Goal: Information Seeking & Learning: Learn about a topic

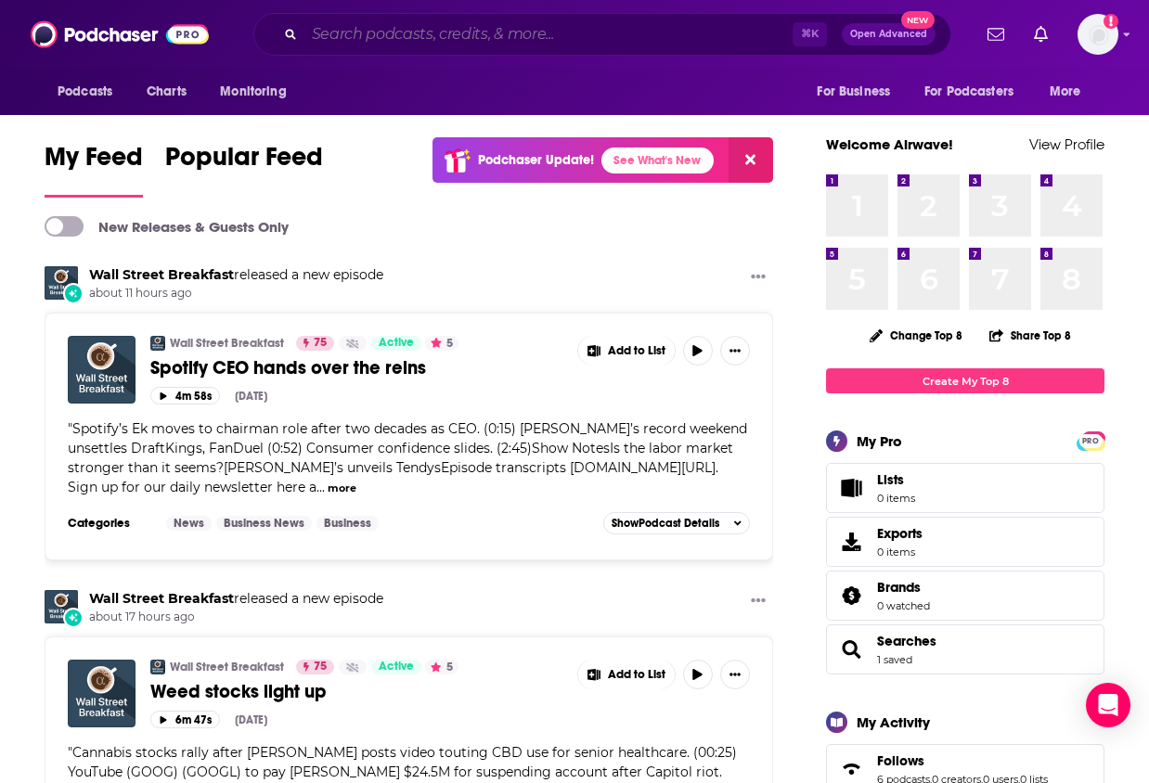
click at [401, 39] on input "Search podcasts, credits, & more..." at bounding box center [548, 34] width 488 height 30
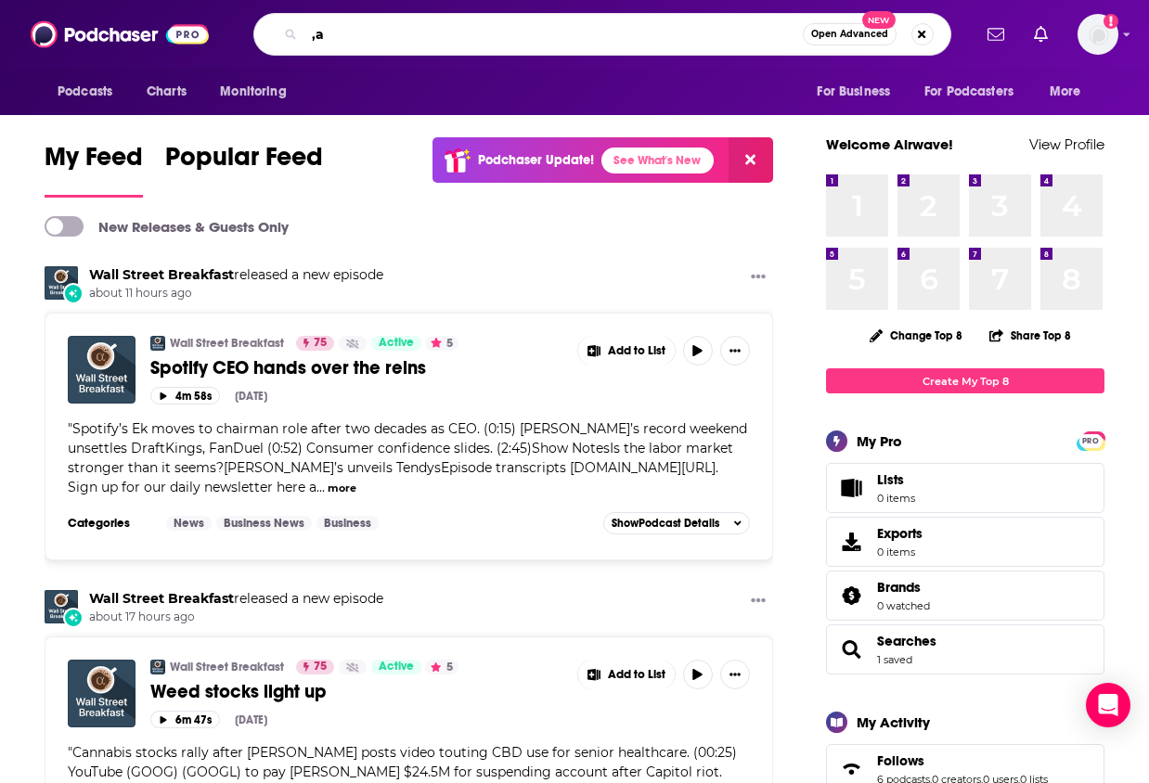
type input ","
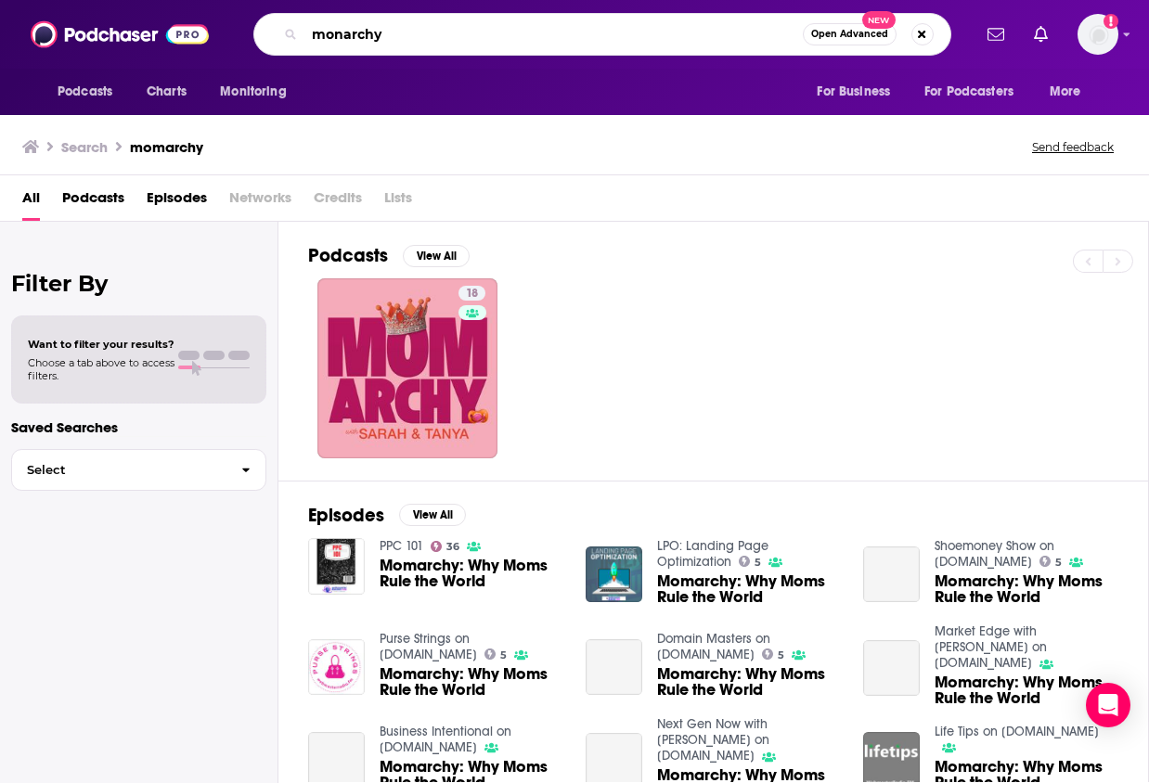
click at [339, 37] on input "monarchy" at bounding box center [553, 34] width 498 height 30
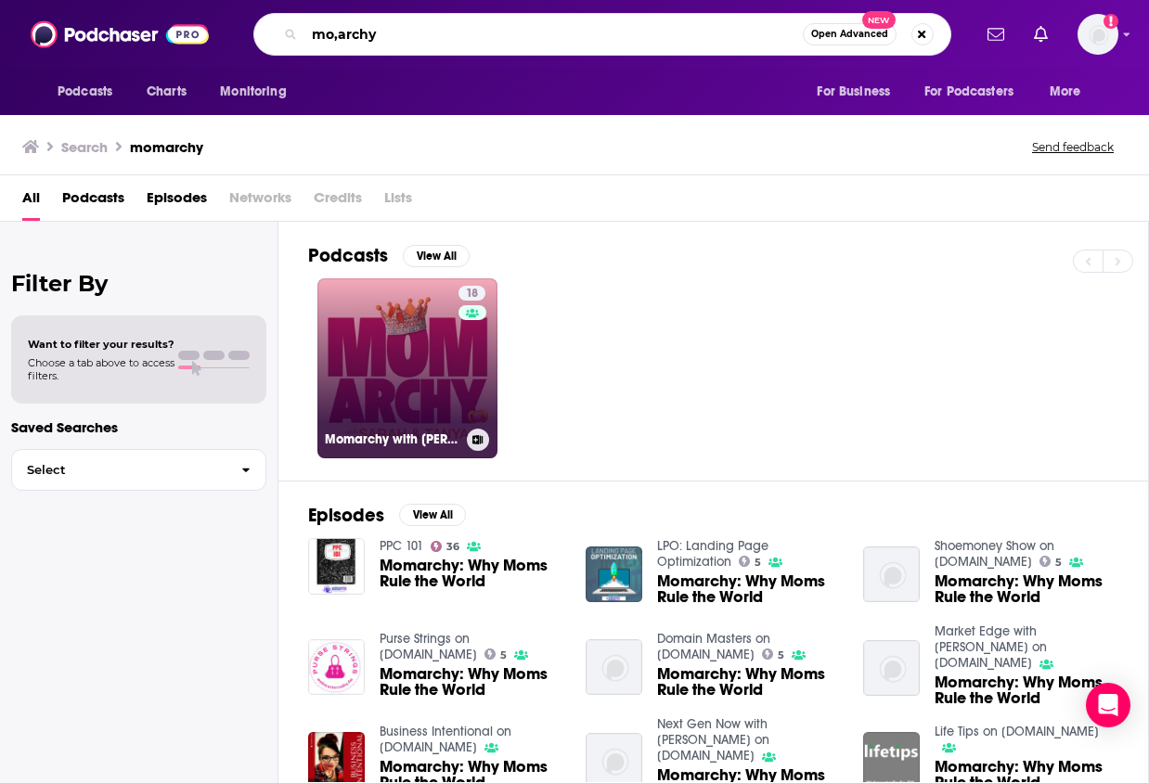
type input "mo,archy"
click at [436, 354] on link "18 Momarchy with [PERSON_NAME] & [PERSON_NAME]" at bounding box center [407, 368] width 180 height 180
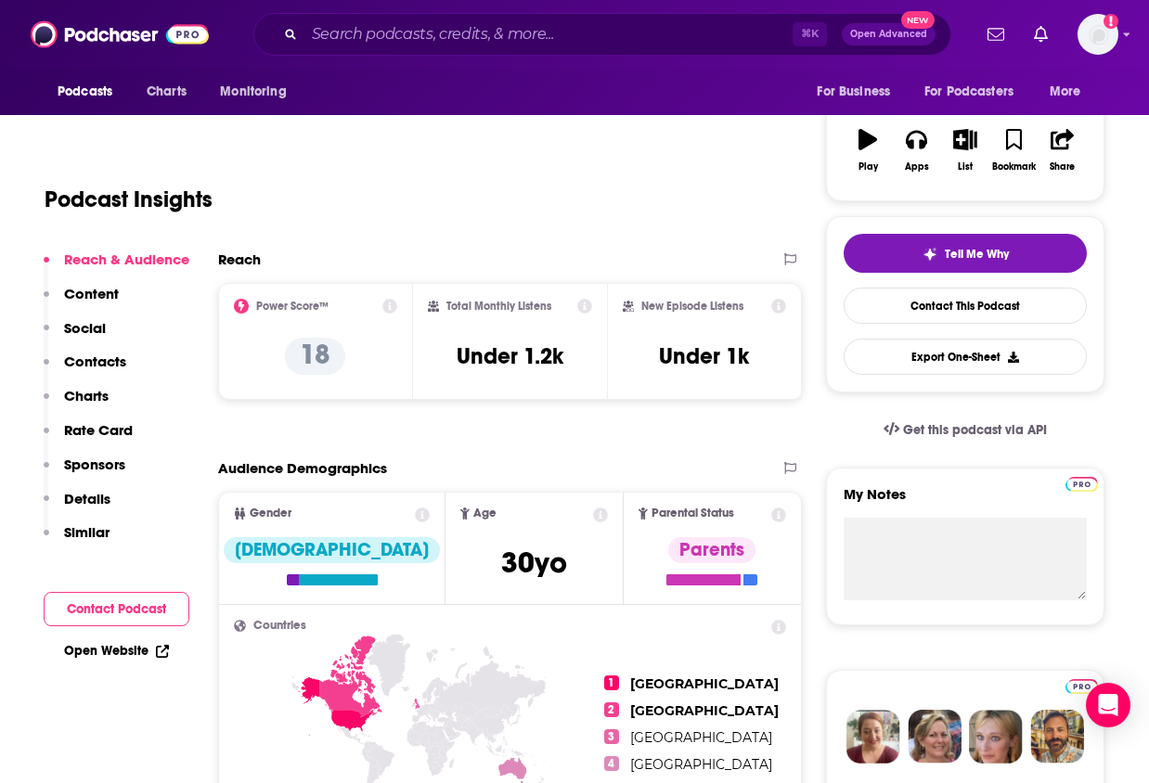
scroll to position [291, 0]
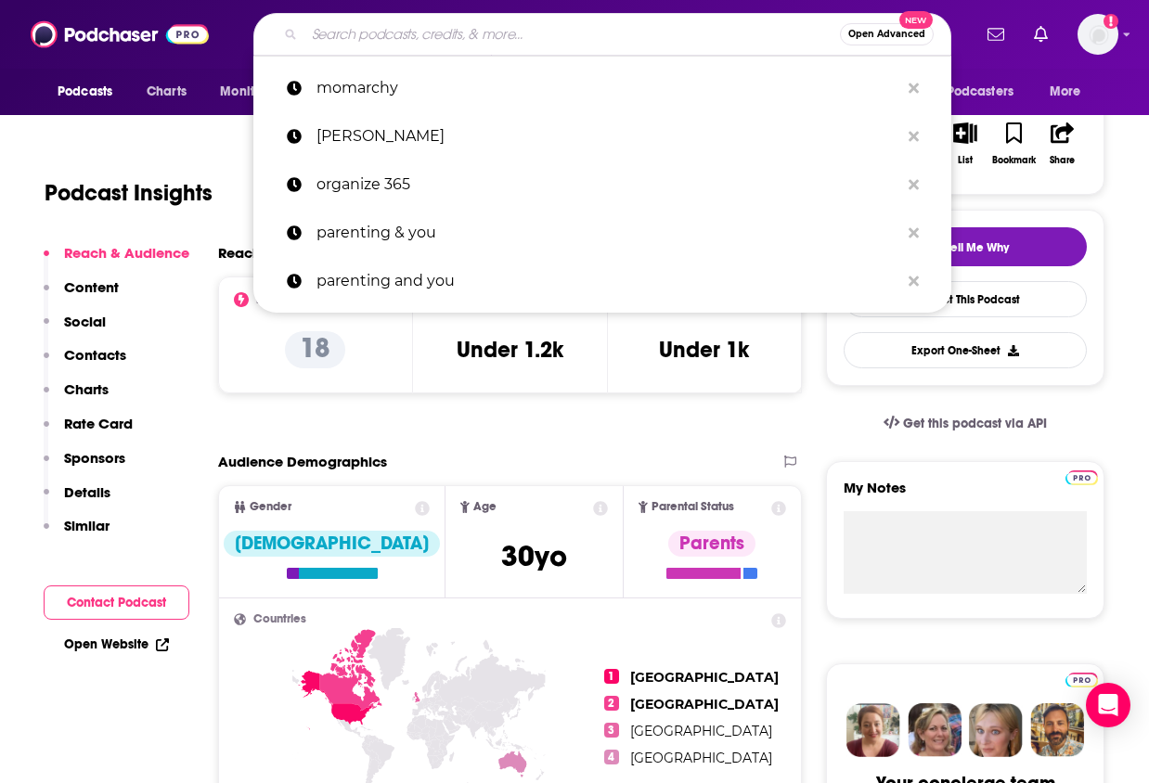
click at [695, 45] on input "Search podcasts, credits, & more..." at bounding box center [571, 34] width 535 height 30
type input "h"
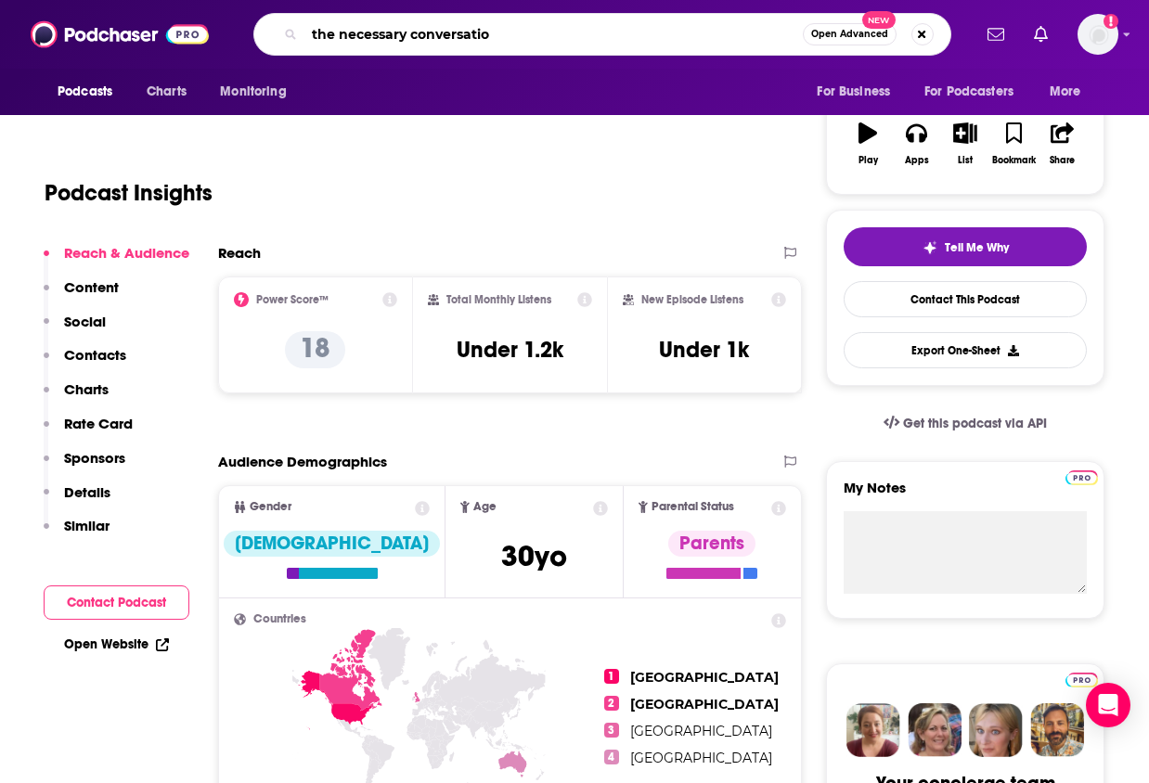
type input "the necessary conversation"
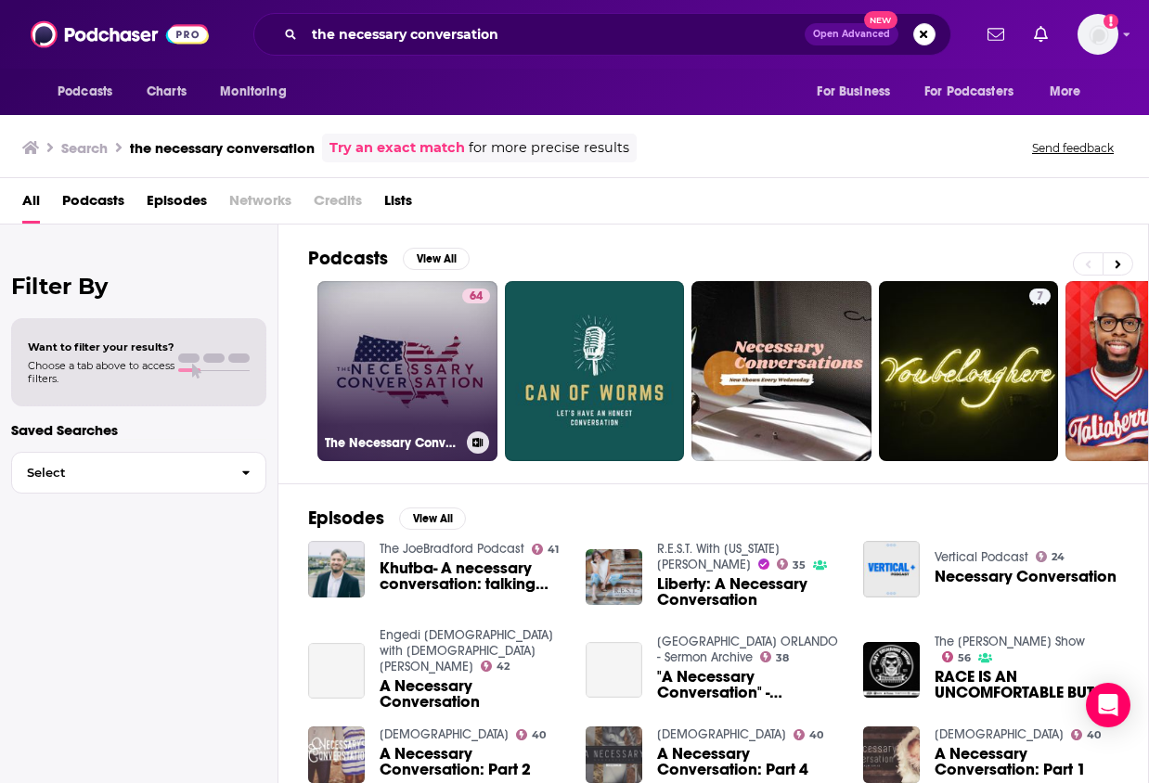
click at [441, 335] on link "64 The Necessary Conversation" at bounding box center [407, 371] width 180 height 180
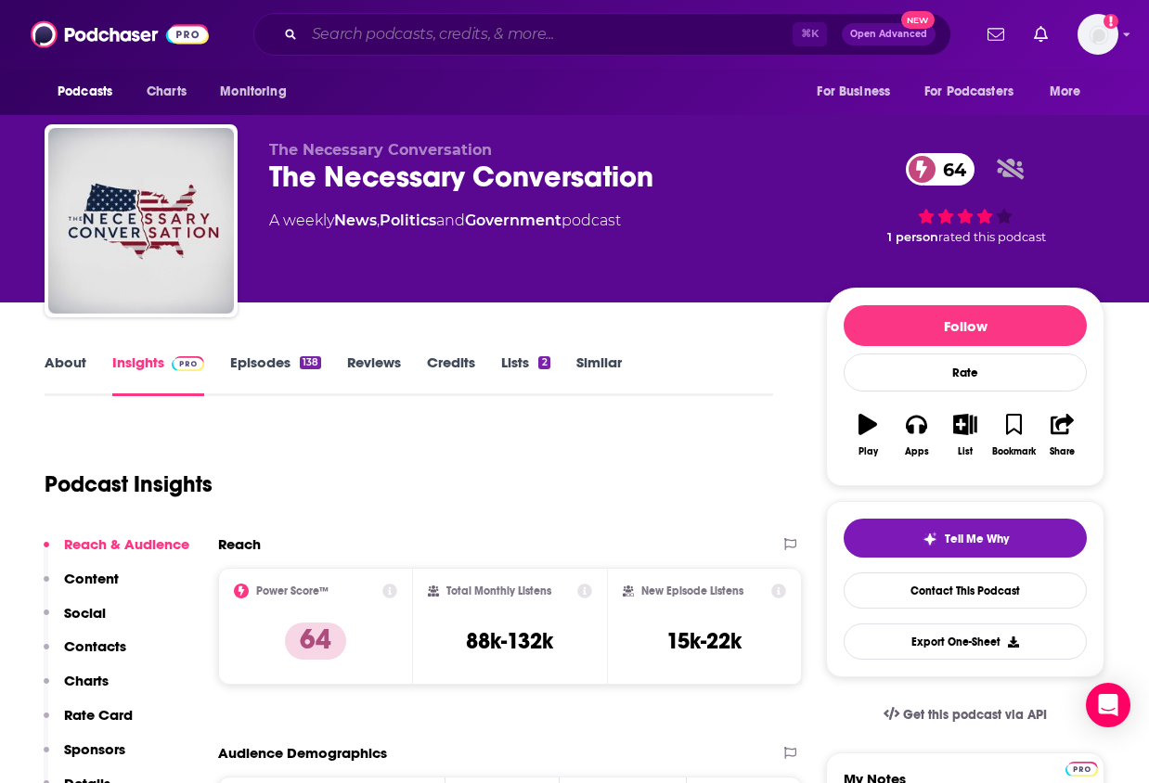
click at [540, 34] on input "Search podcasts, credits, & more..." at bounding box center [548, 34] width 488 height 30
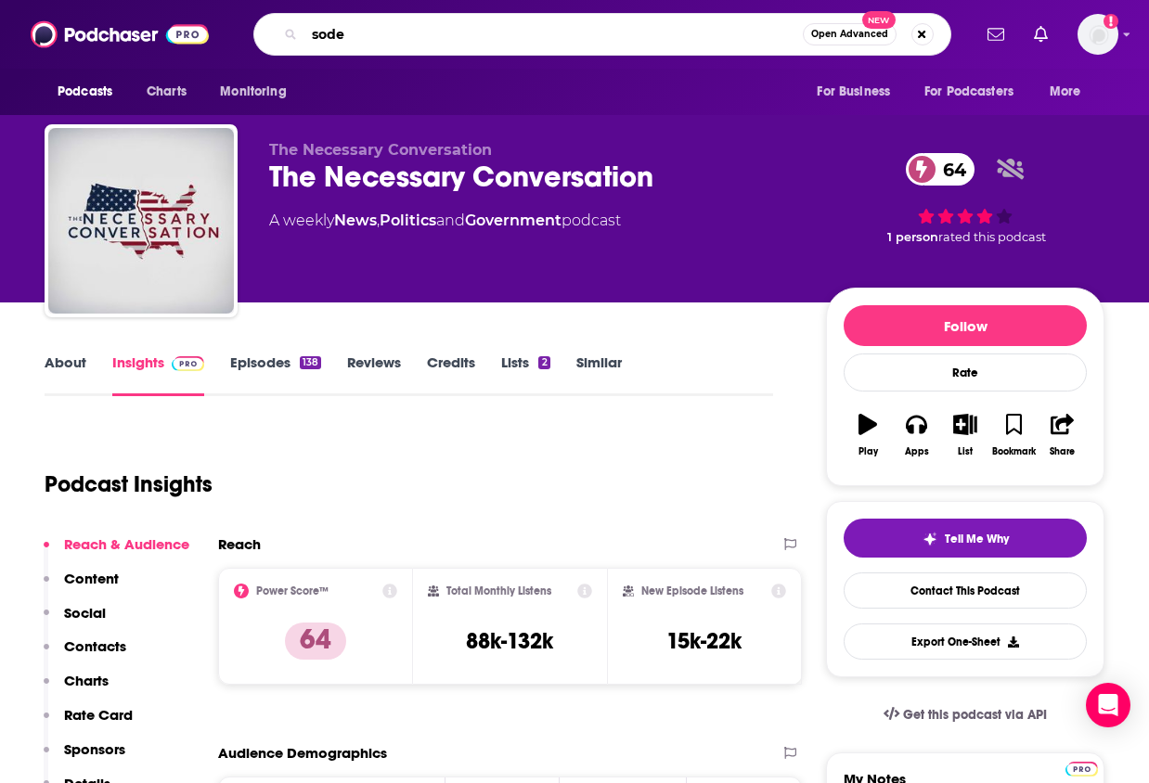
type input "[PERSON_NAME]"
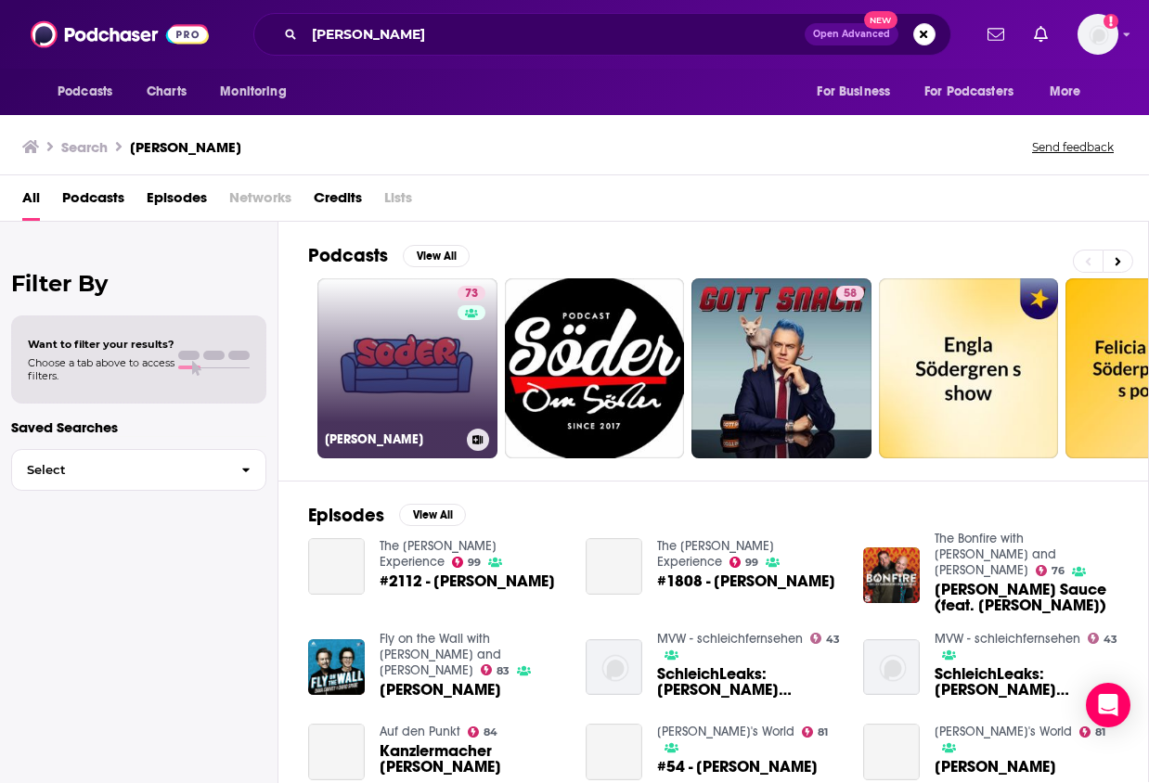
click at [442, 392] on link "73 [PERSON_NAME]" at bounding box center [407, 368] width 180 height 180
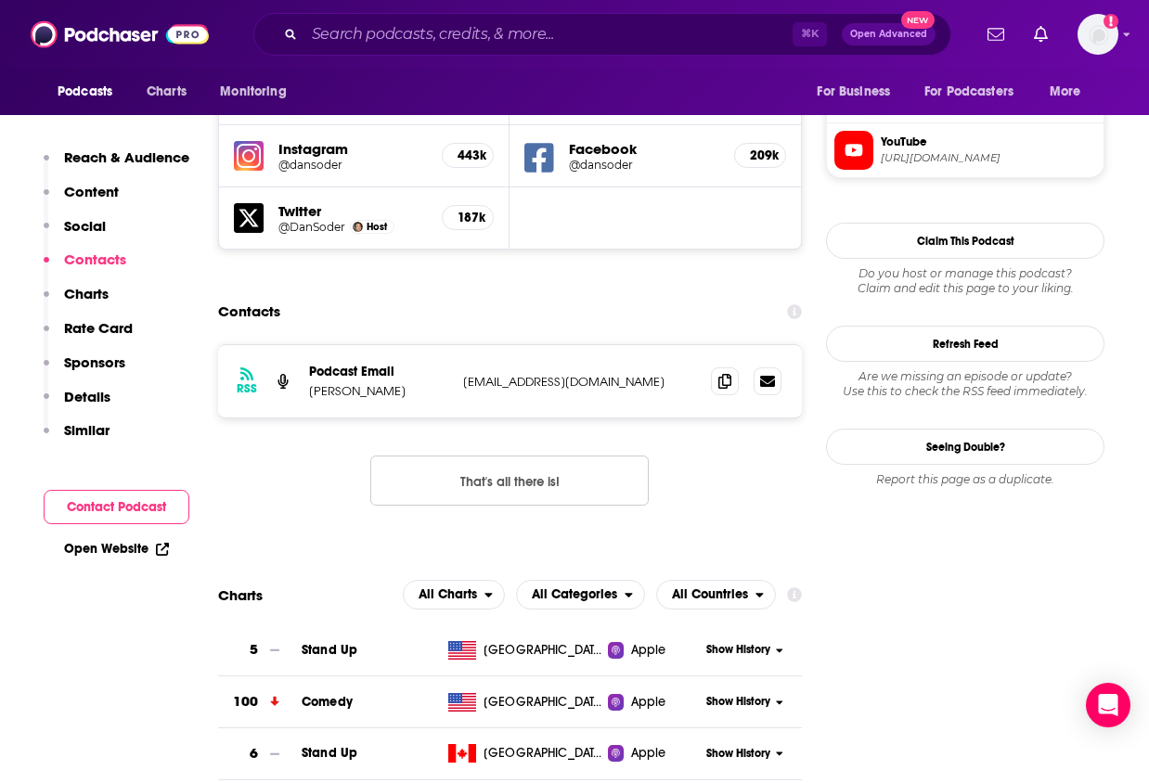
scroll to position [1735, 0]
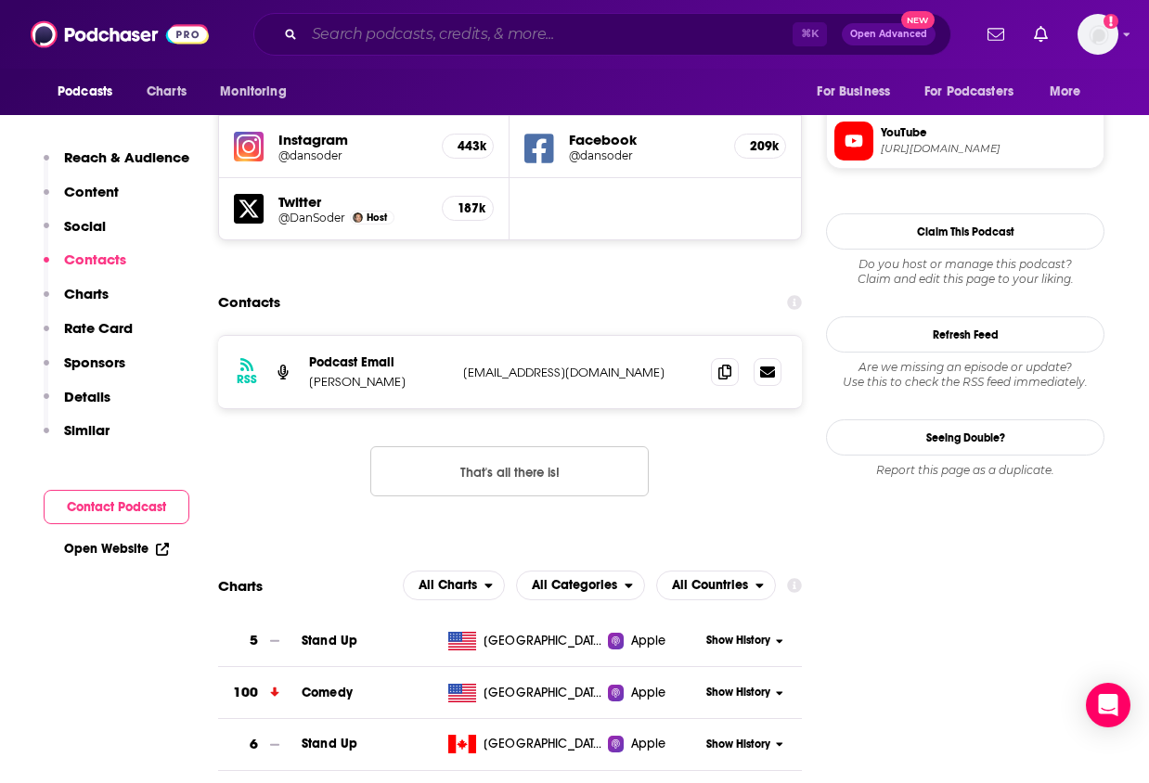
click at [610, 26] on input "Search podcasts, credits, & more..." at bounding box center [548, 34] width 488 height 30
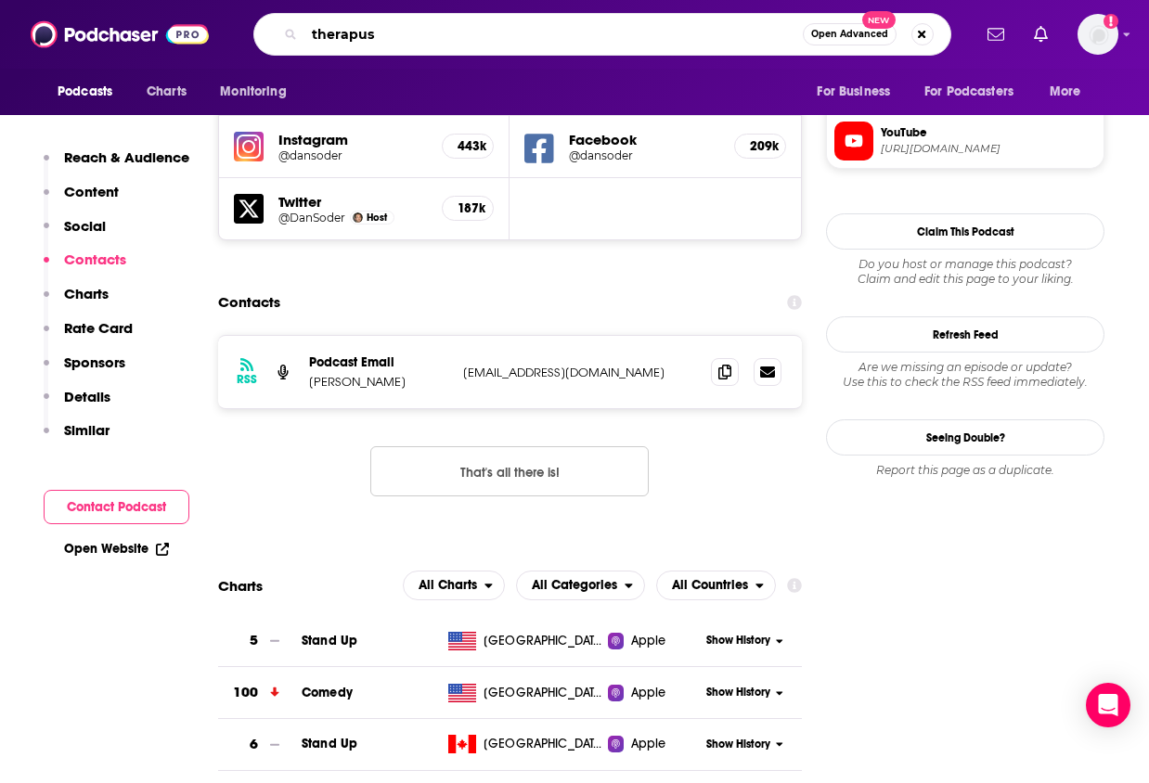
type input "therapuss"
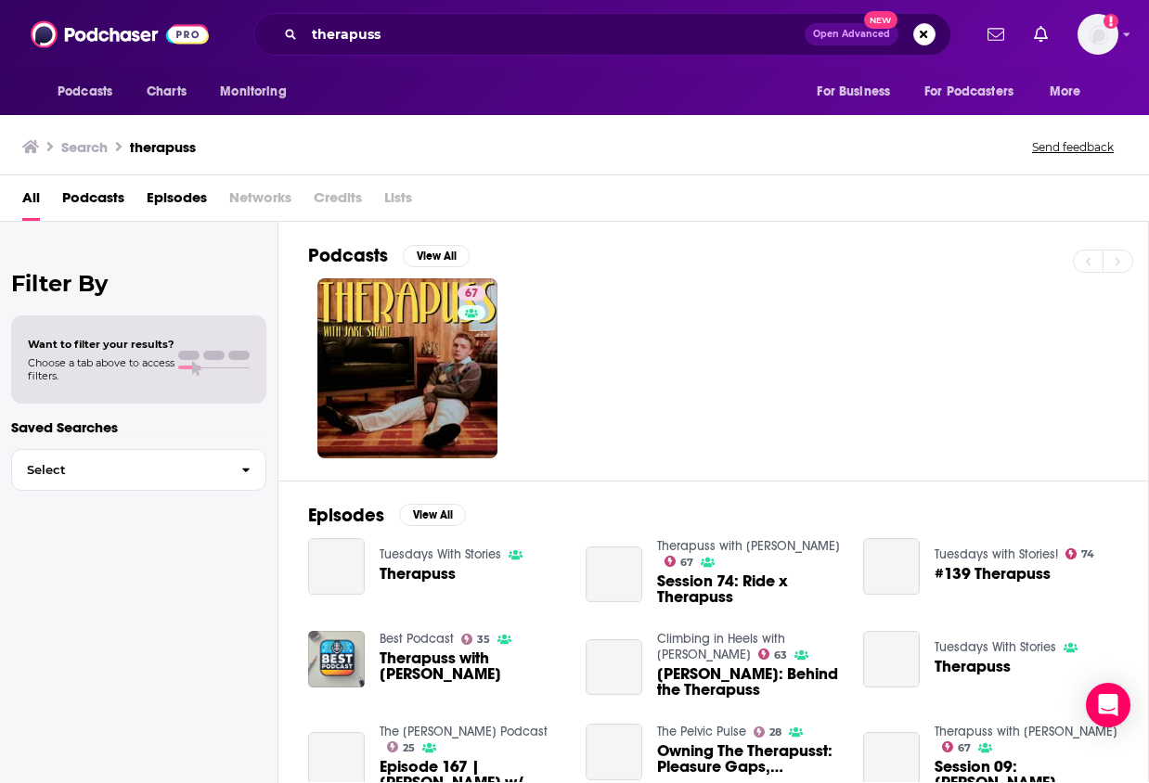
click at [440, 326] on link "67" at bounding box center [407, 368] width 180 height 180
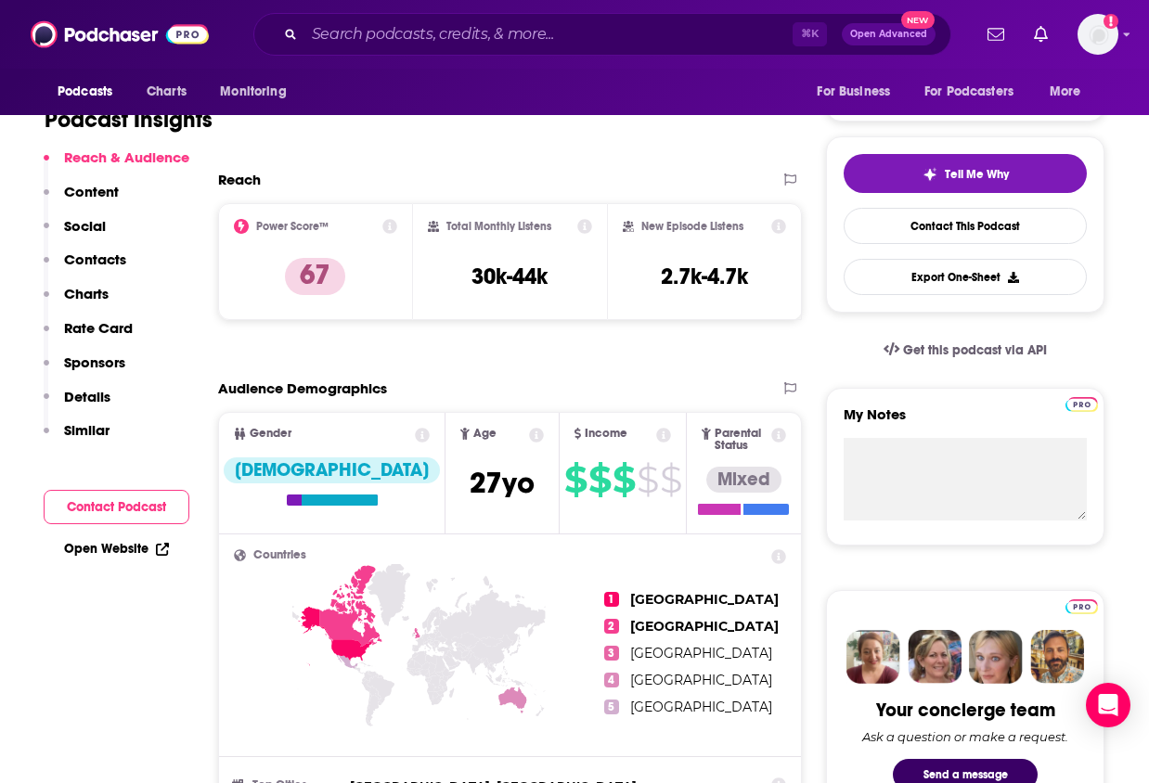
scroll to position [364, 0]
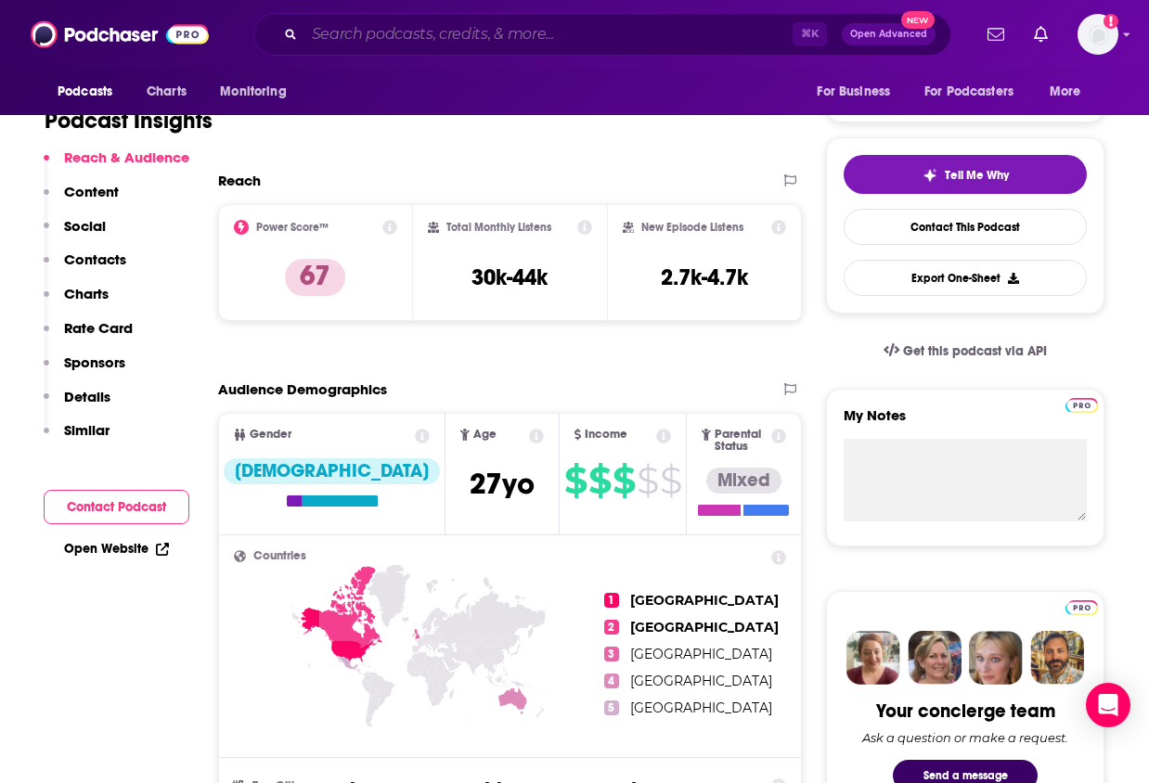
click at [624, 32] on input "Search podcasts, credits, & more..." at bounding box center [548, 34] width 488 height 30
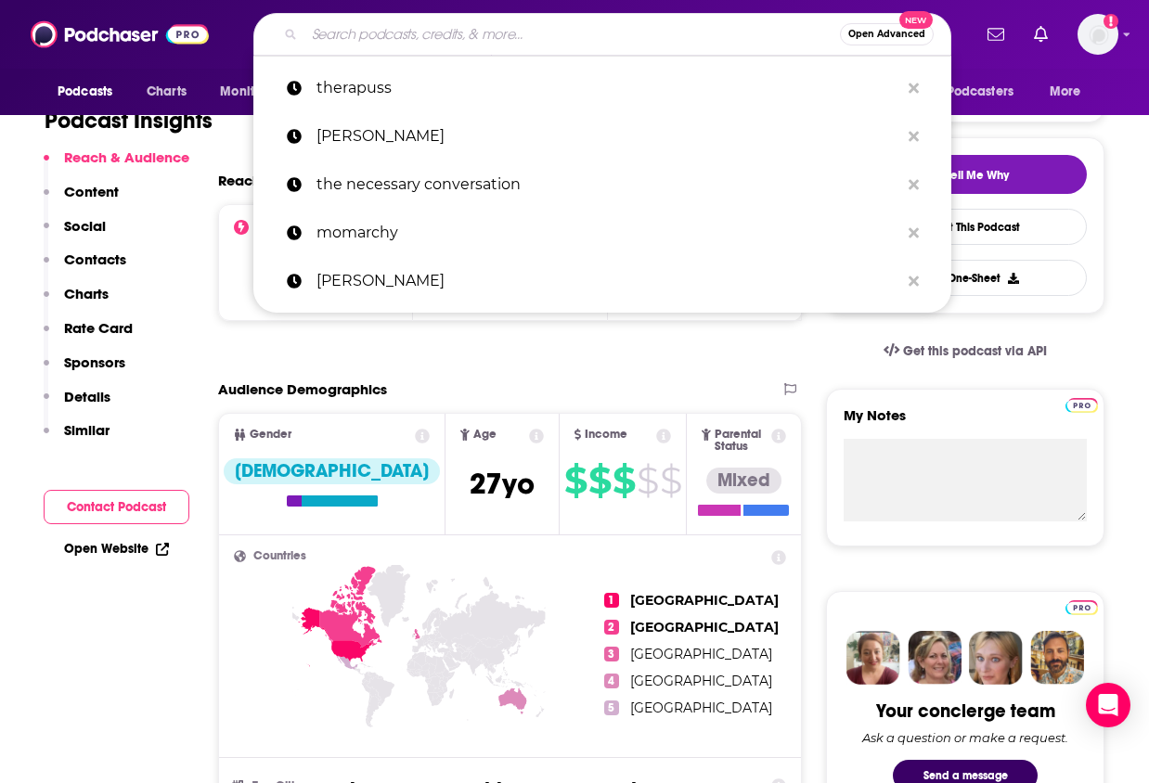
click at [624, 32] on input "Search podcasts, credits, & more..." at bounding box center [571, 34] width 535 height 30
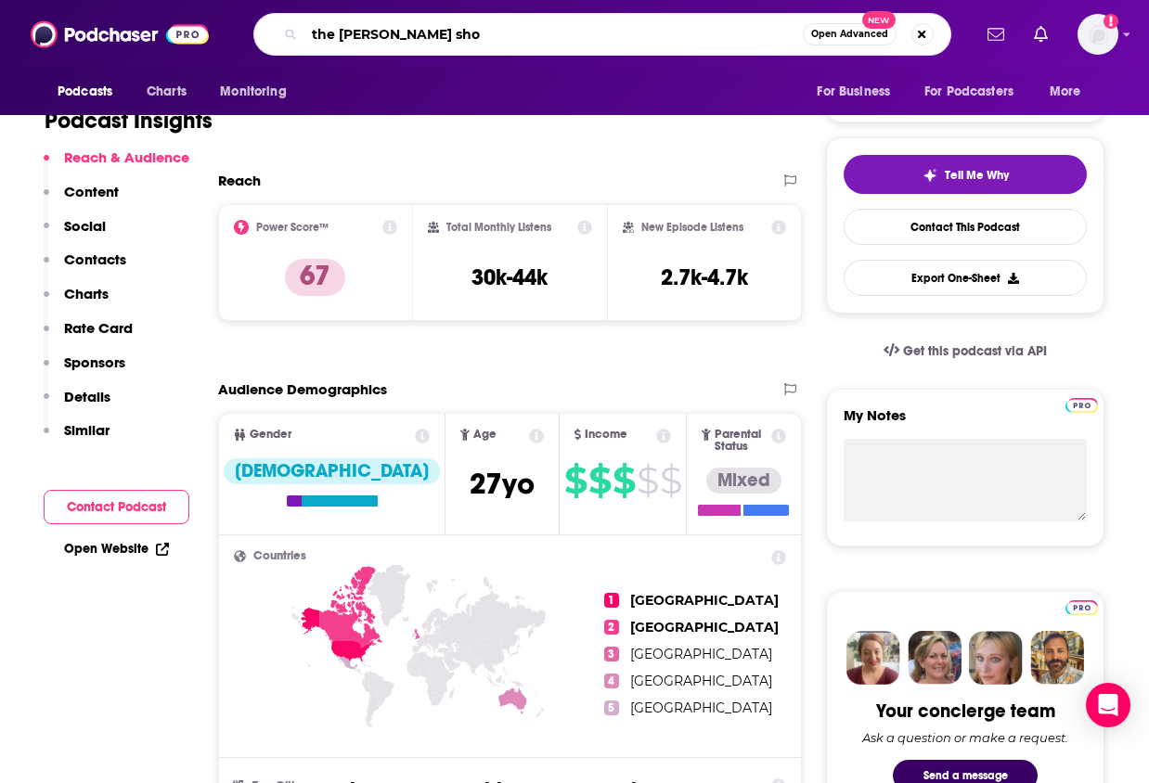
type input "the [PERSON_NAME] show"
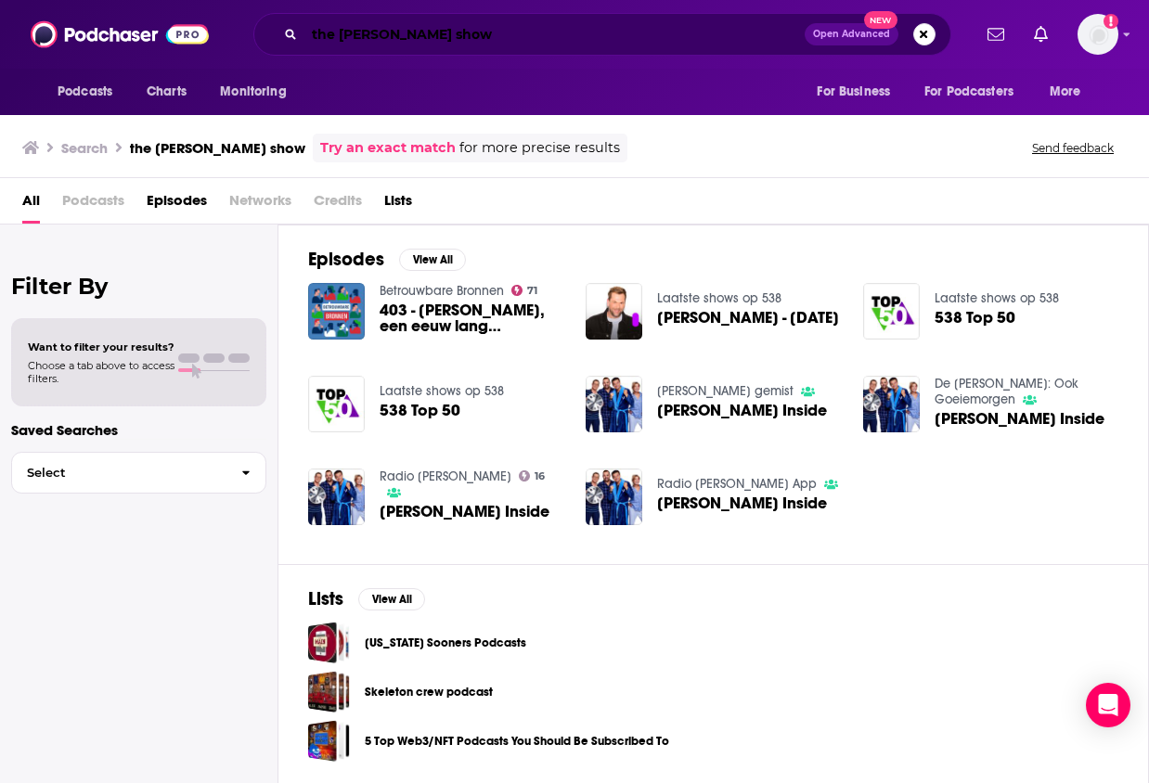
click at [412, 32] on input "the [PERSON_NAME] show" at bounding box center [554, 34] width 500 height 30
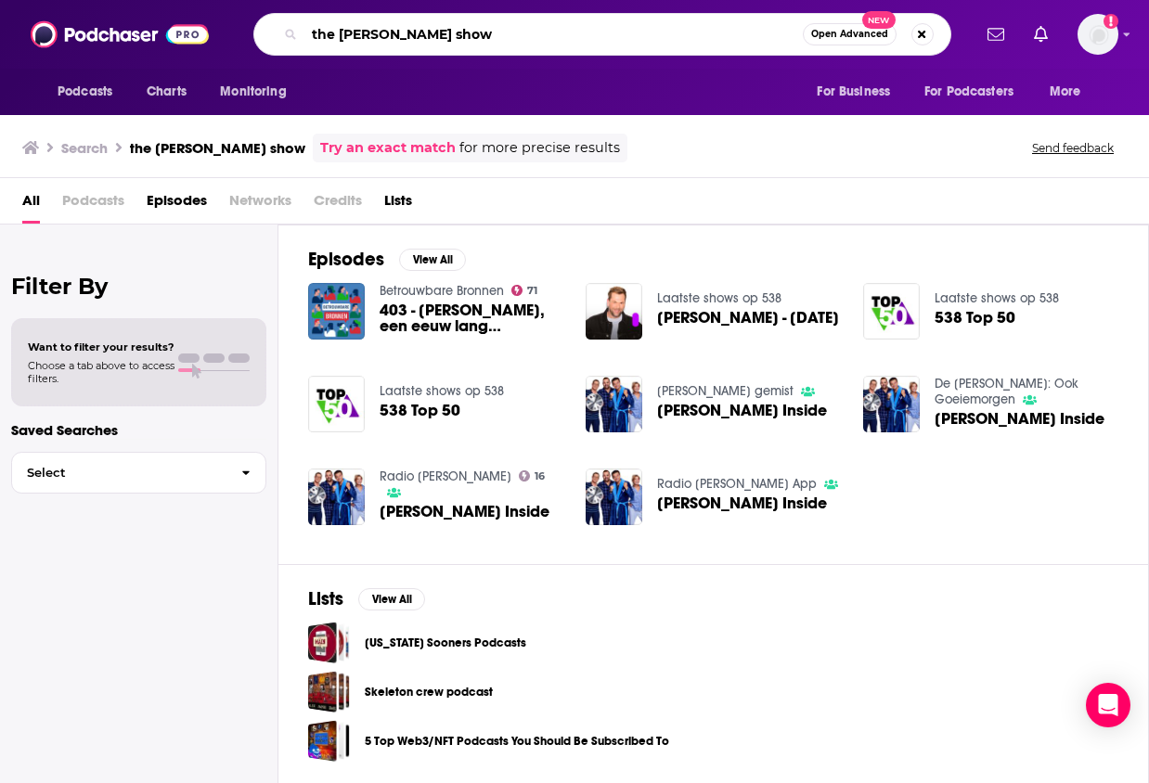
type input "the [PERSON_NAME] show"
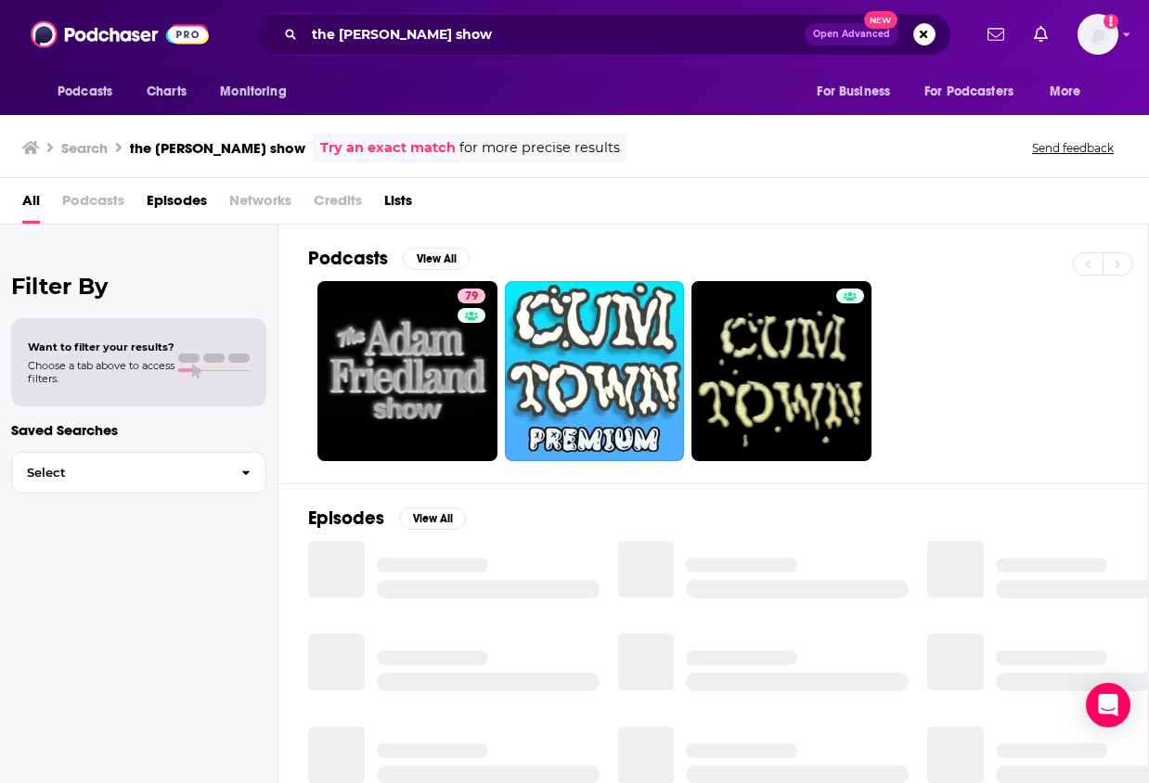
click at [442, 343] on link "79" at bounding box center [407, 371] width 180 height 180
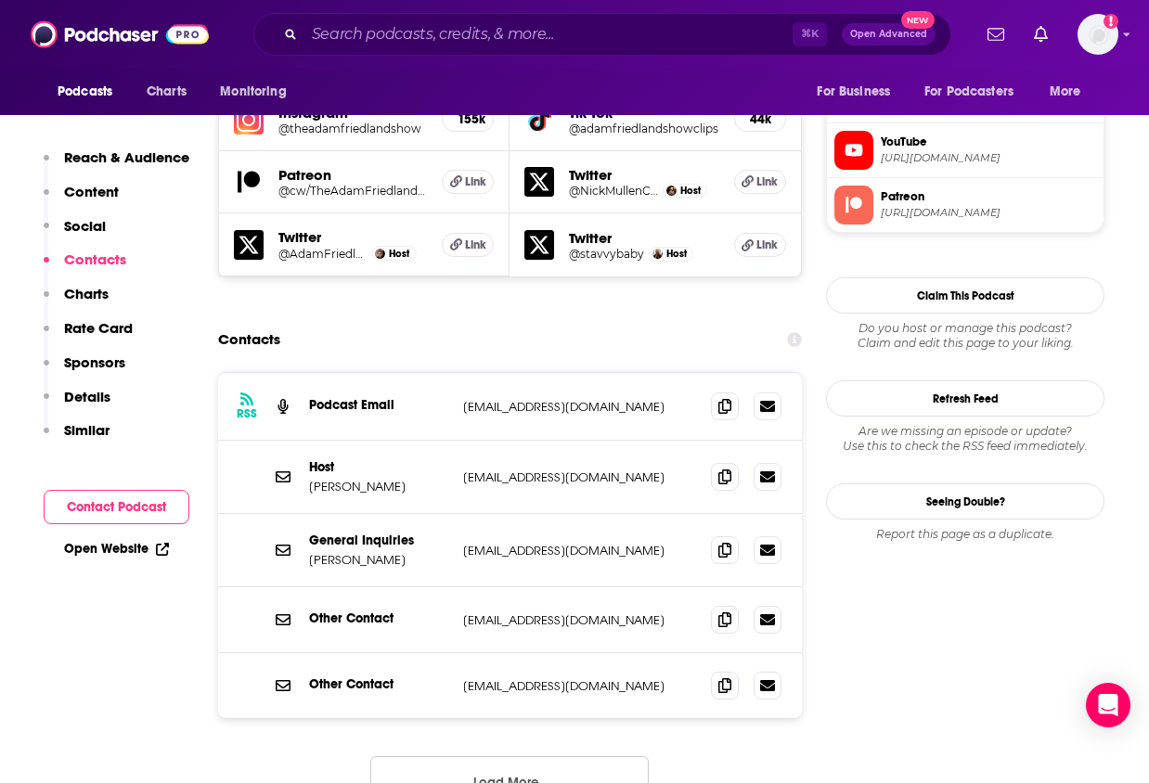
scroll to position [1732, 0]
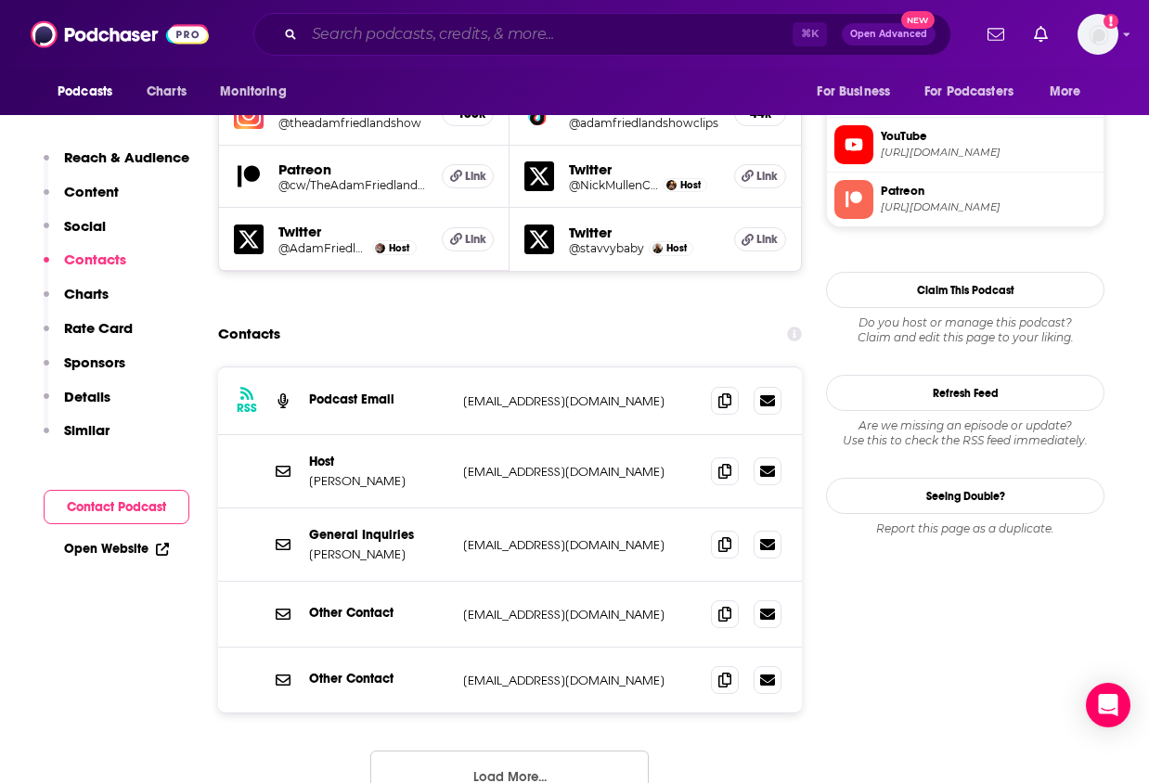
click at [591, 30] on input "Search podcasts, credits, & more..." at bounding box center [548, 34] width 488 height 30
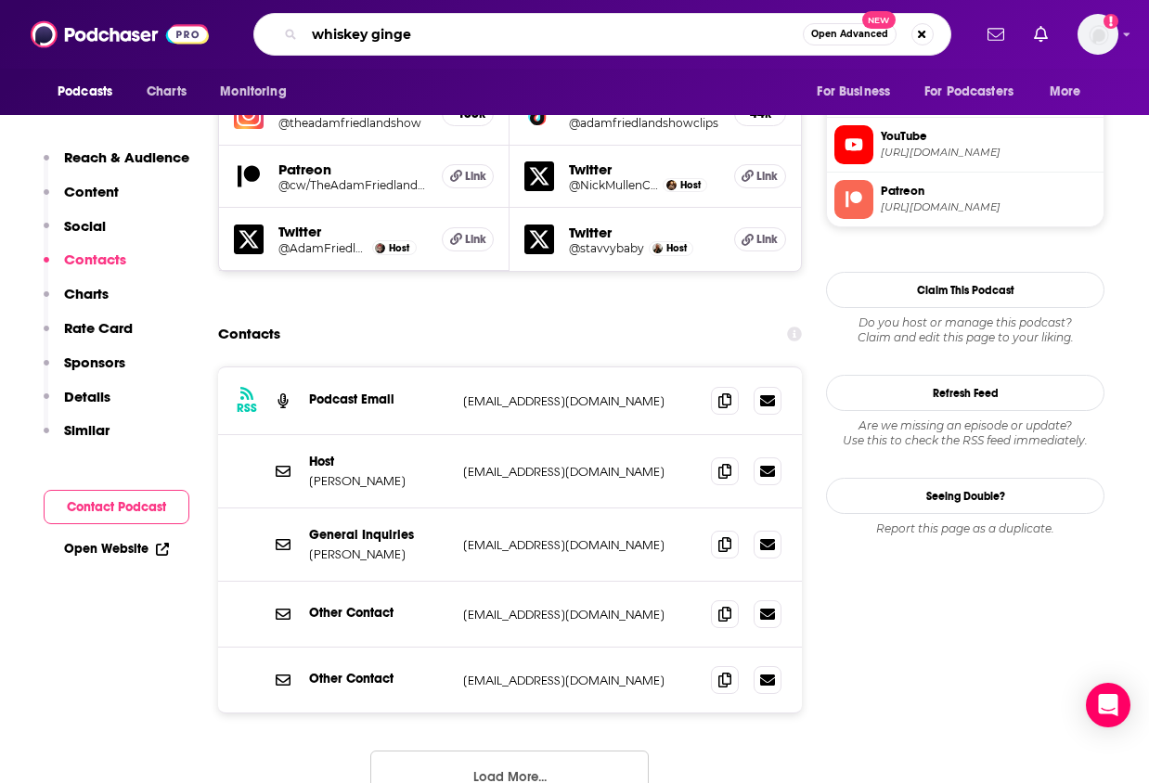
type input "whiskey ginger"
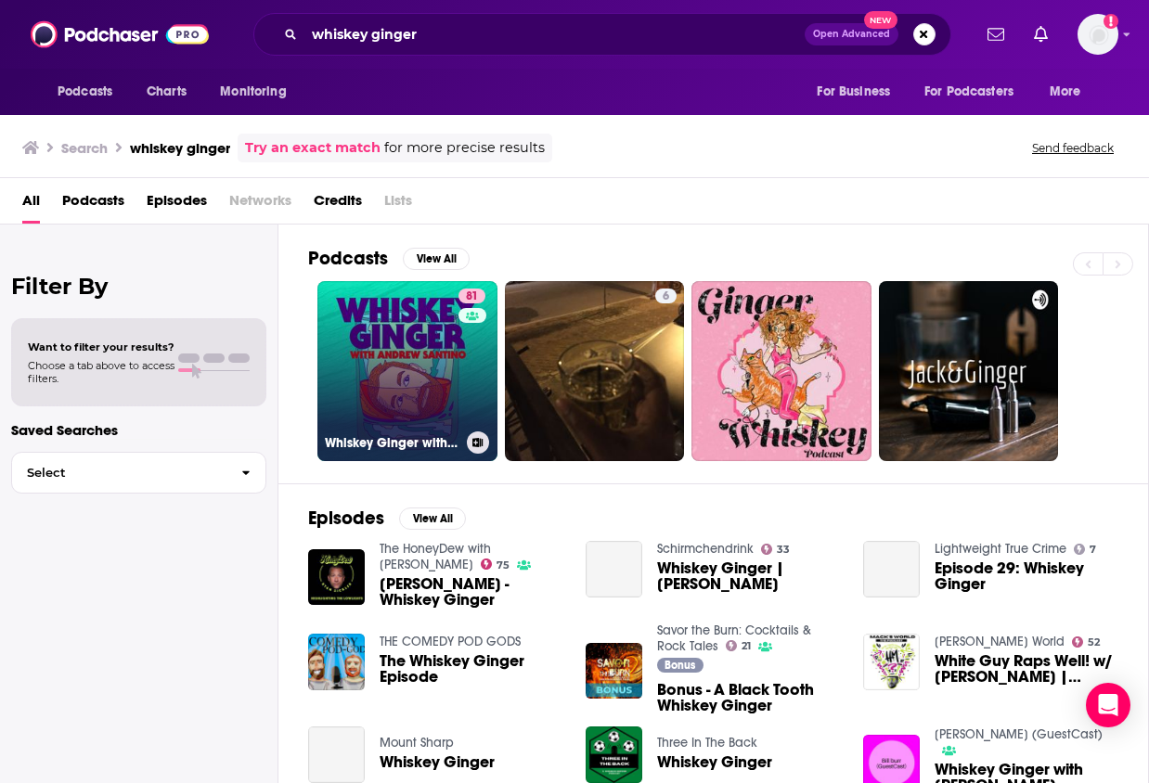
click at [478, 364] on div "81" at bounding box center [474, 360] width 32 height 143
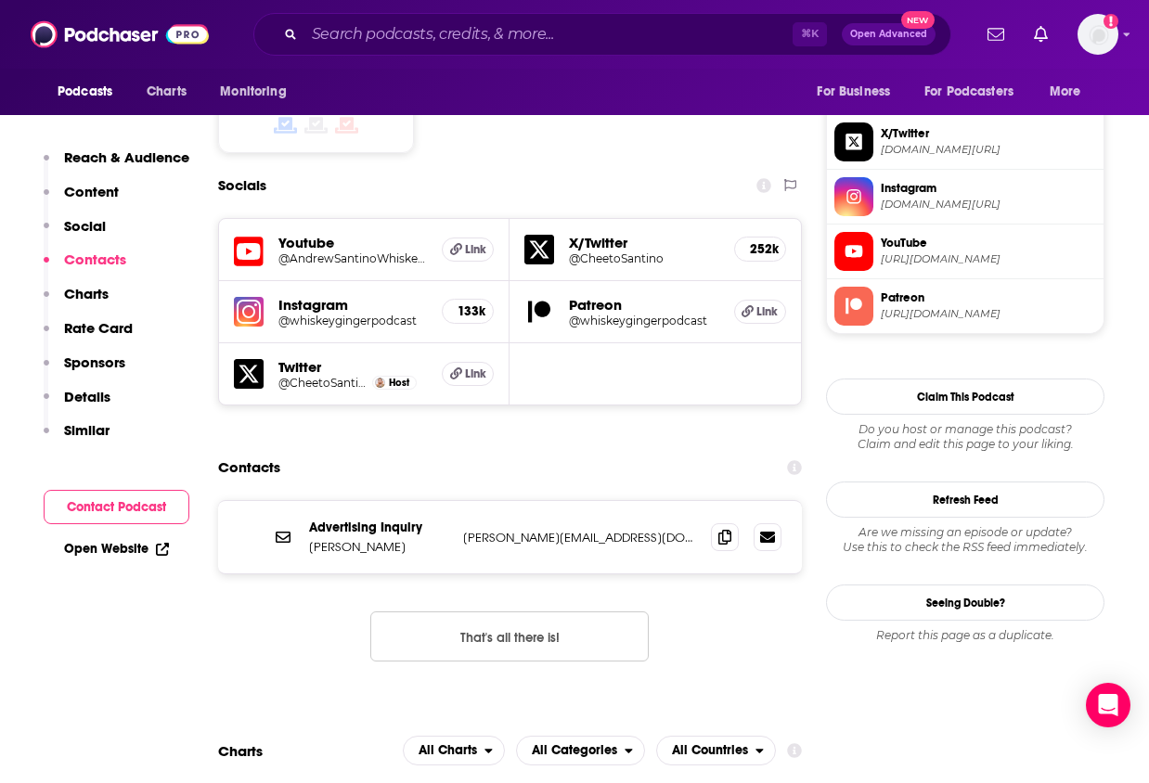
scroll to position [1574, 0]
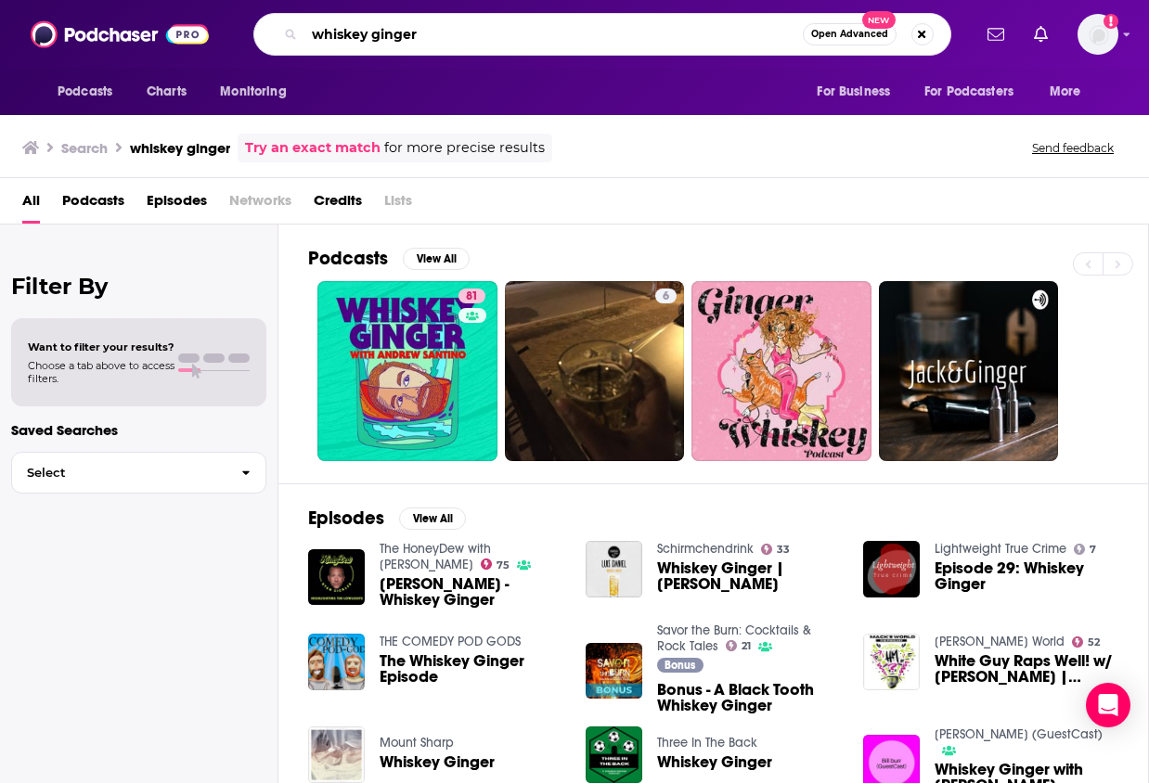
drag, startPoint x: 507, startPoint y: 37, endPoint x: 291, endPoint y: -45, distance: 230.6
click at [291, 0] on html "Podcasts Charts Monitoring whiskey ginger Open Advanced New For Business For Po…" at bounding box center [574, 391] width 1149 height 783
type input "[PERSON_NAME]"
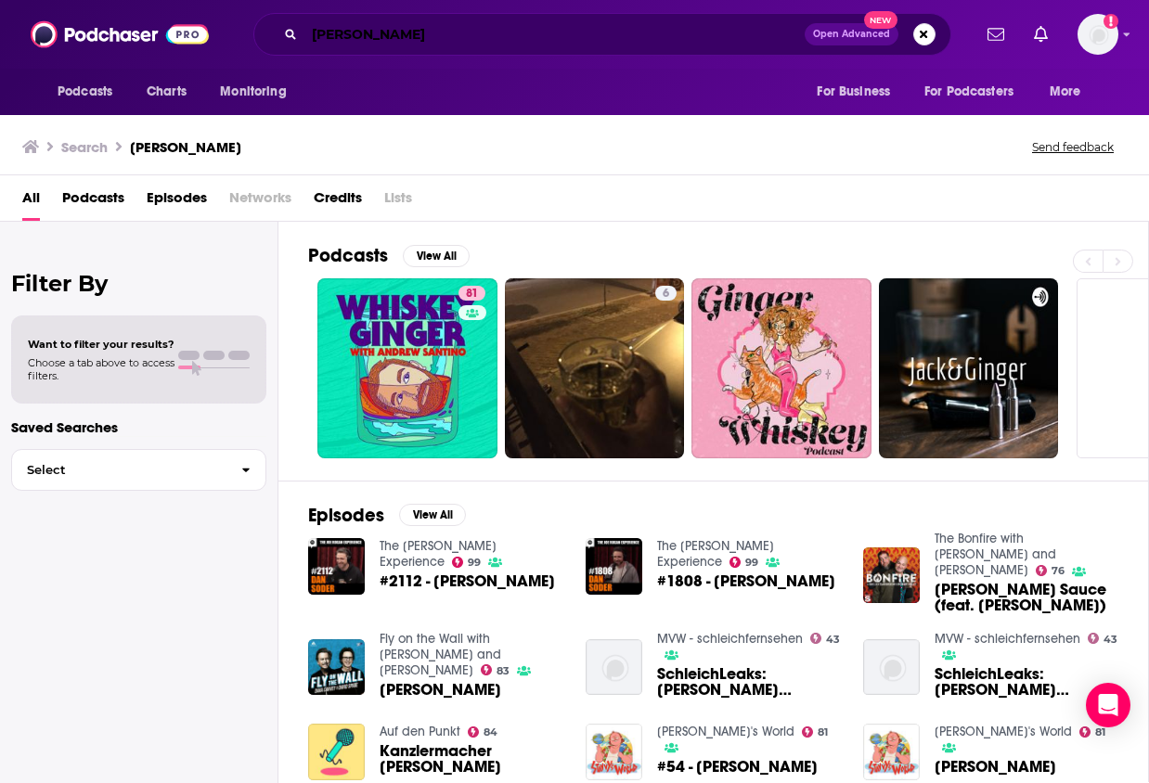
click at [411, 26] on input "[PERSON_NAME]" at bounding box center [554, 34] width 500 height 30
click at [440, 32] on input "[PERSON_NAME]" at bounding box center [554, 34] width 500 height 30
click at [923, 36] on button "Search podcasts, credits, & more..." at bounding box center [924, 34] width 22 height 22
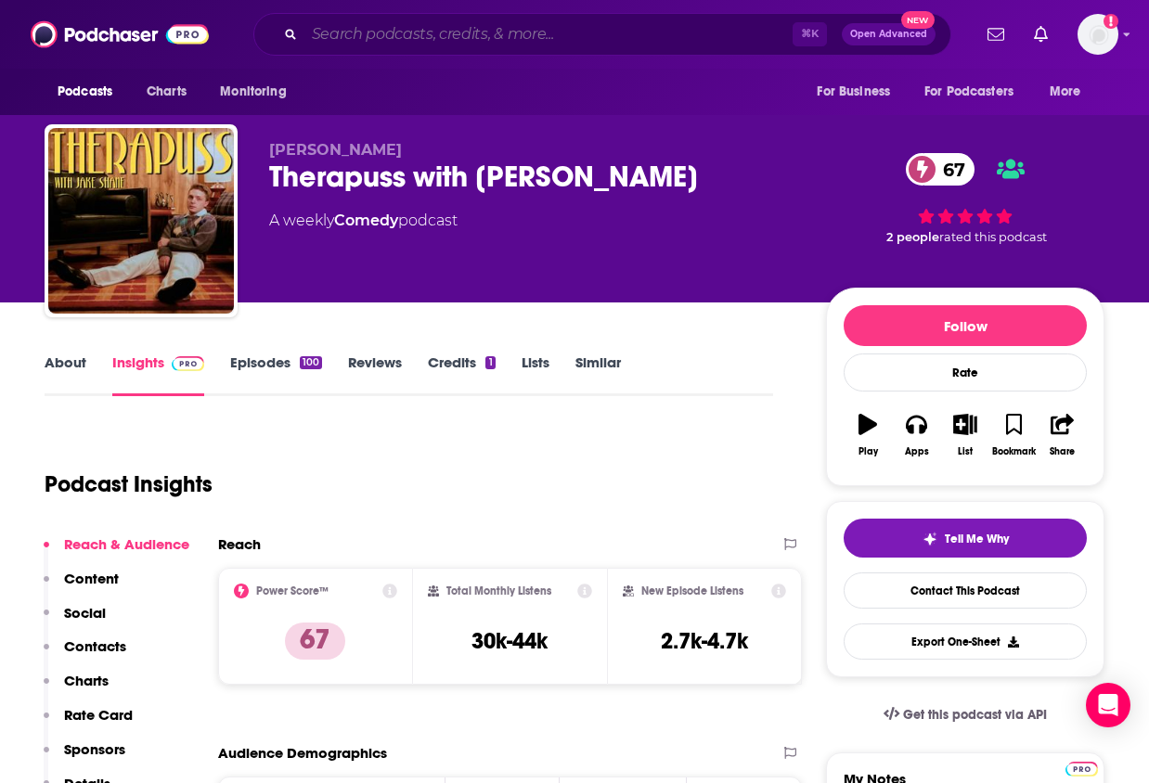
click at [360, 32] on input "Search podcasts, credits, & more..." at bounding box center [548, 34] width 488 height 30
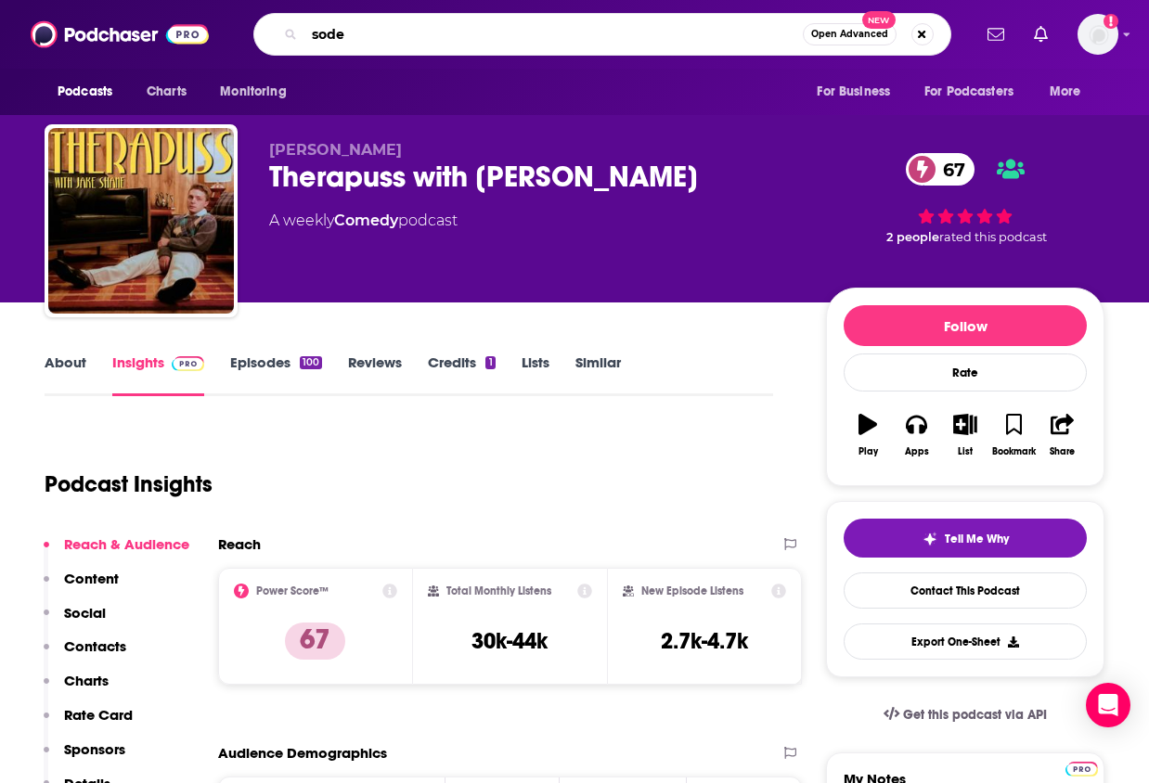
type input "[PERSON_NAME]"
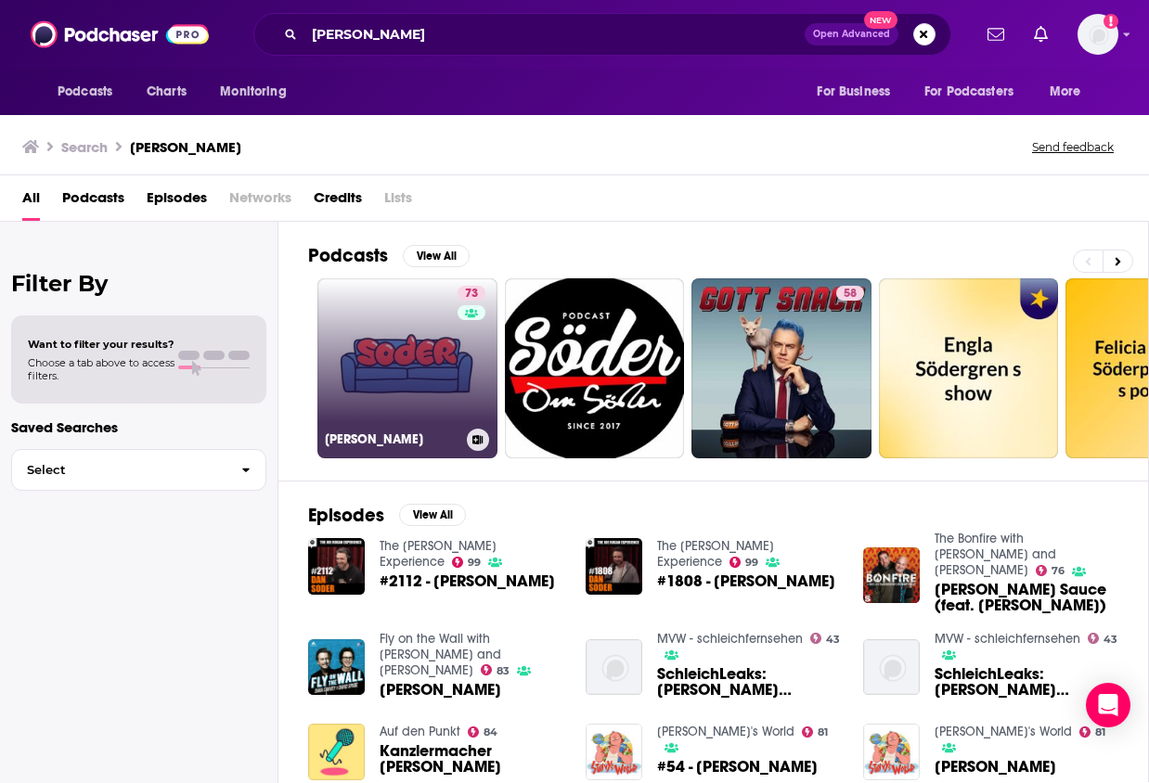
click at [396, 328] on link "73 [PERSON_NAME]" at bounding box center [407, 368] width 180 height 180
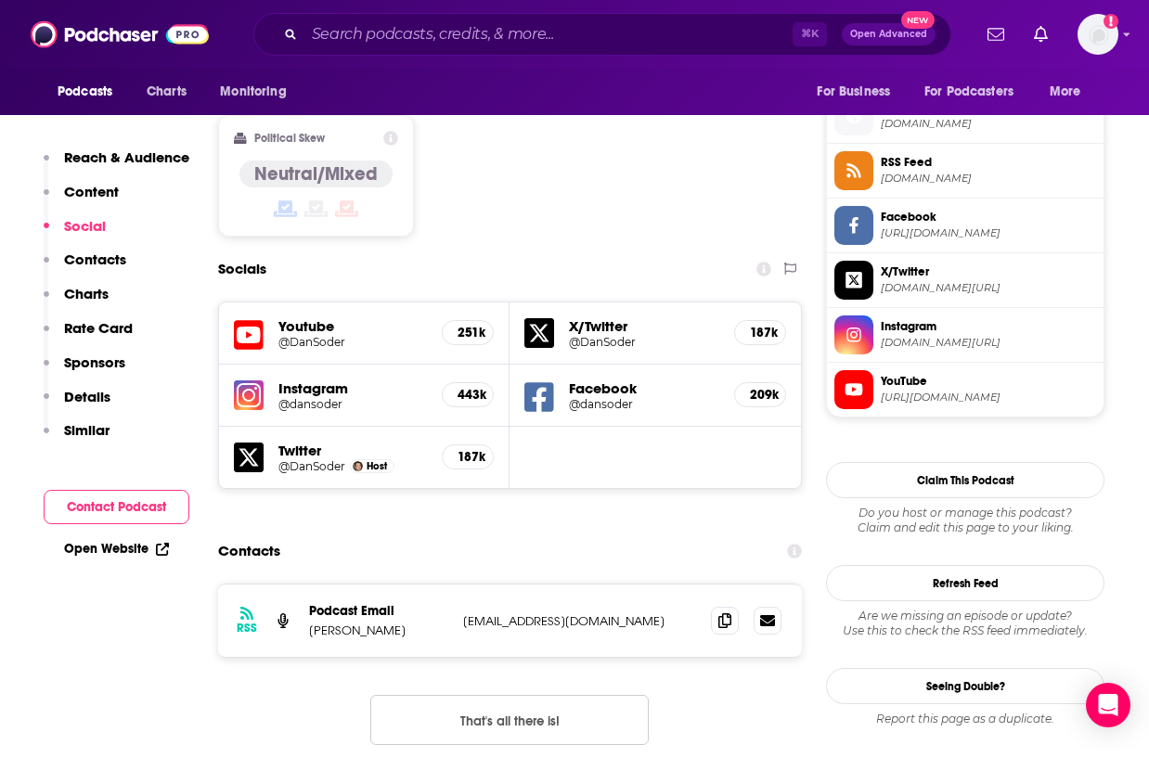
scroll to position [1546, 0]
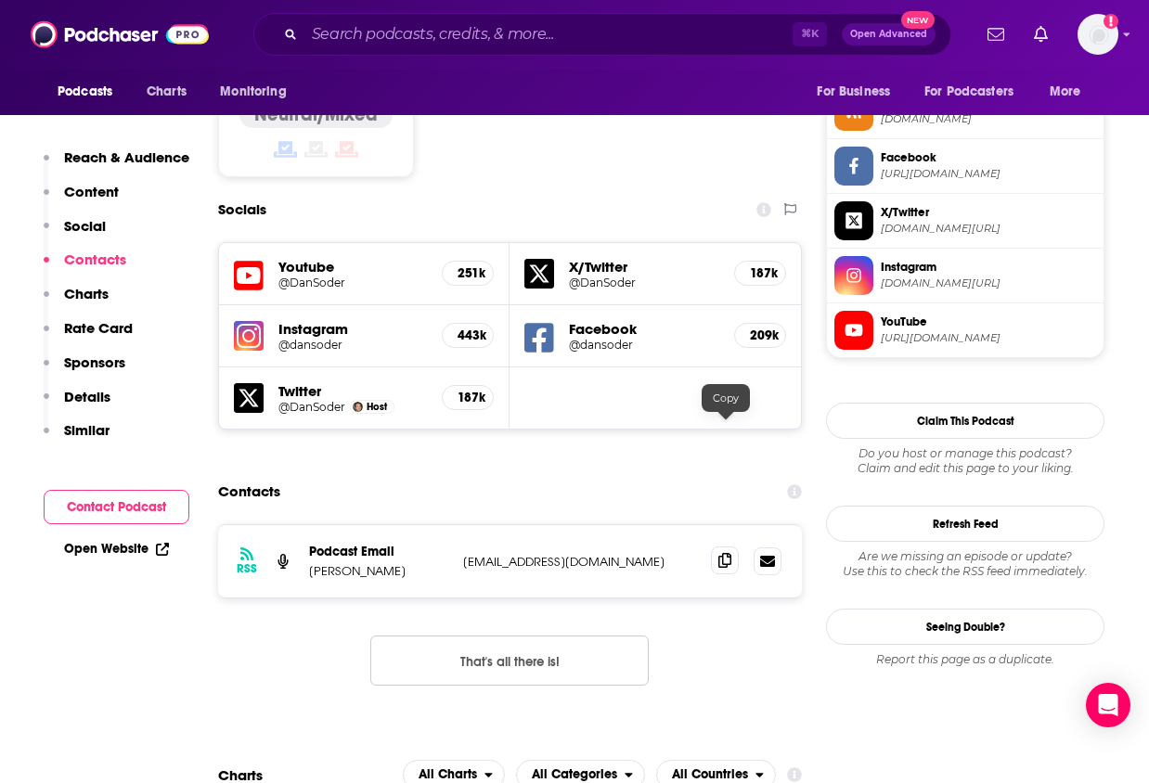
click at [723, 553] on icon at bounding box center [724, 560] width 13 height 15
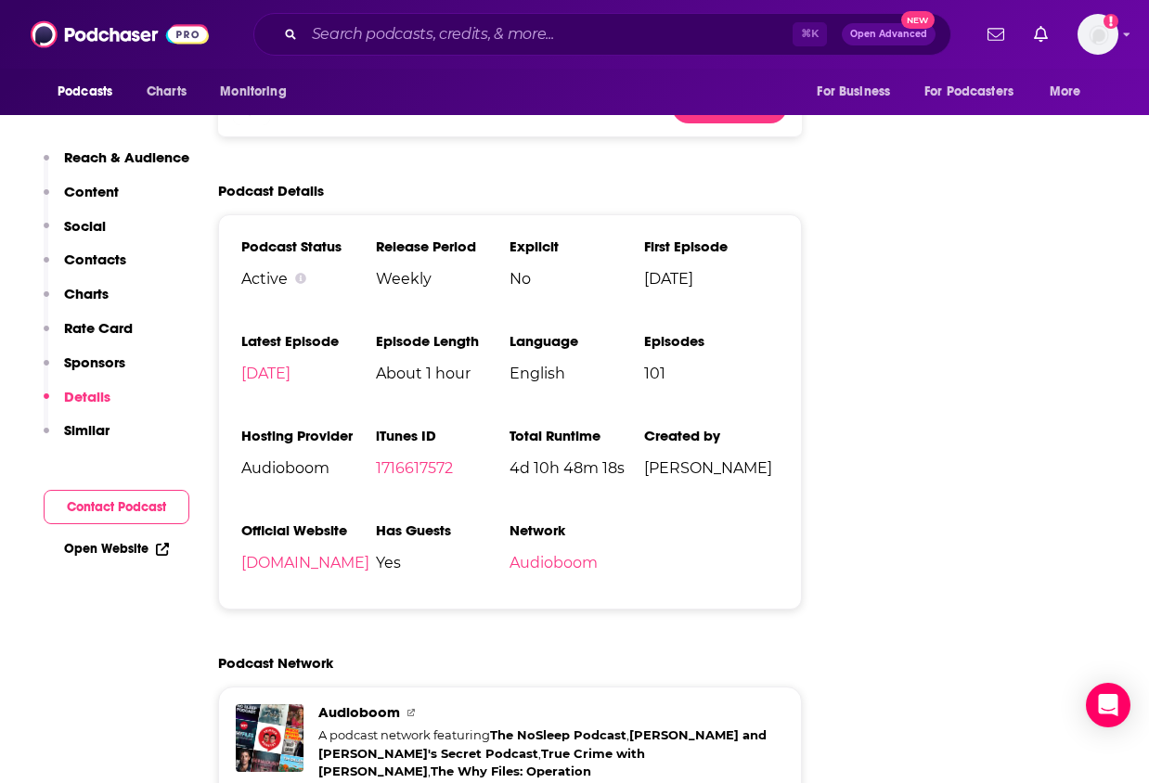
scroll to position [3326, 0]
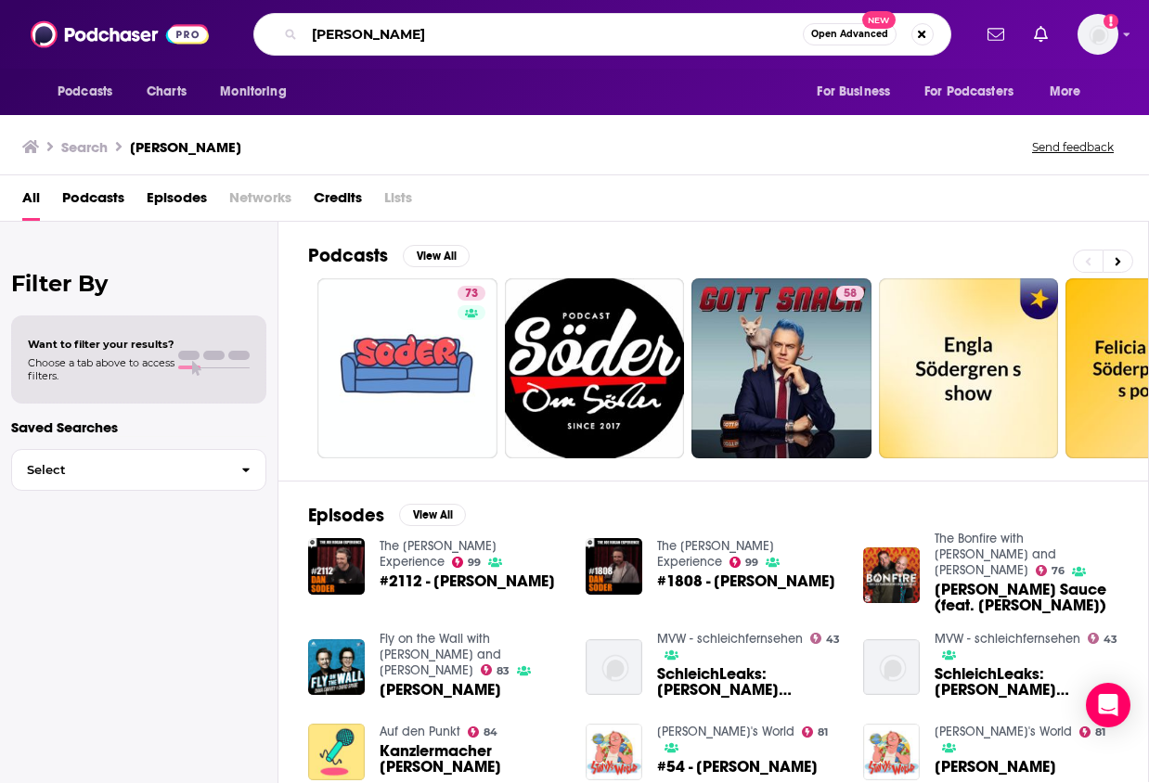
click at [638, 40] on input "[PERSON_NAME]" at bounding box center [553, 34] width 498 height 30
drag, startPoint x: 638, startPoint y: 40, endPoint x: 472, endPoint y: -9, distance: 173.2
click at [472, 0] on html "Podcasts Charts Monitoring [PERSON_NAME] Open Advanced New For Business For Pod…" at bounding box center [574, 391] width 1149 height 783
type input "teachers off duty"
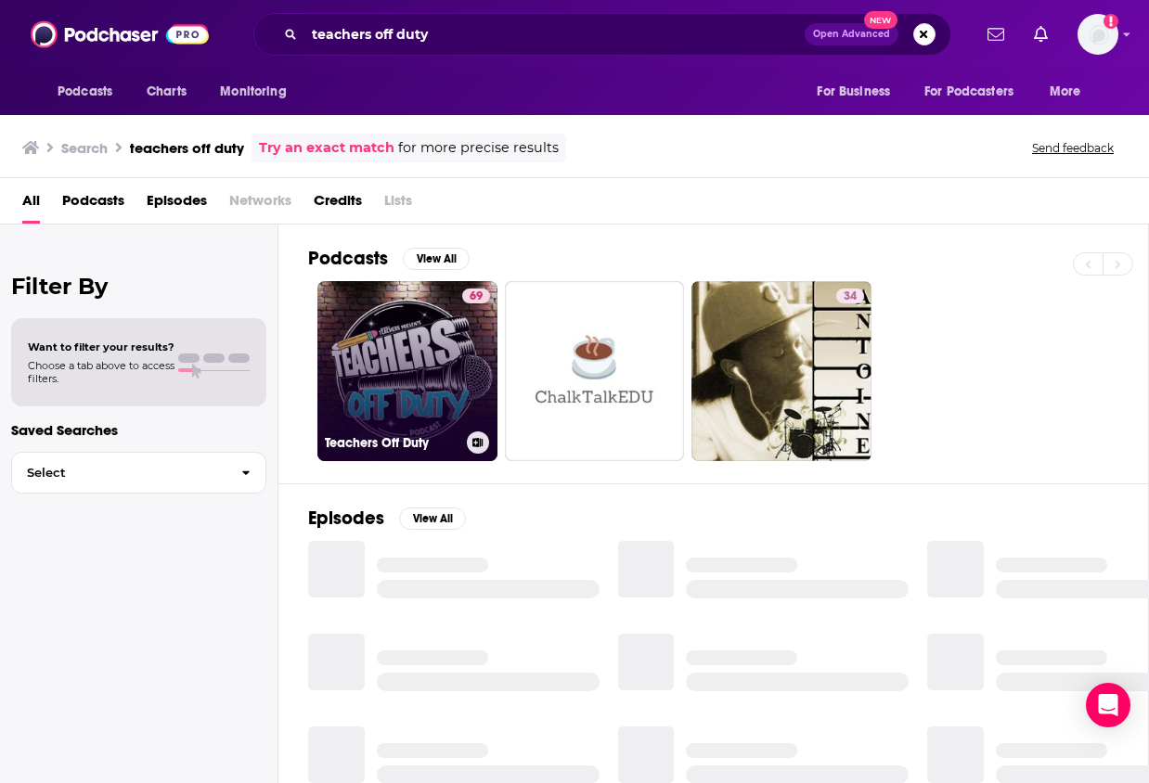
click at [433, 347] on link "69 Teachers Off Duty" at bounding box center [407, 371] width 180 height 180
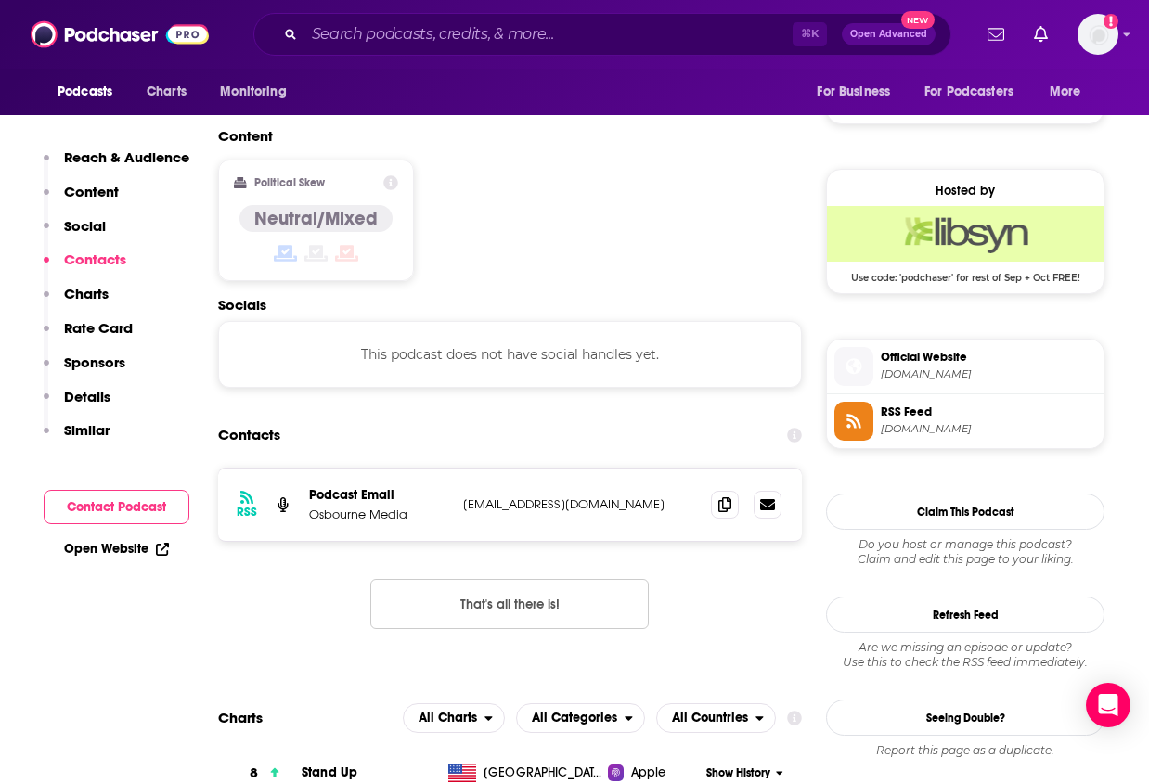
scroll to position [1412, 0]
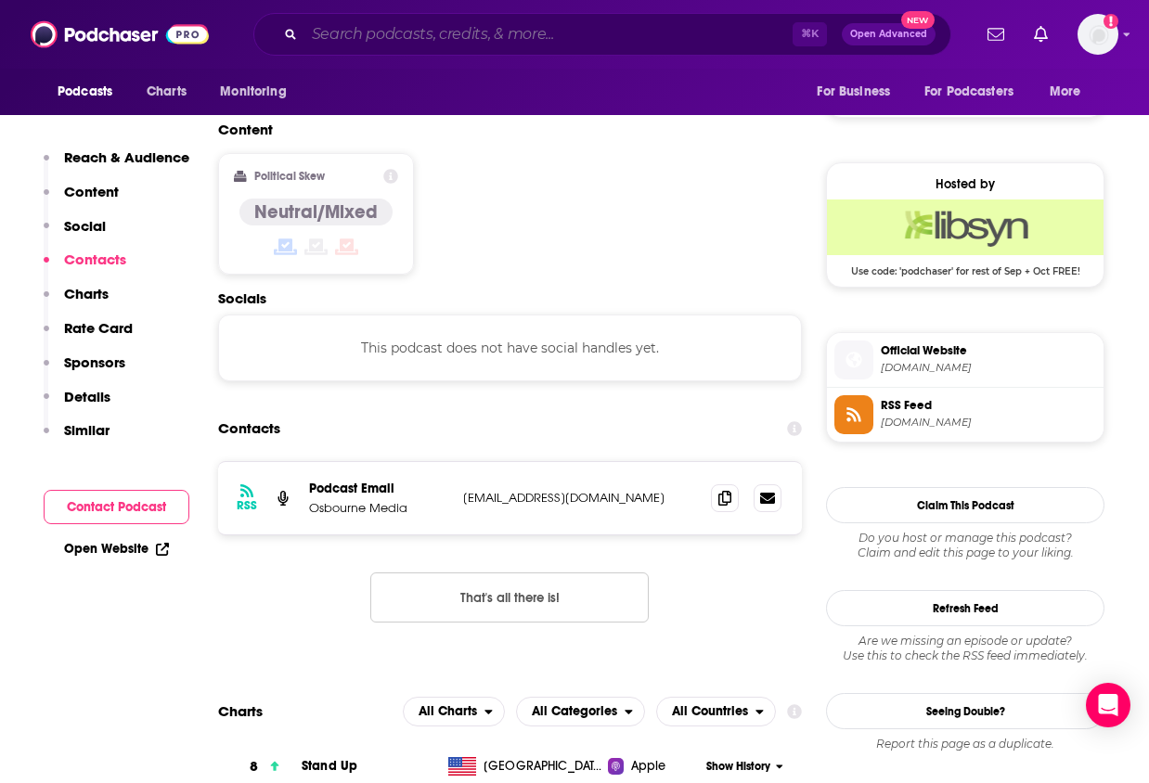
click at [557, 33] on input "Search podcasts, credits, & more..." at bounding box center [548, 34] width 488 height 30
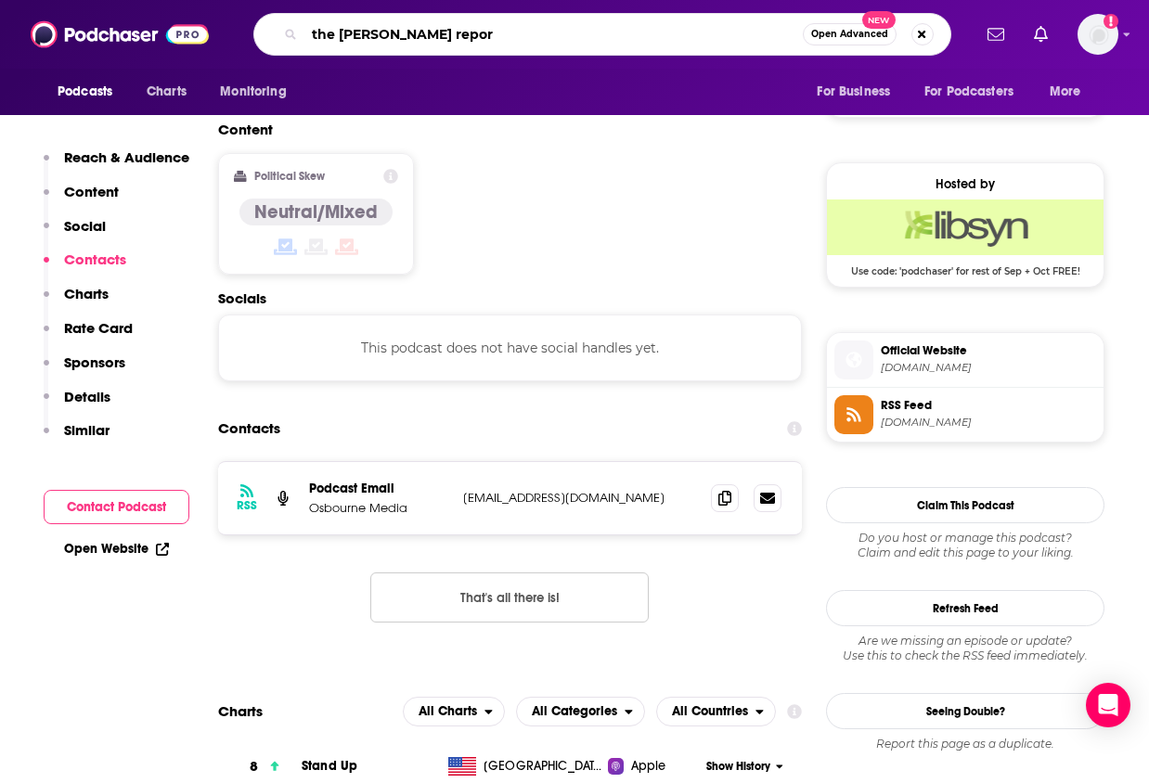
type input "the [PERSON_NAME] report"
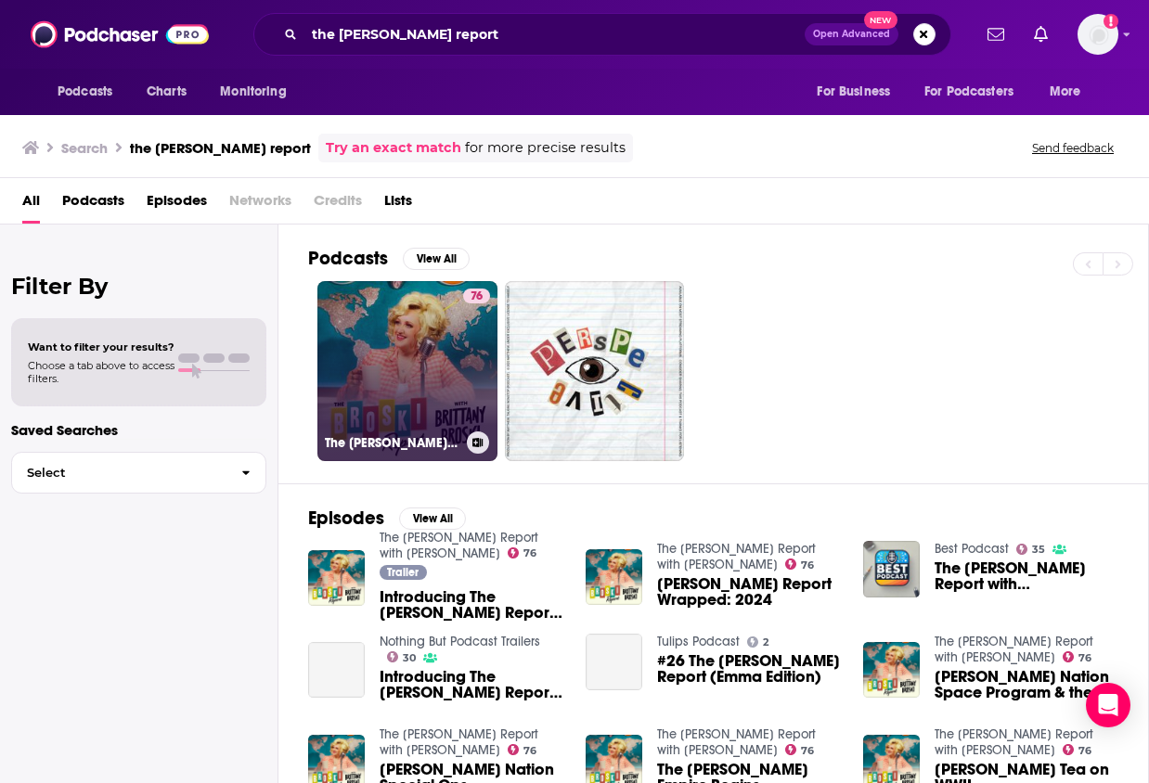
click at [442, 311] on link "76 The [PERSON_NAME] Report with [PERSON_NAME]" at bounding box center [407, 371] width 180 height 180
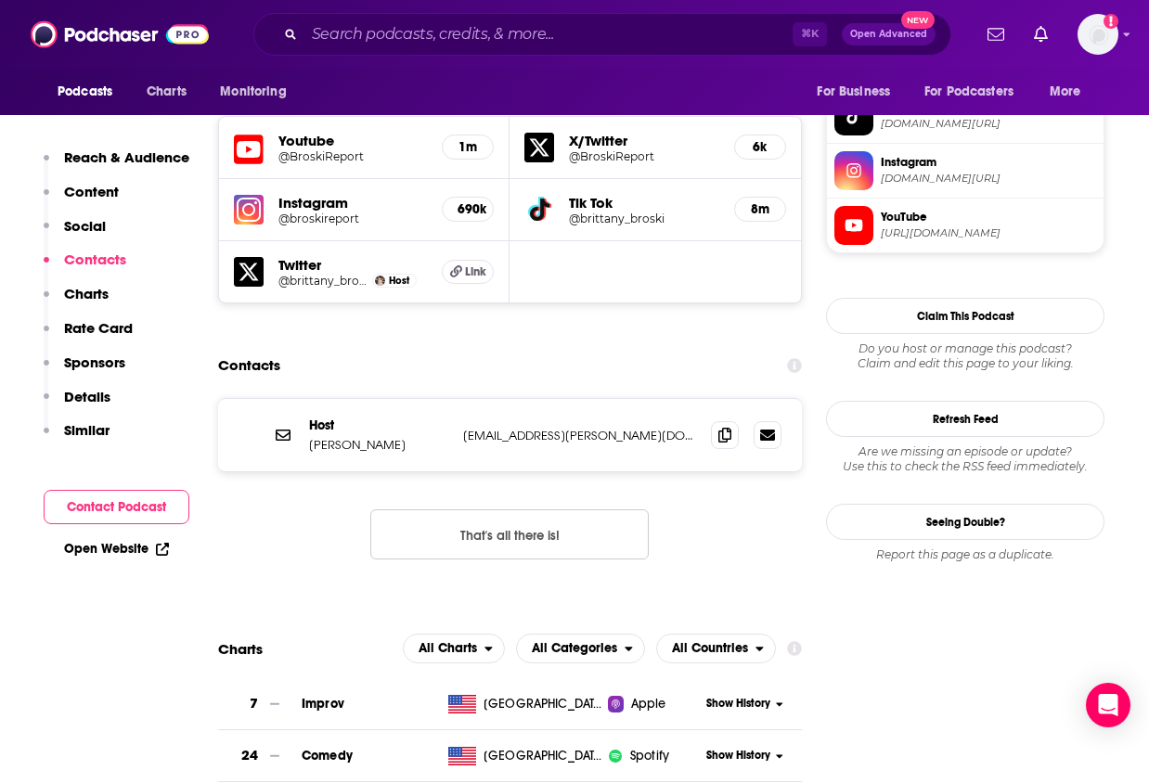
scroll to position [1657, 0]
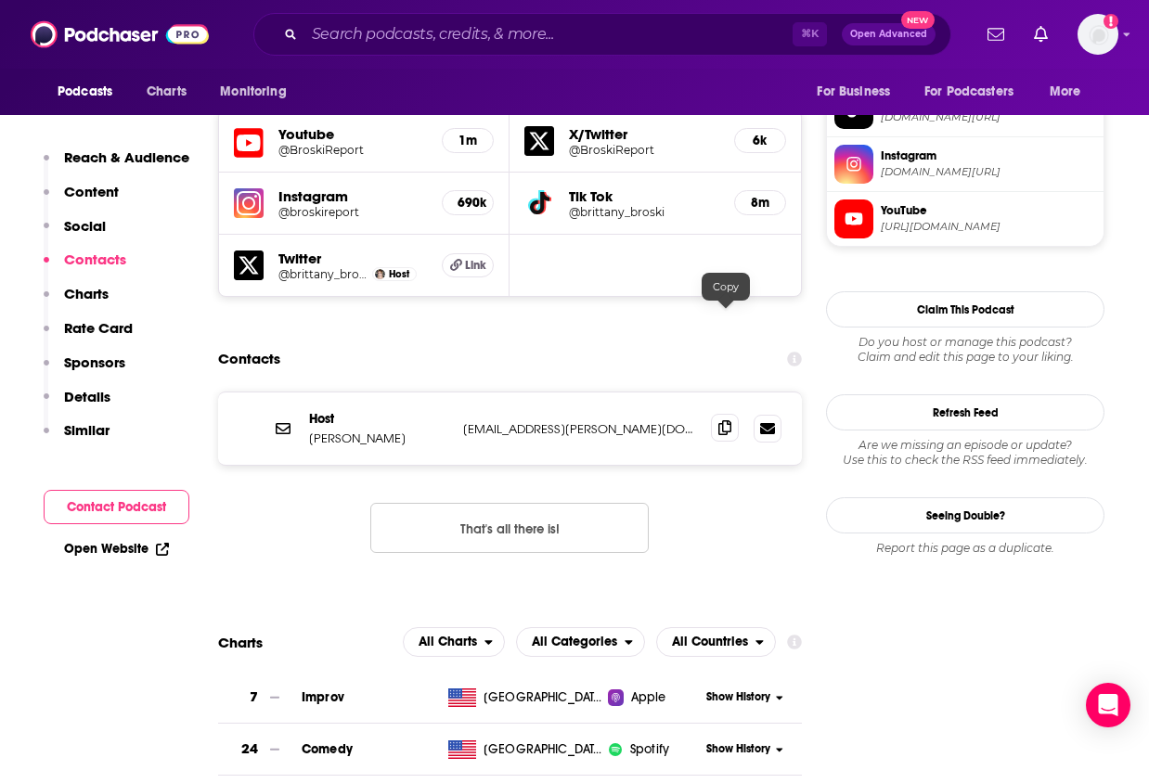
click at [721, 420] on icon at bounding box center [724, 427] width 13 height 15
click at [725, 420] on icon at bounding box center [724, 427] width 13 height 15
click at [472, 39] on input "Search podcasts, credits, & more..." at bounding box center [548, 34] width 488 height 30
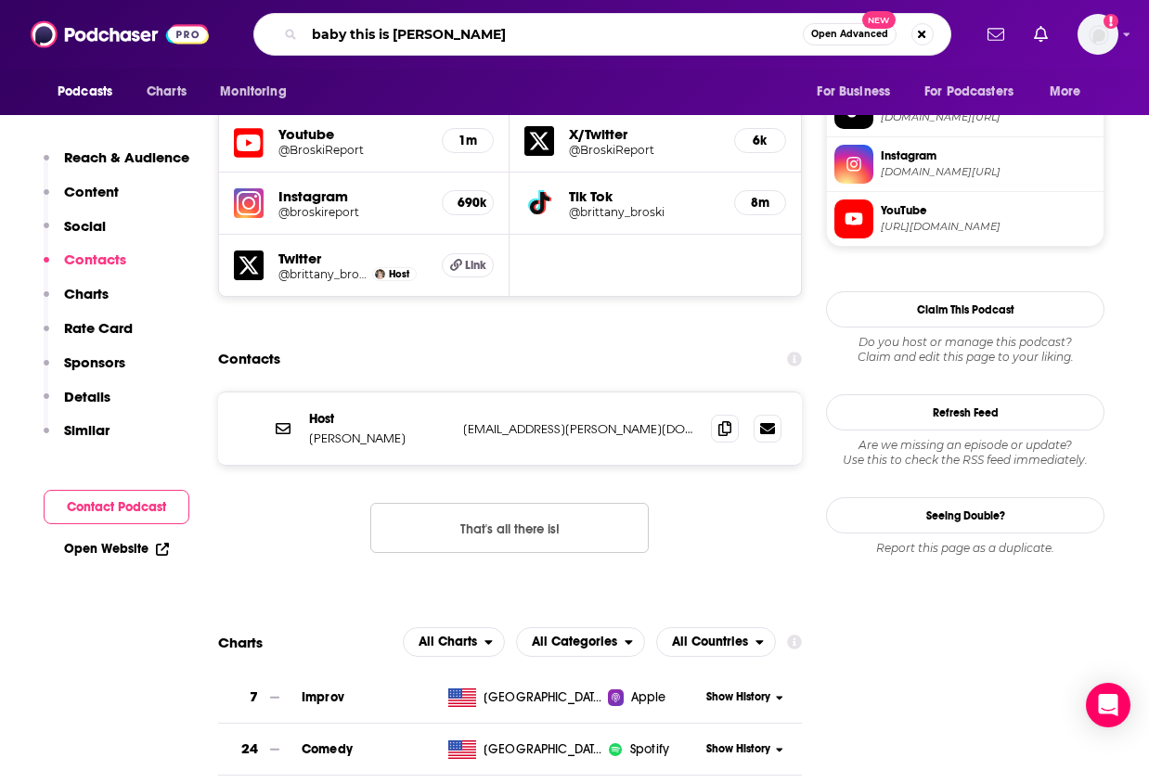
click at [417, 37] on input "baby this is [PERSON_NAME]" at bounding box center [553, 34] width 498 height 30
type input "baby this is [PERSON_NAME]"
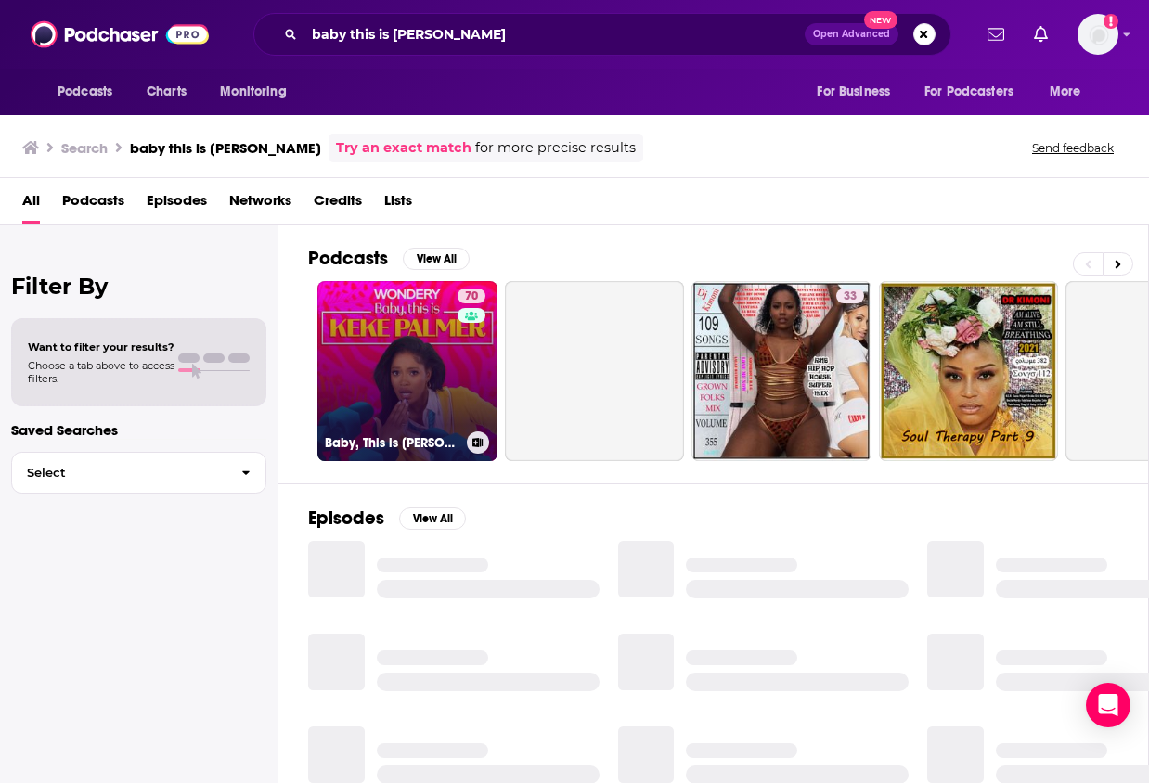
click at [428, 311] on link "70 Baby, This is [PERSON_NAME]" at bounding box center [407, 371] width 180 height 180
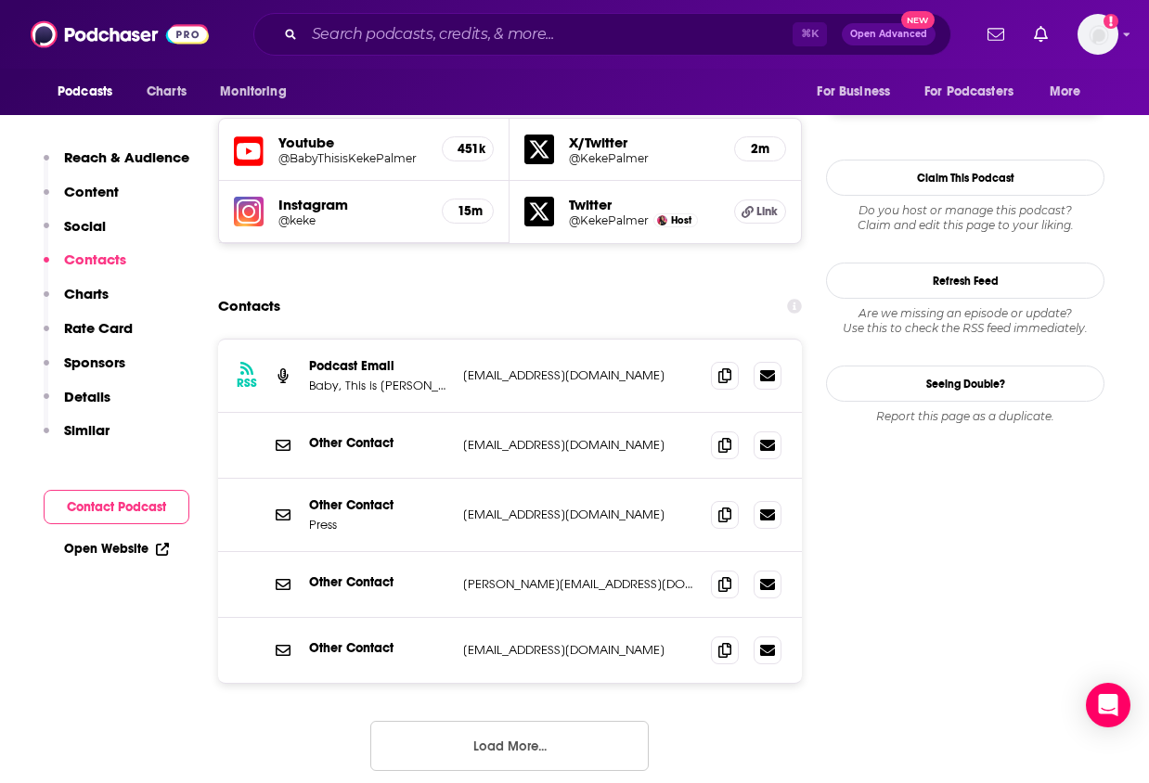
scroll to position [1737, 0]
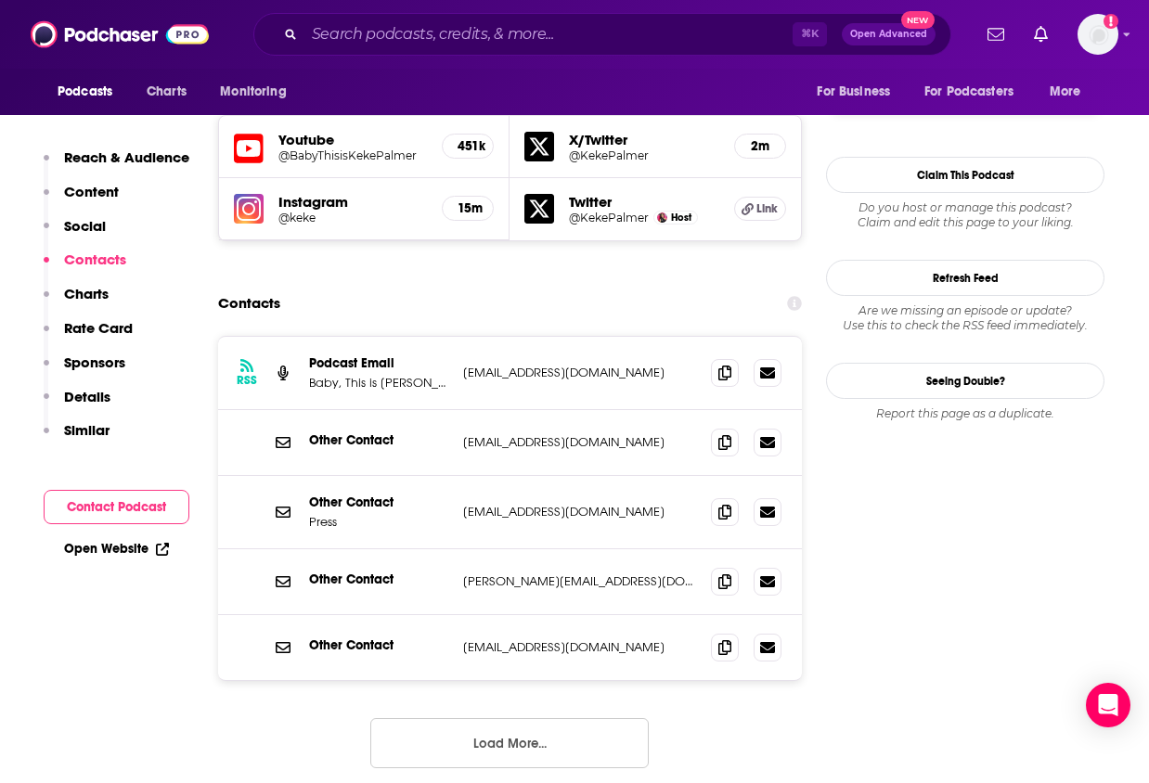
click at [489, 718] on button "Load More..." at bounding box center [509, 743] width 278 height 50
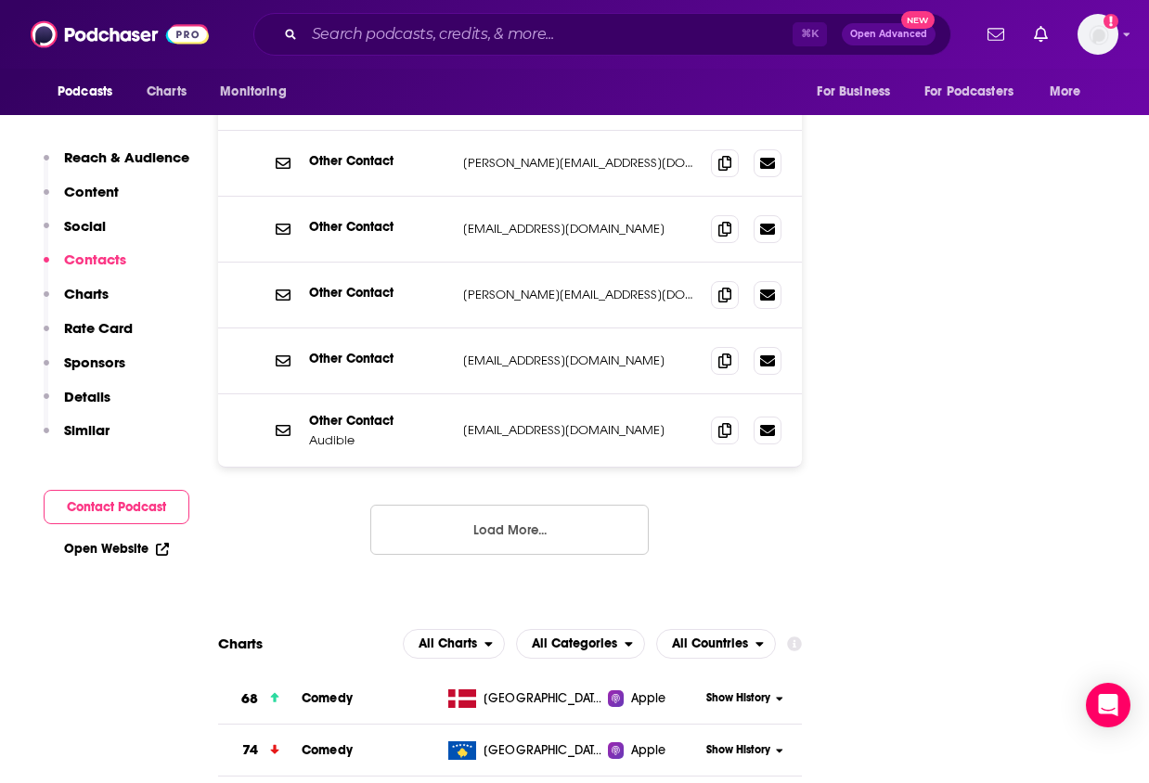
scroll to position [2303, 0]
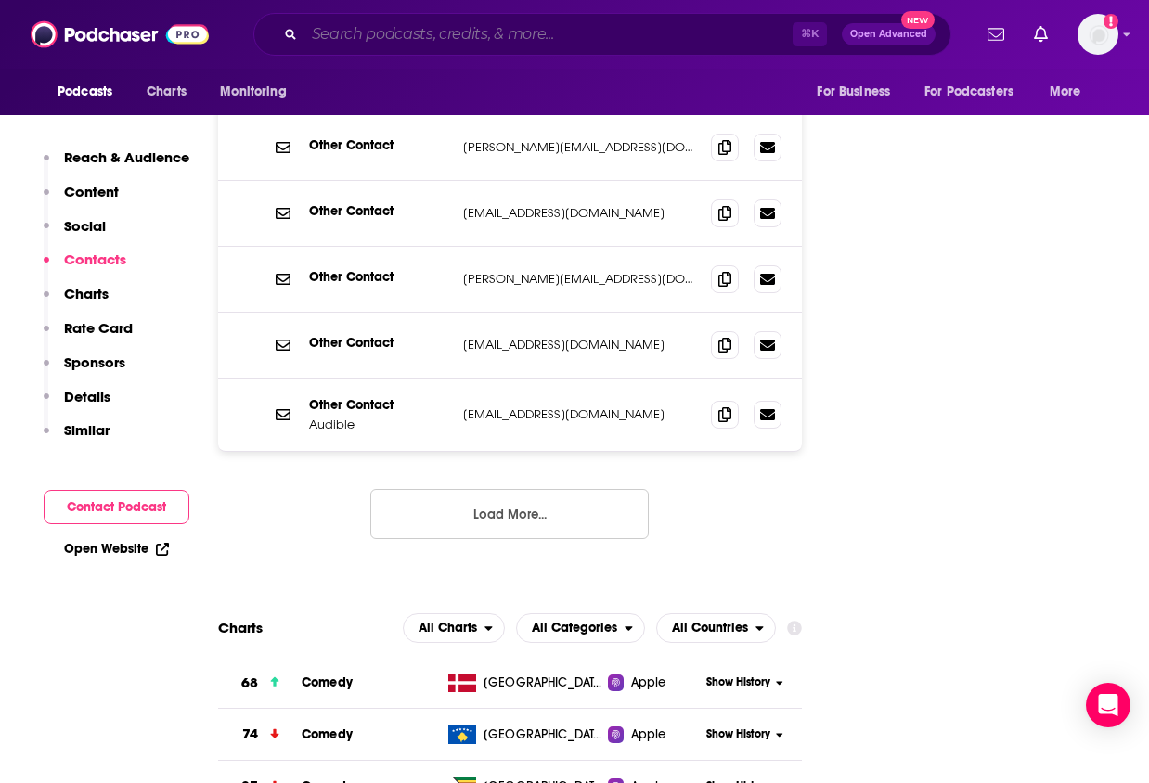
click at [653, 36] on input "Search podcasts, credits, & more..." at bounding box center [548, 34] width 488 height 30
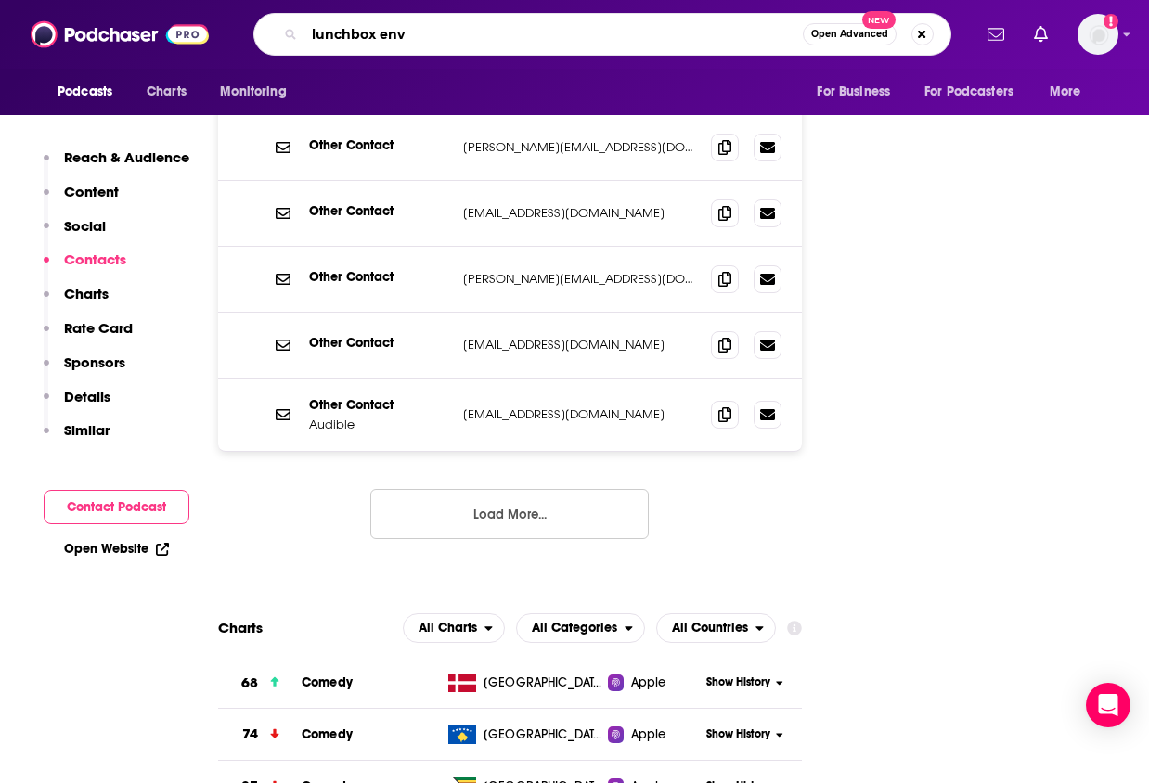
type input "lunchbox envy"
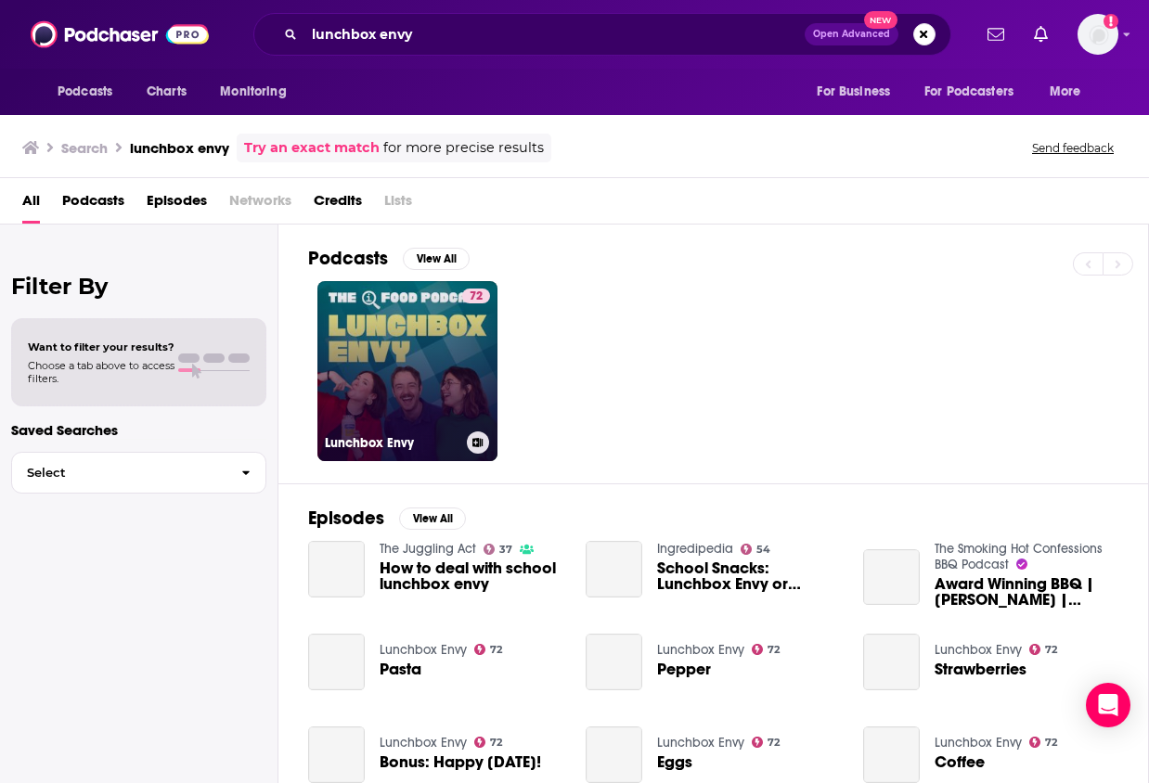
click at [444, 348] on link "72 Lunchbox Envy" at bounding box center [407, 371] width 180 height 180
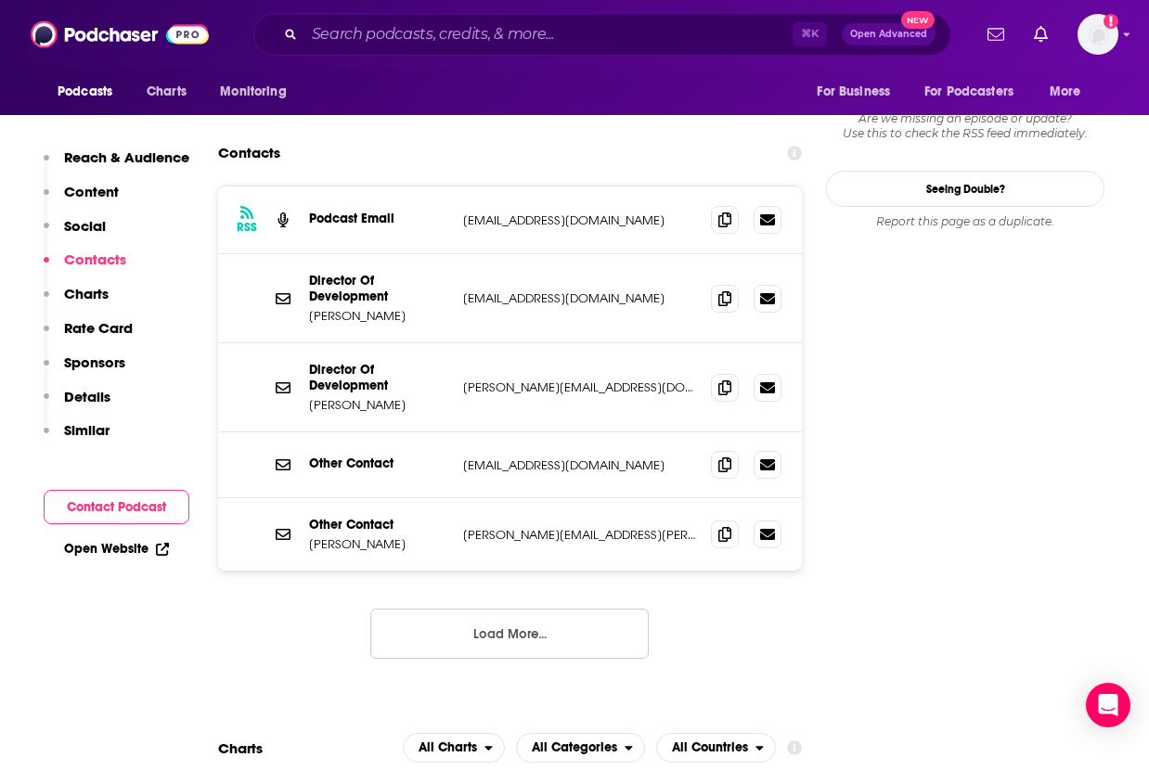
scroll to position [1801, 0]
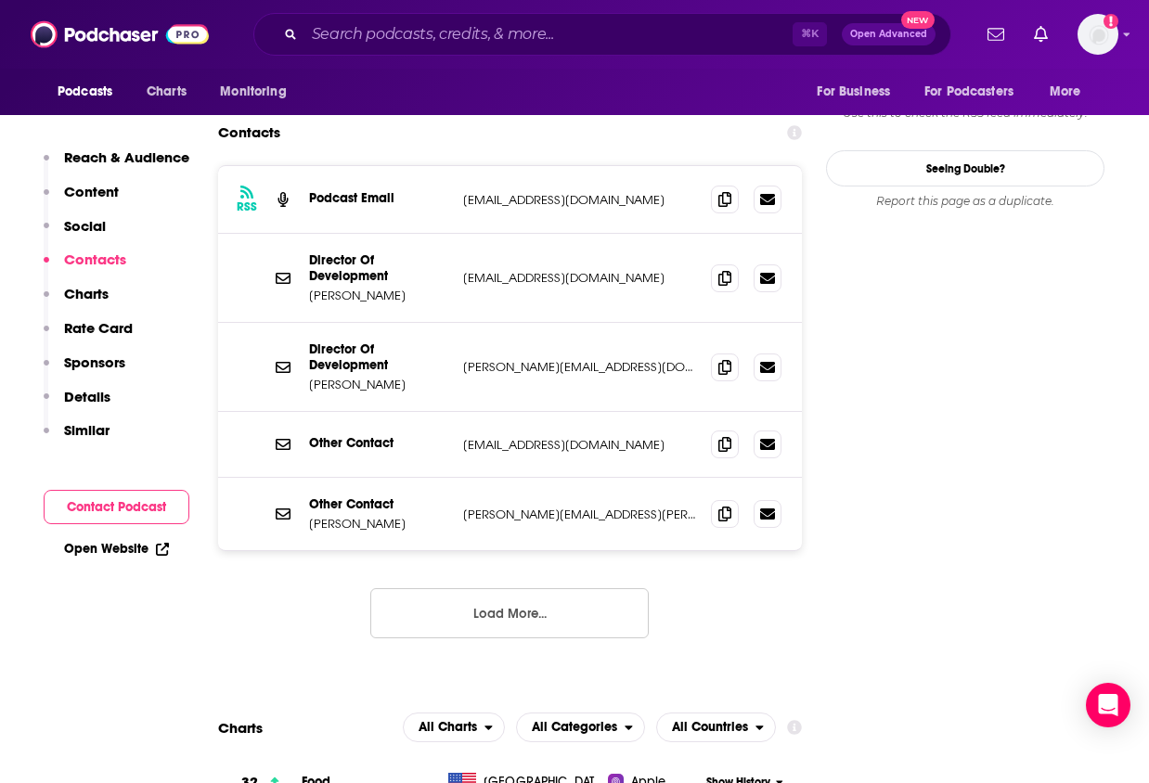
click at [520, 588] on button "Load More..." at bounding box center [509, 613] width 278 height 50
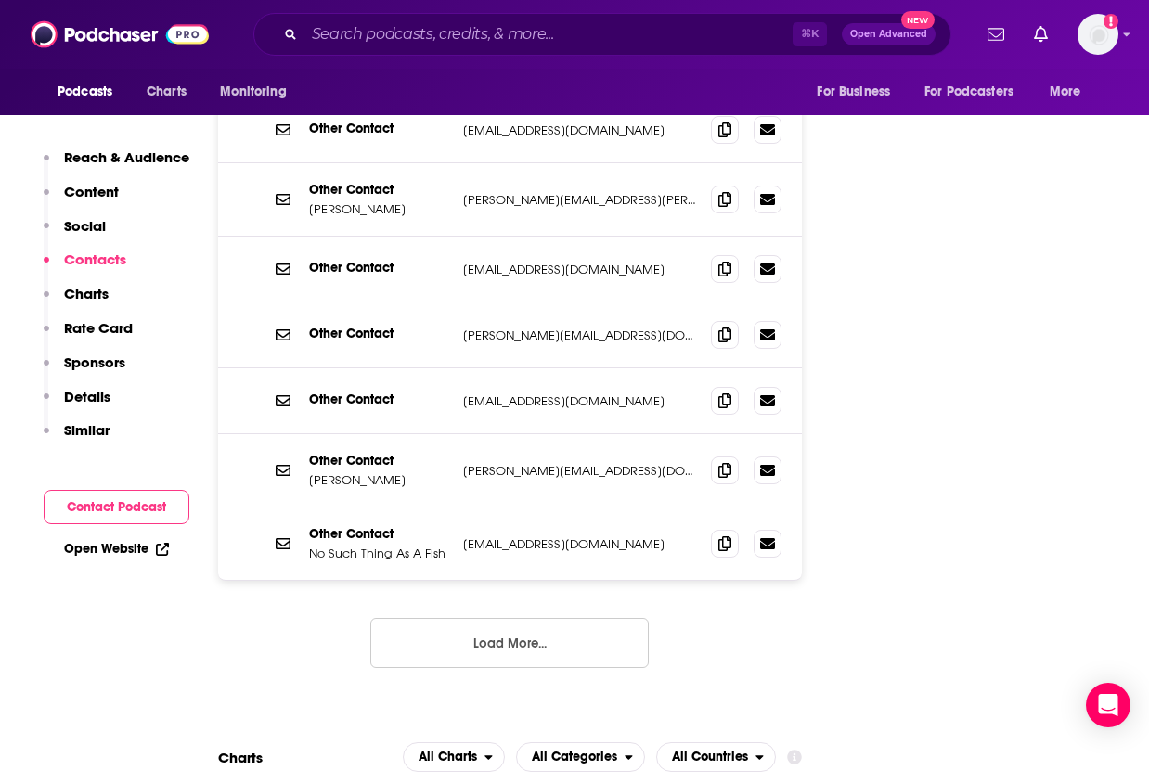
scroll to position [2123, 0]
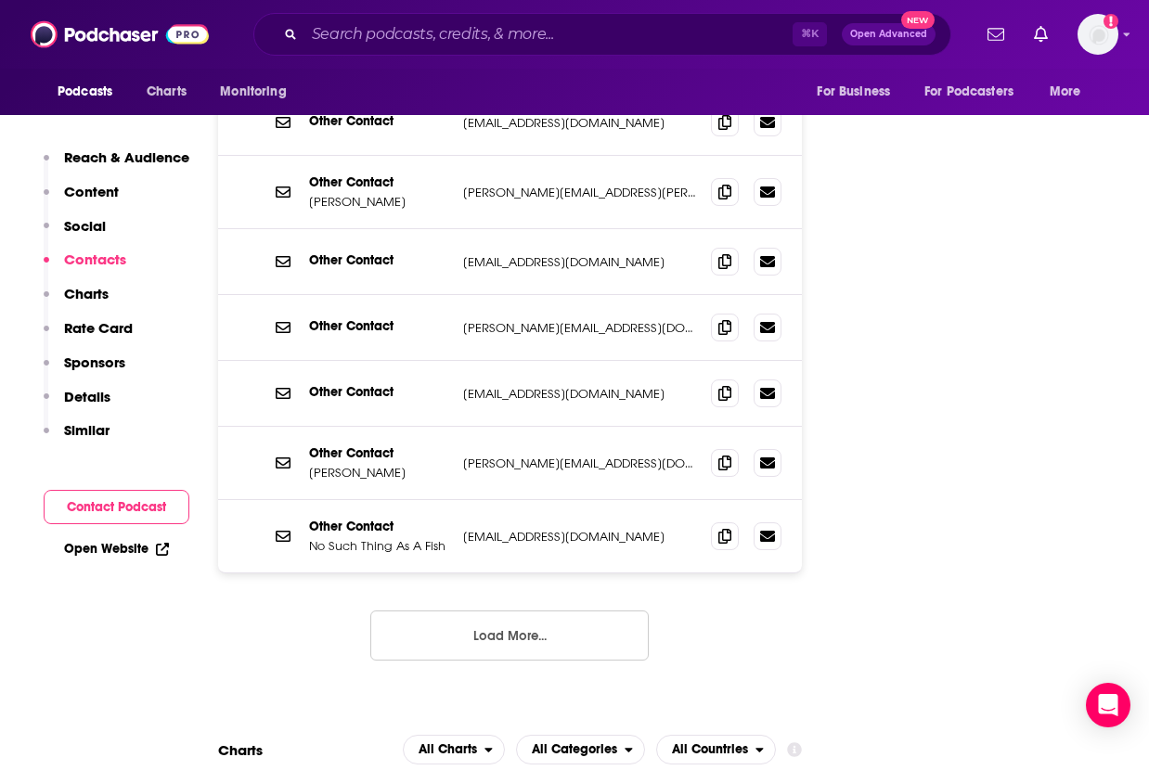
click at [513, 611] on button "Load More..." at bounding box center [509, 636] width 278 height 50
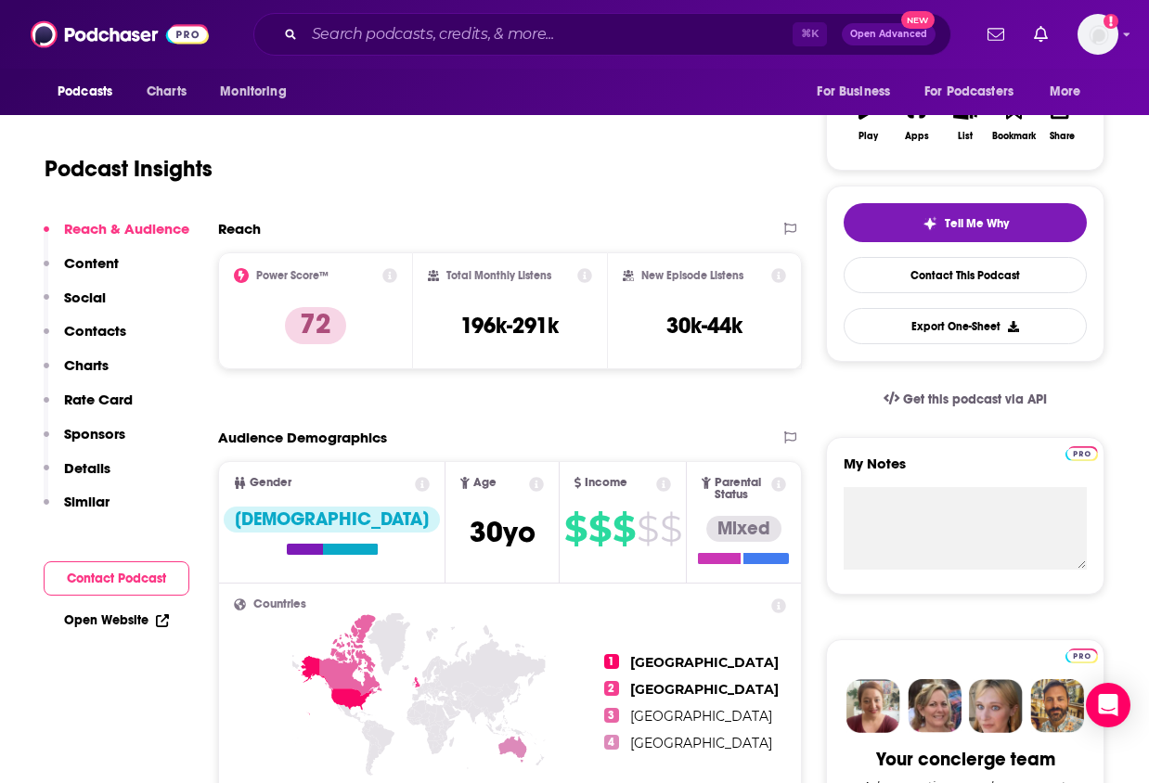
scroll to position [322, 0]
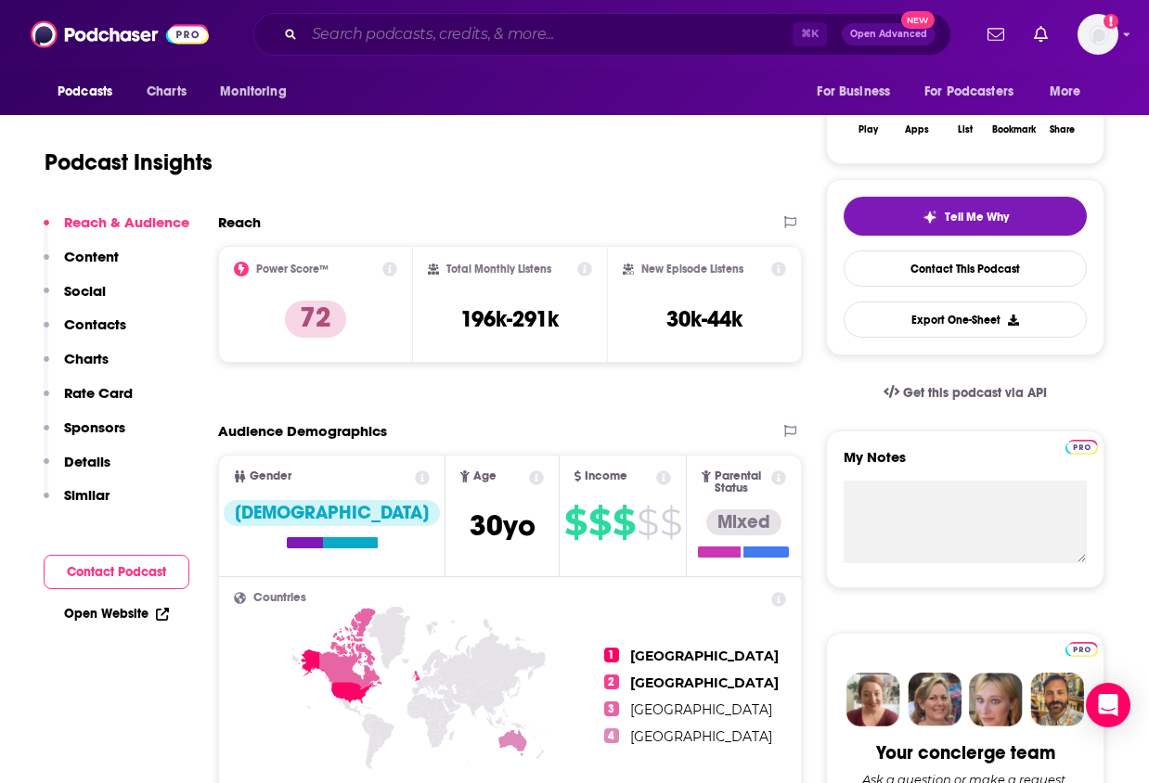
click at [601, 22] on input "Search podcasts, credits, & more..." at bounding box center [548, 34] width 488 height 30
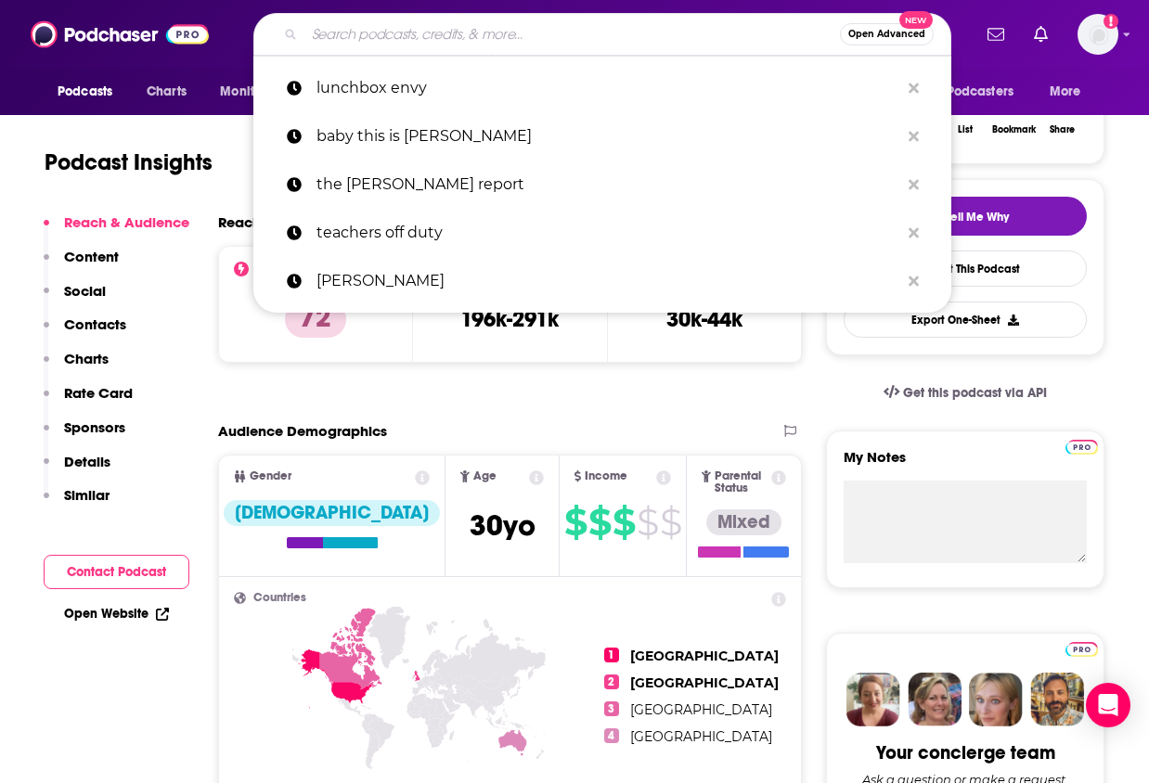
click at [601, 22] on input "Search podcasts, credits, & more..." at bounding box center [571, 34] width 535 height 30
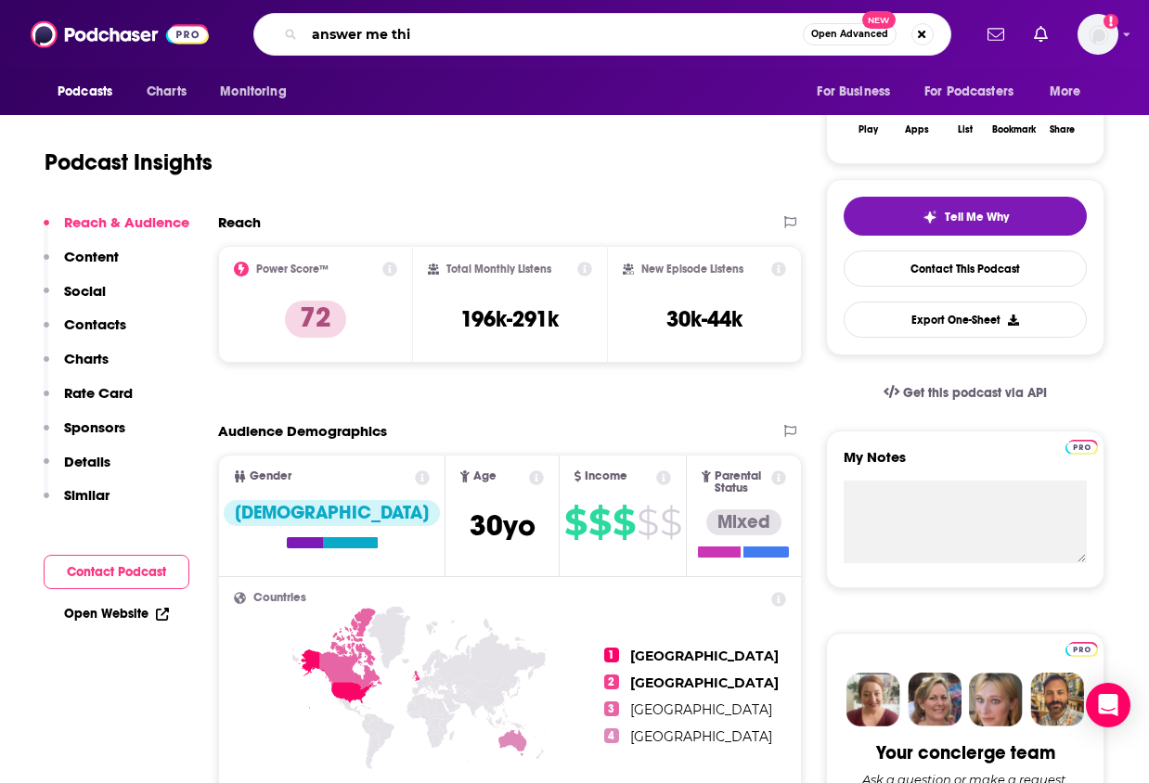
type input "answer me this"
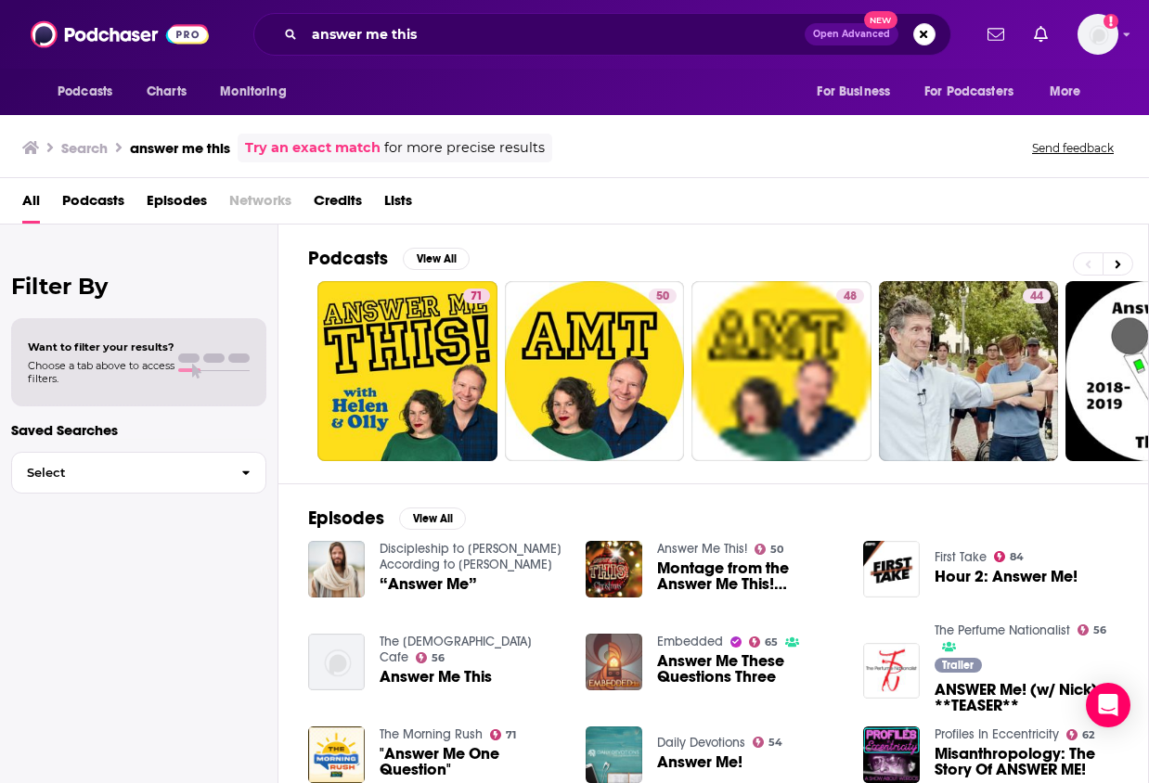
click at [426, 332] on link "71" at bounding box center [407, 371] width 180 height 180
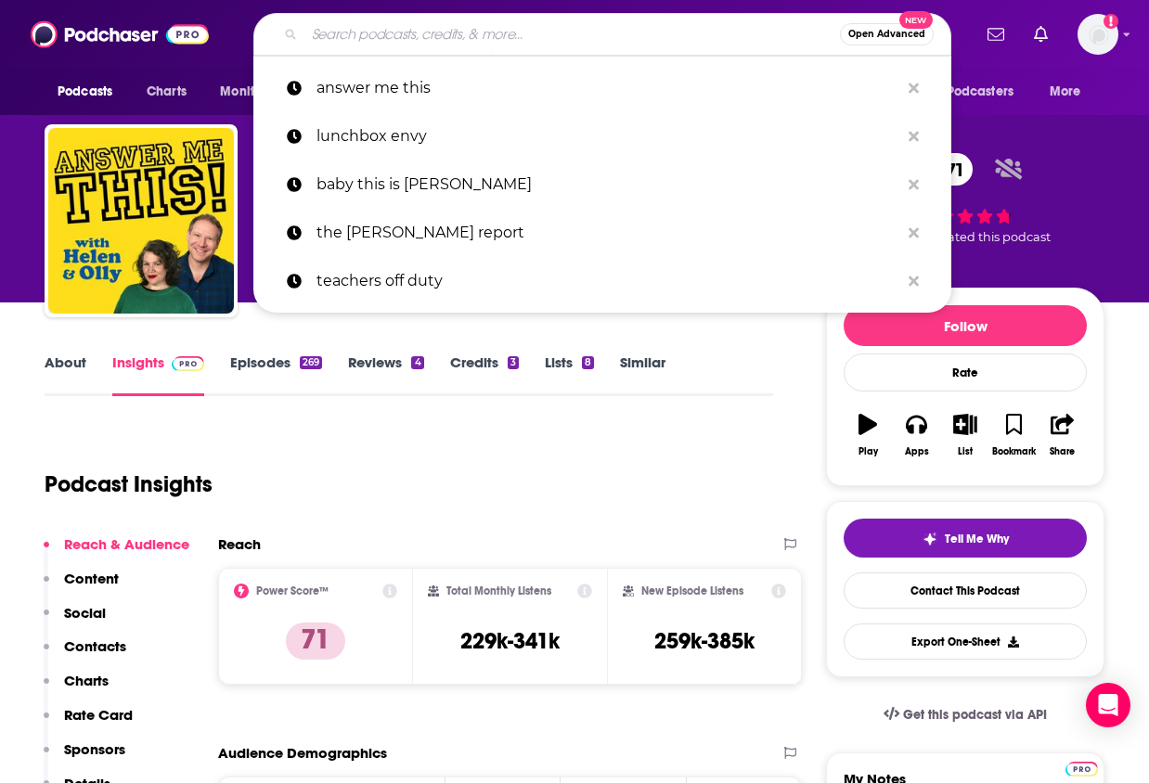
click at [474, 32] on input "Search podcasts, credits, & more..." at bounding box center [571, 34] width 535 height 30
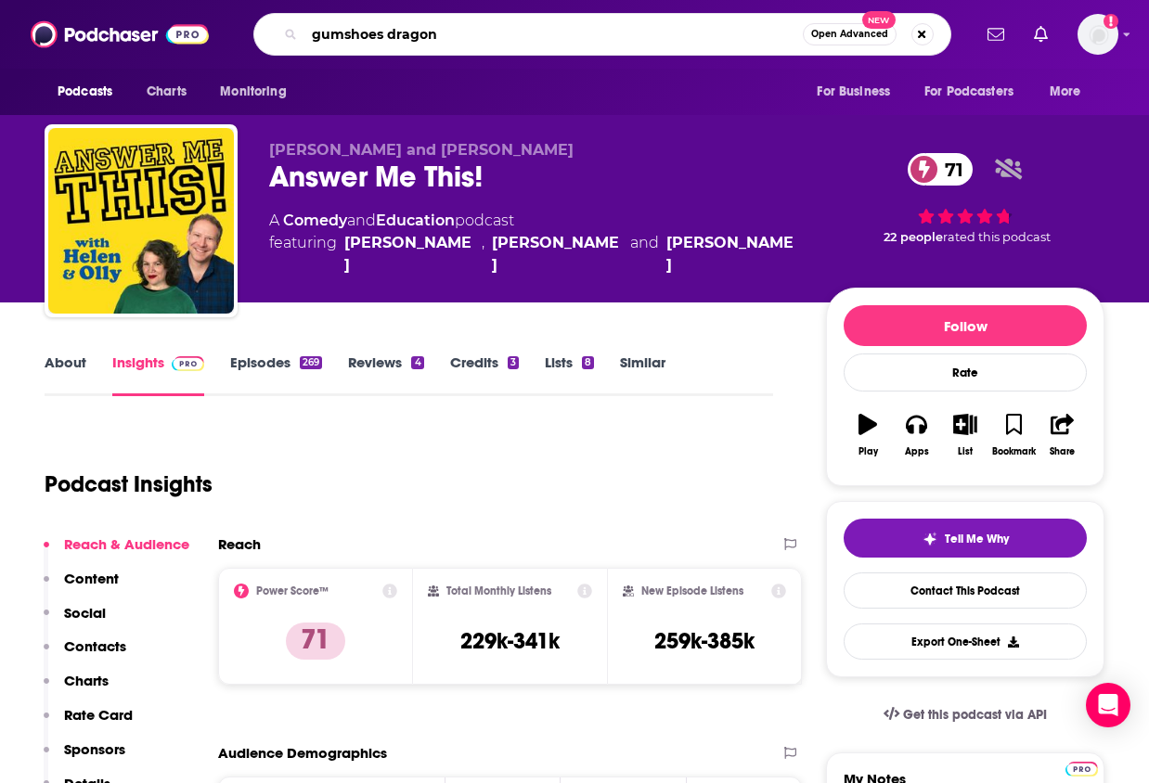
type input "gumshoes dragons"
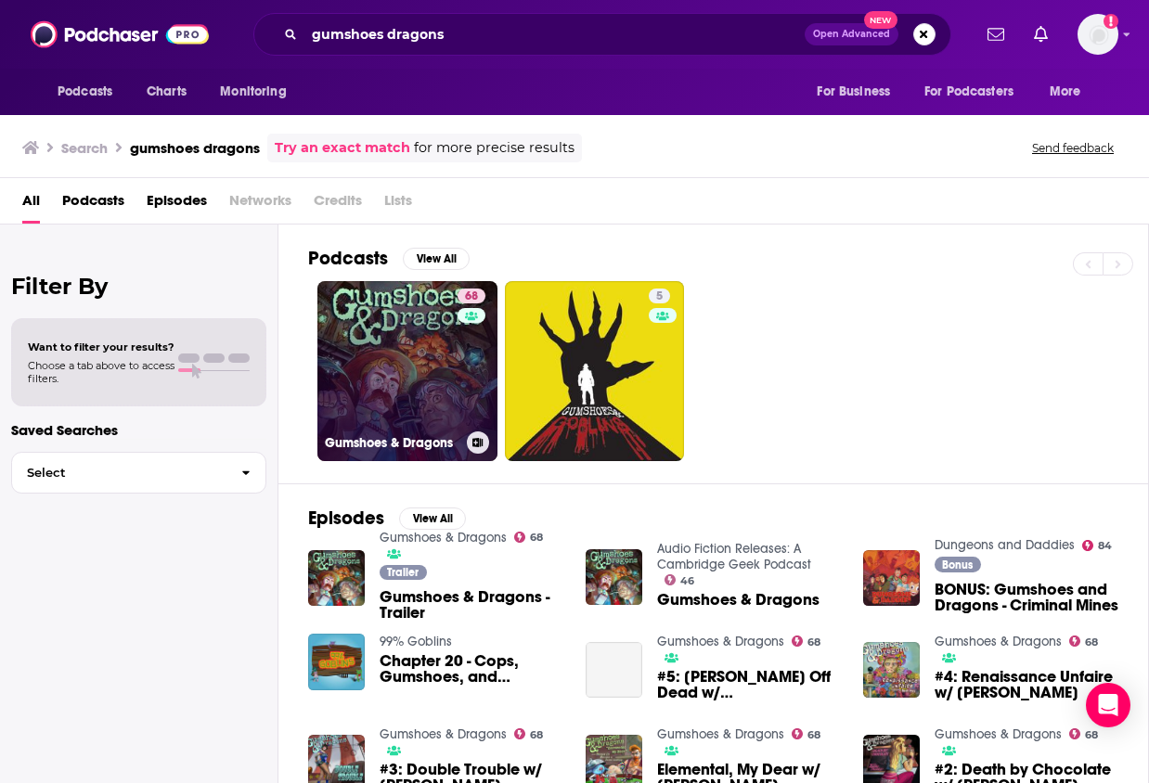
click at [419, 354] on link "68 Gumshoes & Dragons" at bounding box center [407, 371] width 180 height 180
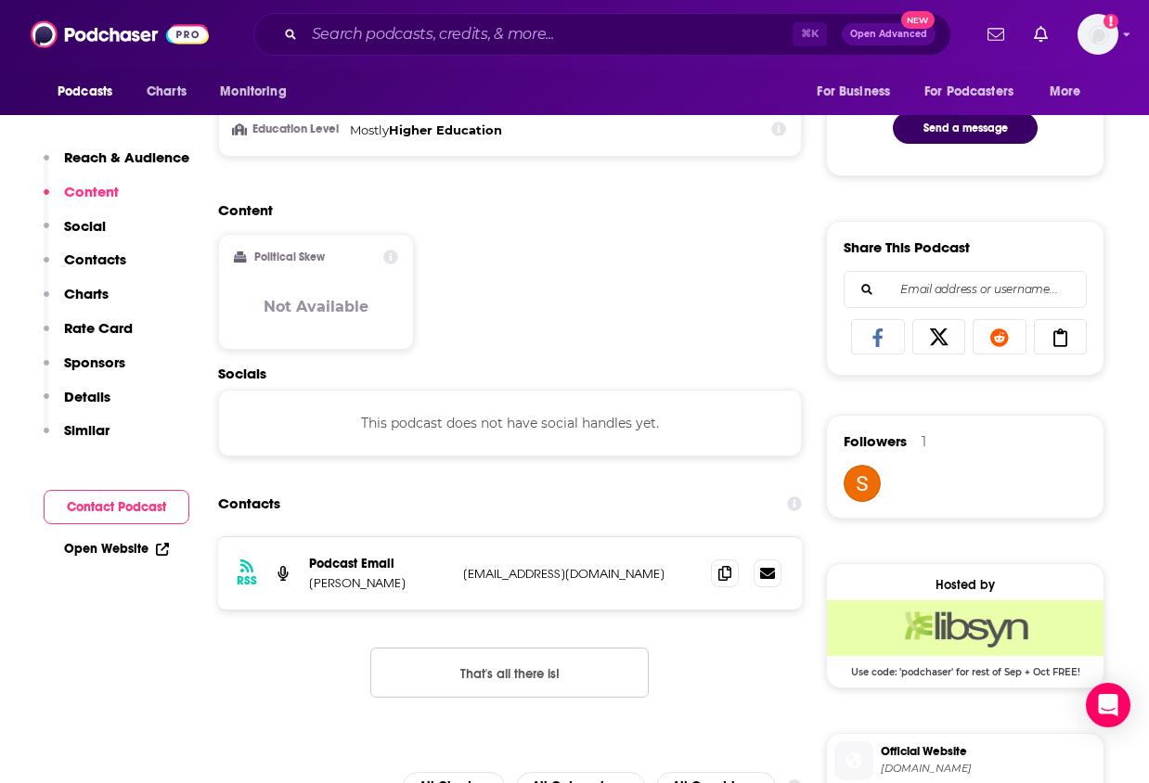
scroll to position [1014, 0]
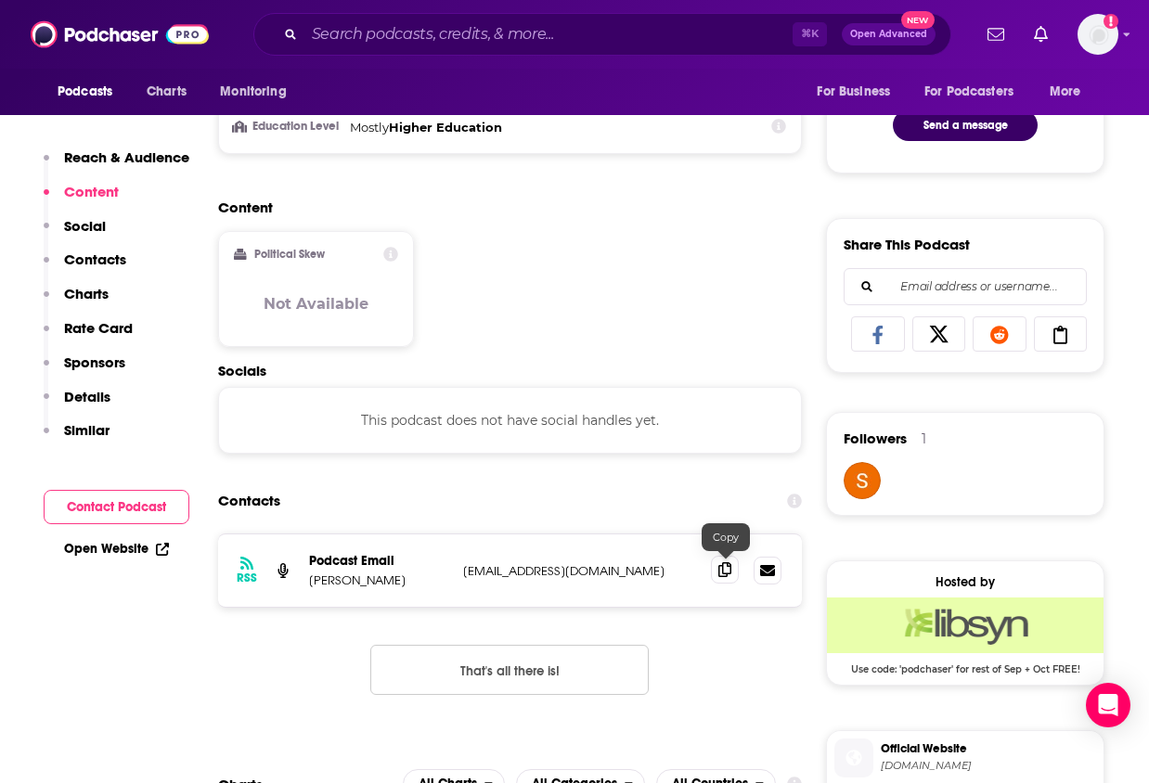
click at [725, 568] on icon at bounding box center [724, 569] width 13 height 15
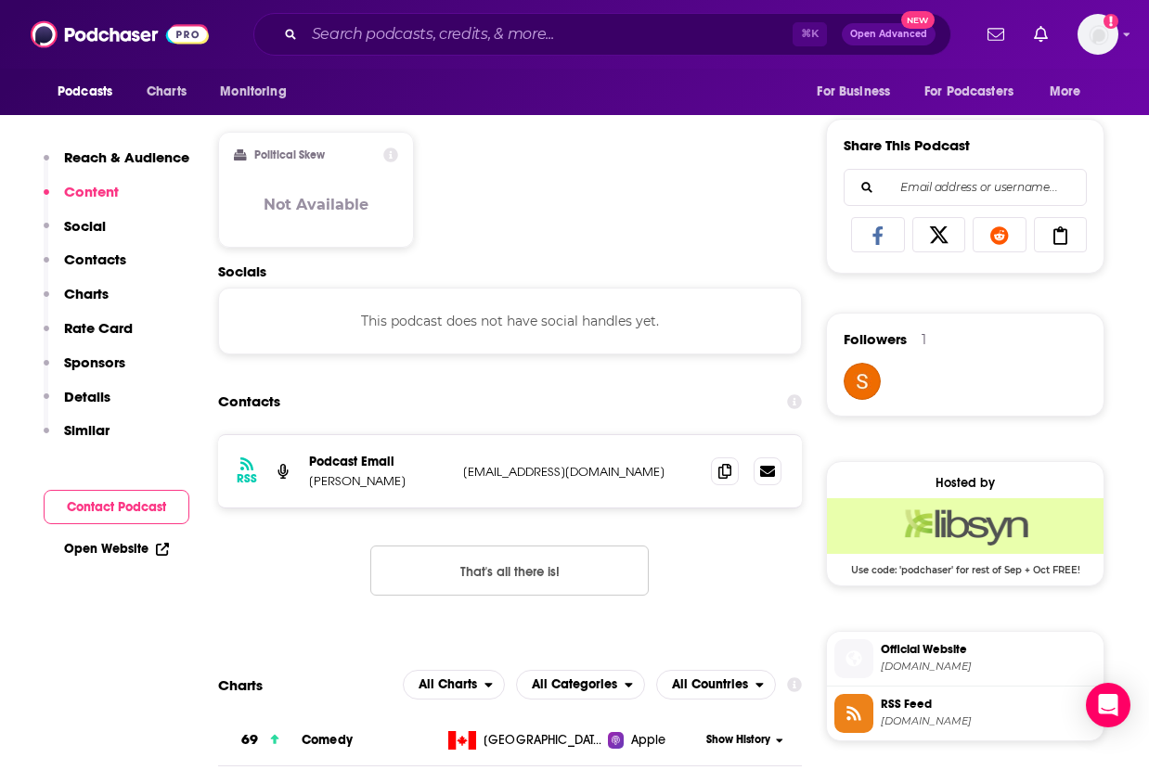
scroll to position [1117, 0]
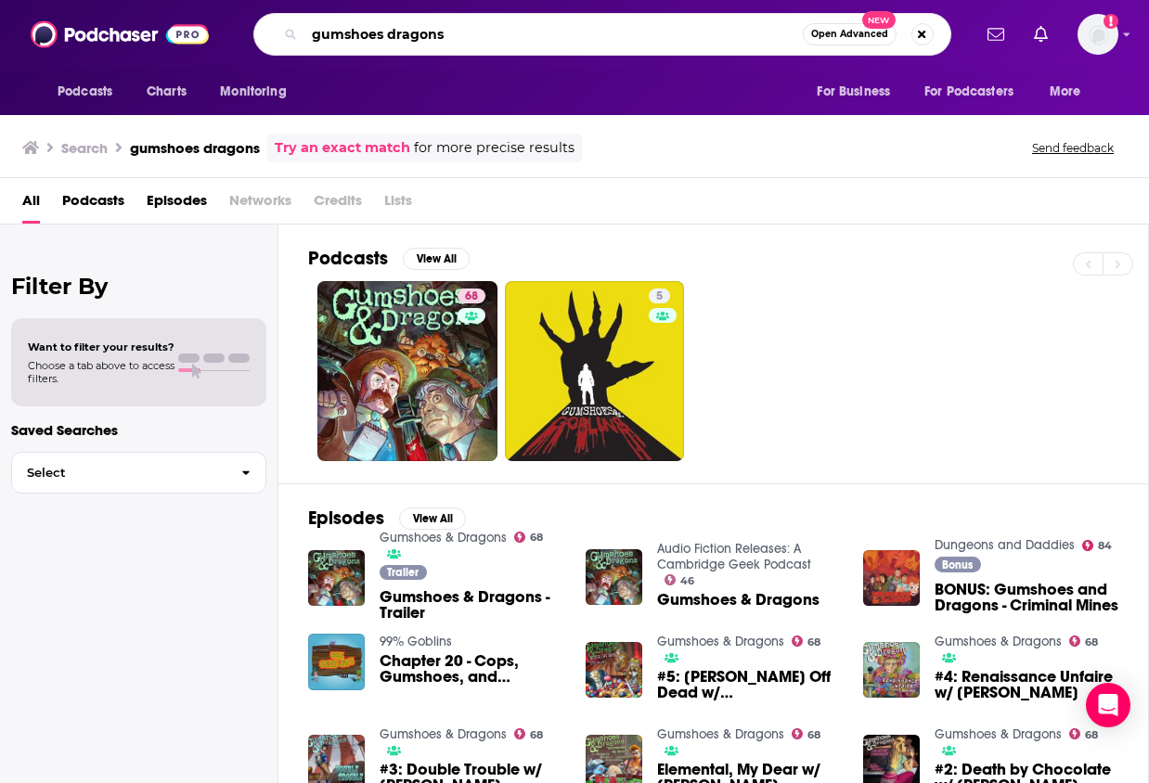
drag, startPoint x: 639, startPoint y: 31, endPoint x: 496, endPoint y: -27, distance: 154.1
click at [496, 0] on html "Podcasts Charts Monitoring gumshoes dragons Open Advanced New For Business For …" at bounding box center [574, 391] width 1149 height 783
type input "spitballers"
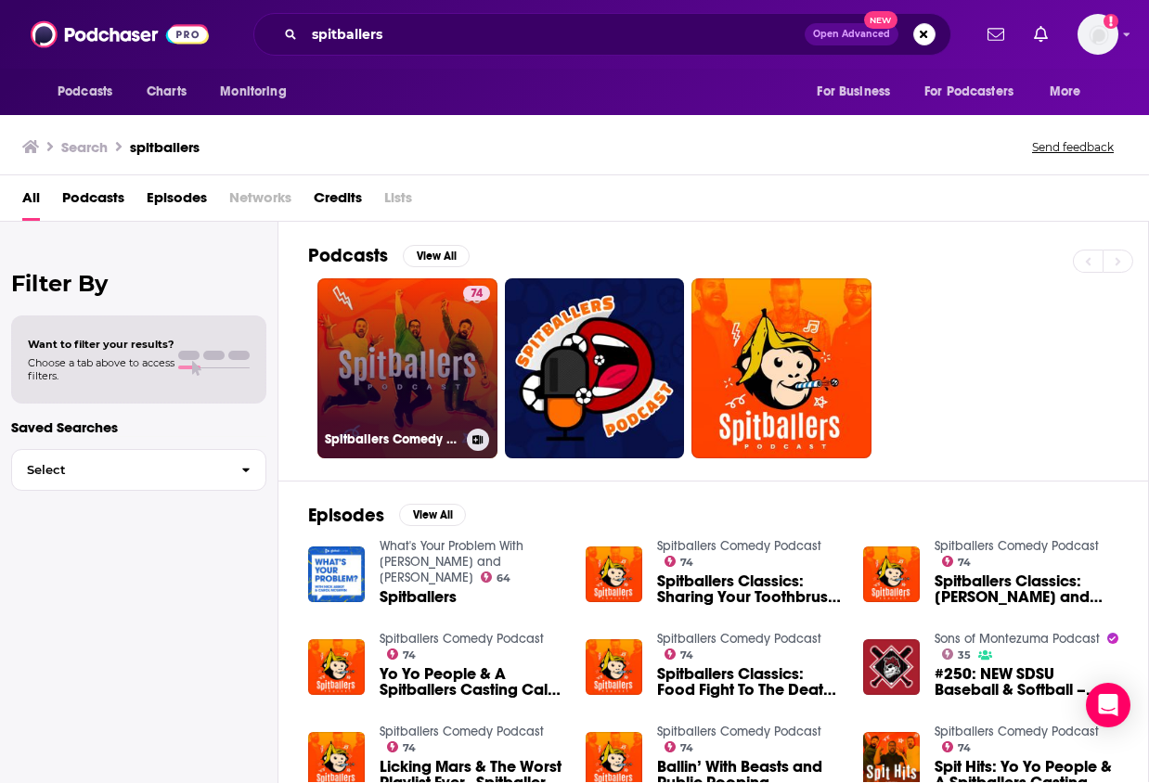
click at [470, 290] on span "74" at bounding box center [476, 294] width 12 height 19
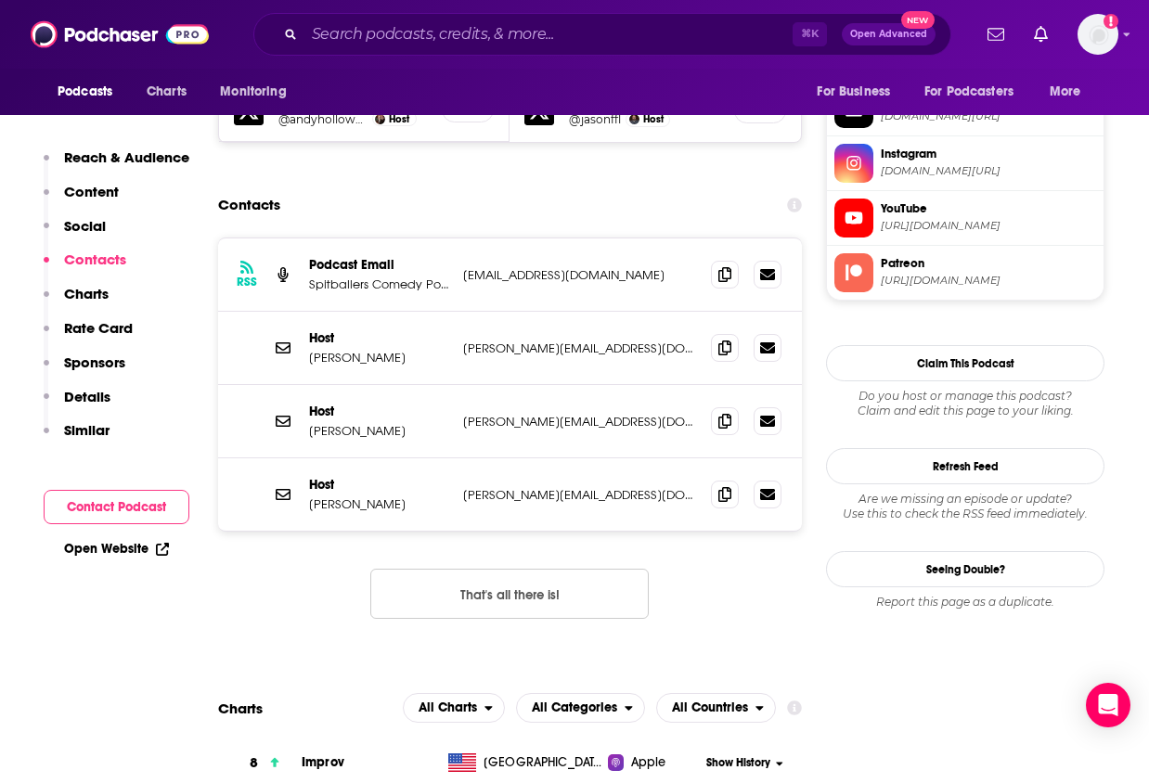
scroll to position [1842, 0]
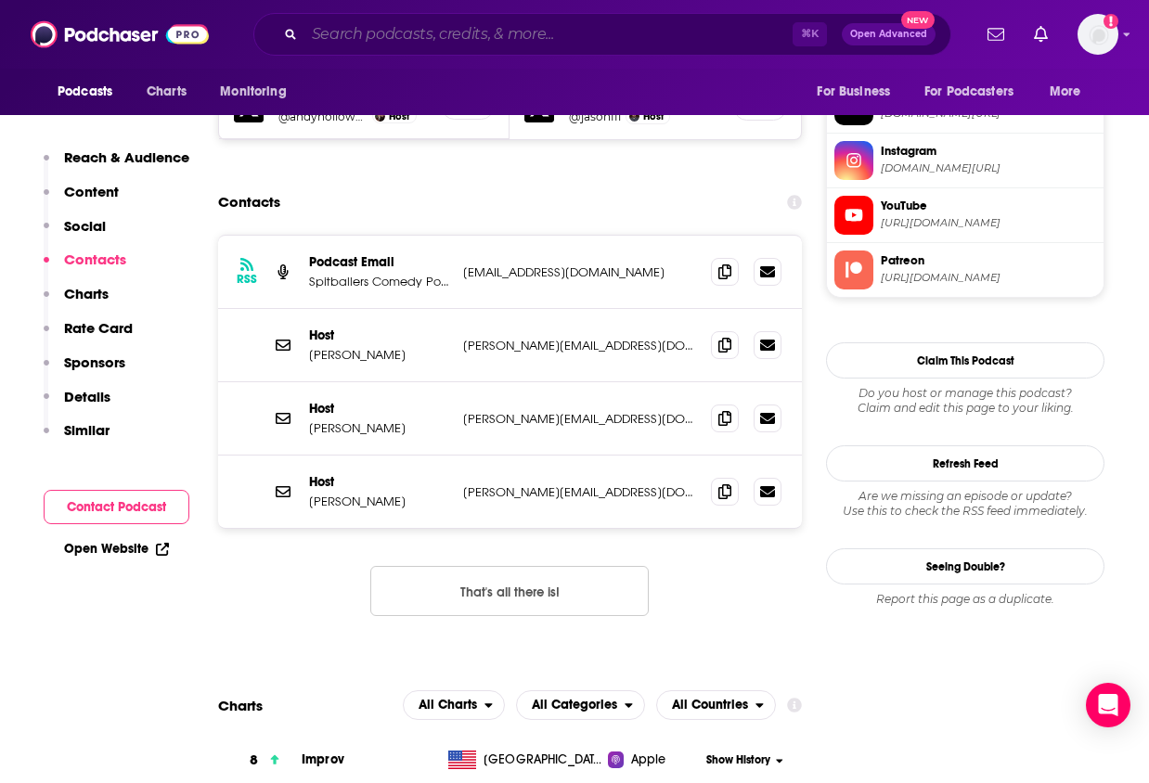
click at [667, 33] on input "Search podcasts, credits, & more..." at bounding box center [548, 34] width 488 height 30
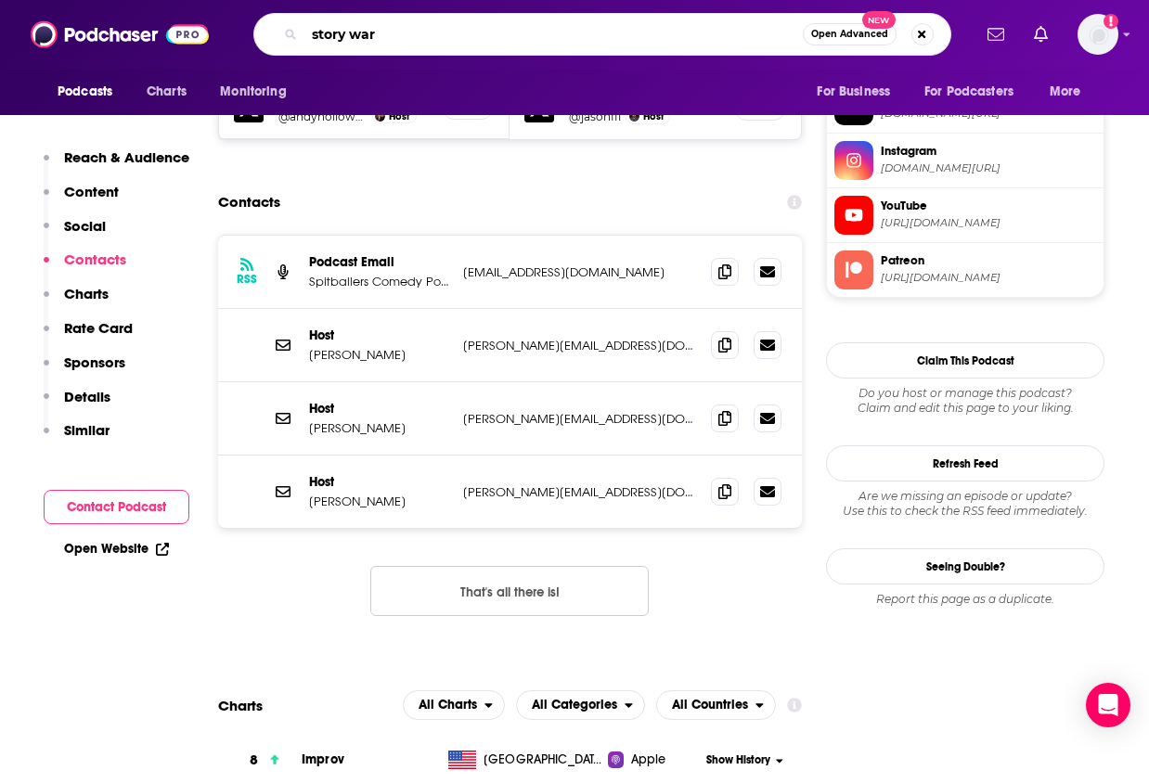
type input "story warz"
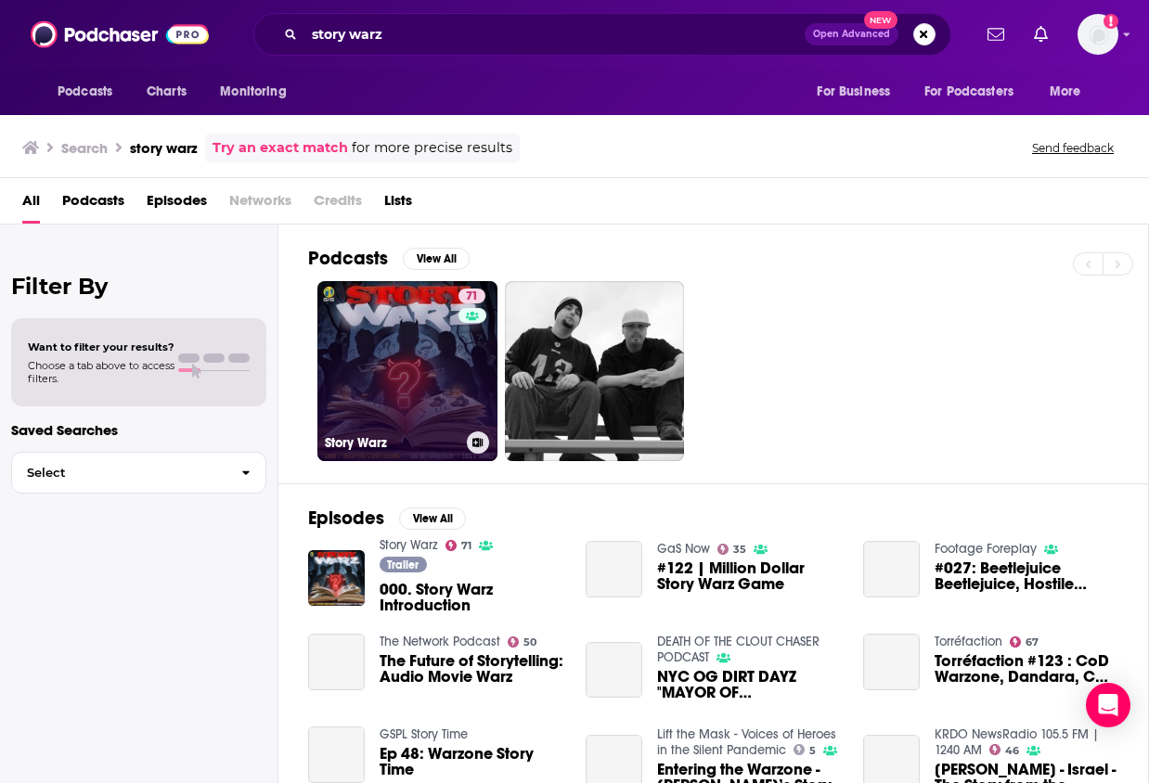
click at [483, 334] on div "71" at bounding box center [474, 360] width 32 height 143
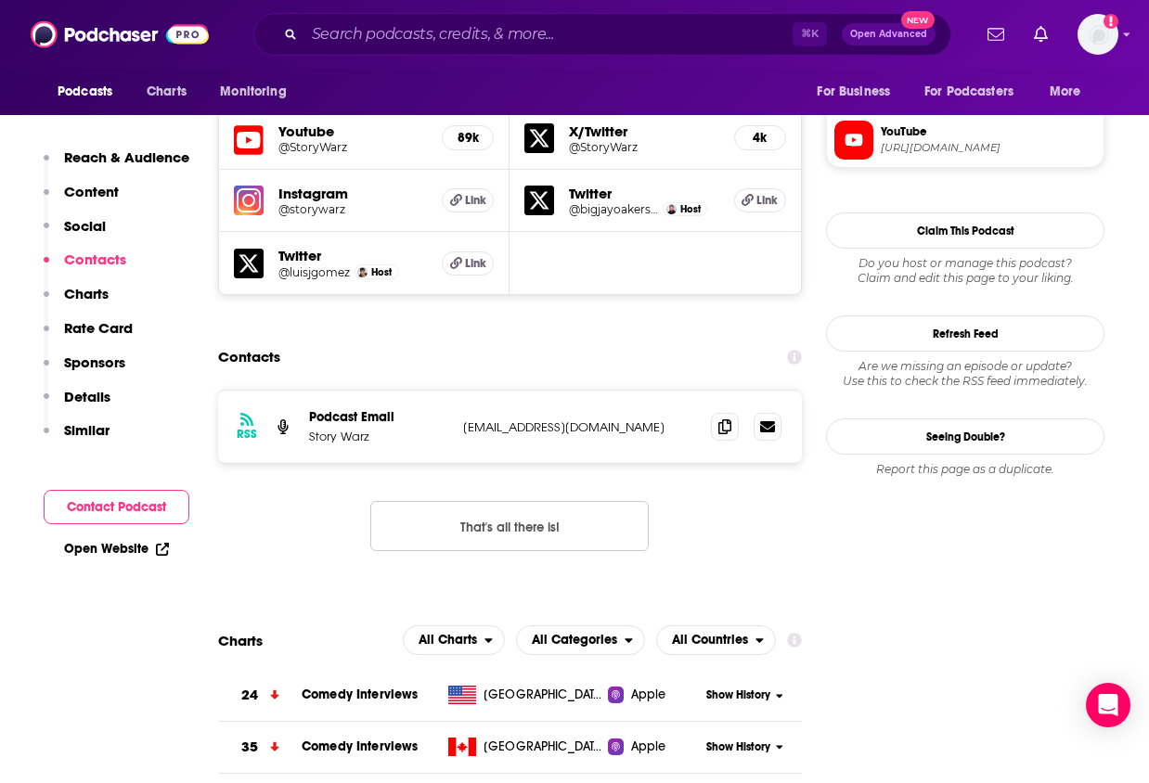
scroll to position [1703, 0]
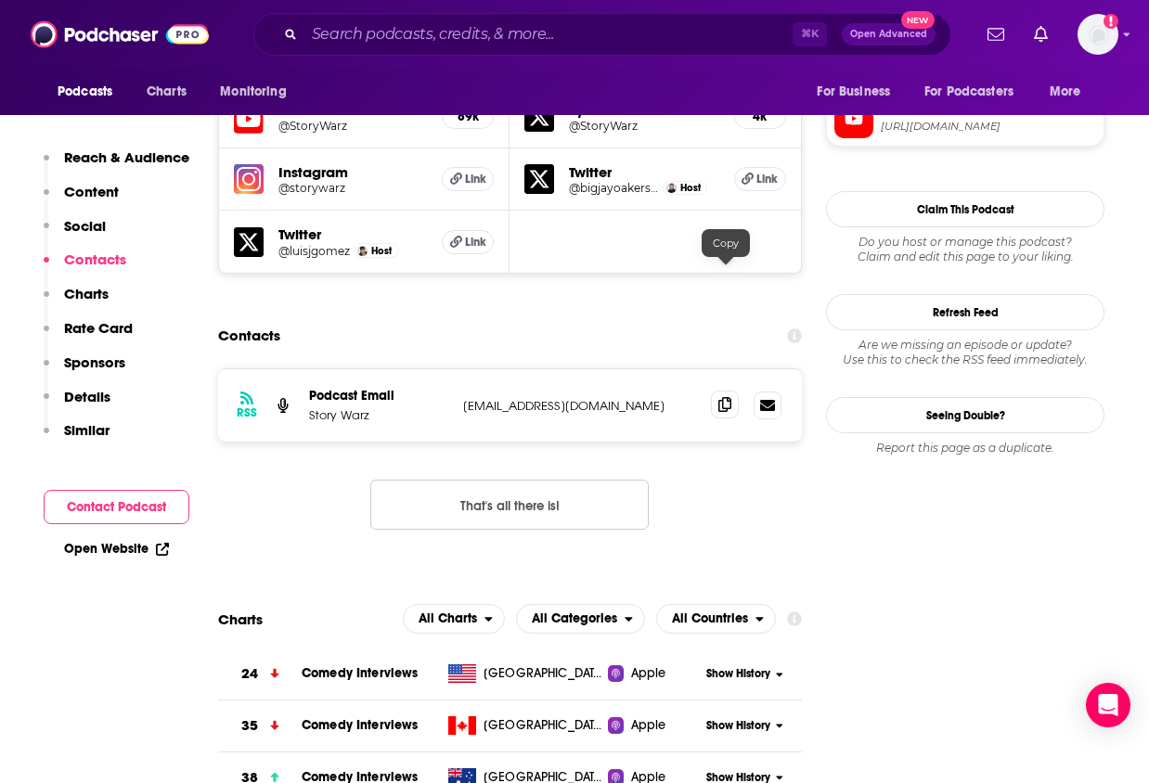
click at [725, 397] on icon at bounding box center [724, 404] width 13 height 15
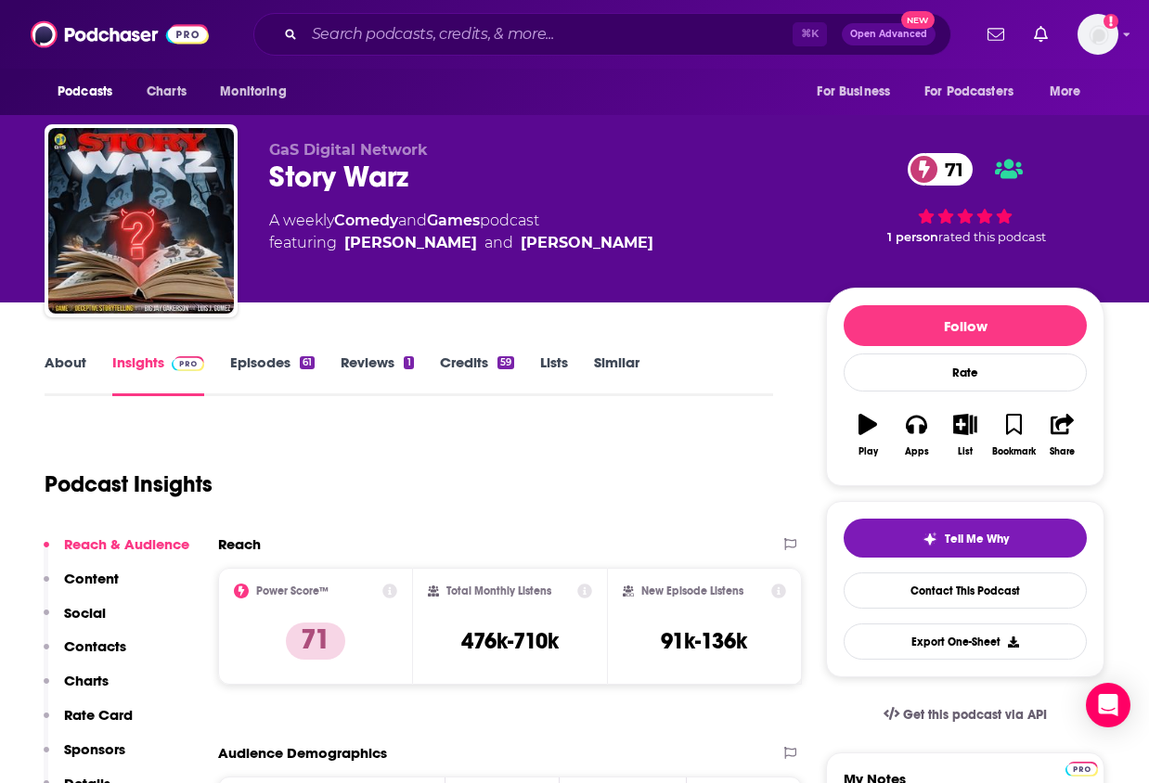
scroll to position [0, 0]
drag, startPoint x: 613, startPoint y: 240, endPoint x: 350, endPoint y: 247, distance: 263.6
click at [350, 247] on div "A weekly Comedy and Games podcast featuring [PERSON_NAME] and [PERSON_NAME]" at bounding box center [532, 232] width 527 height 45
click at [610, 245] on div "A weekly Comedy and Games podcast featuring [PERSON_NAME] and [PERSON_NAME]" at bounding box center [532, 232] width 527 height 45
drag, startPoint x: 610, startPoint y: 245, endPoint x: 342, endPoint y: 244, distance: 267.3
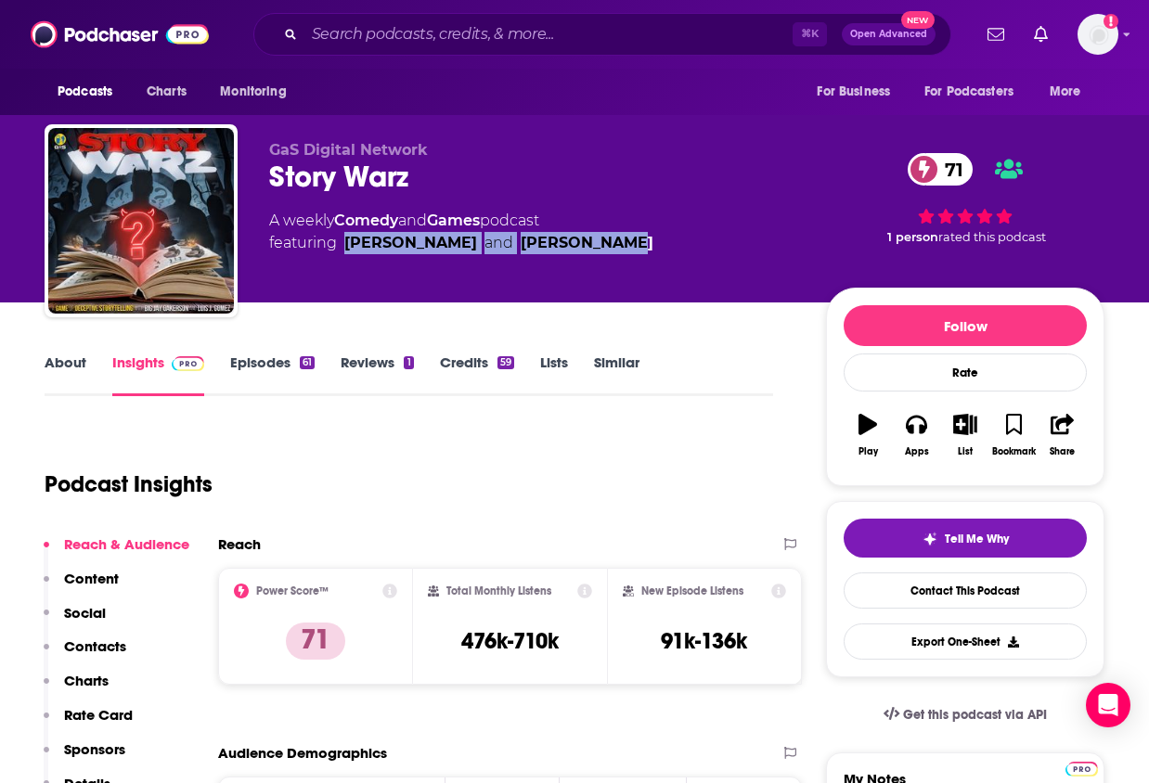
click at [342, 244] on div "A weekly Comedy and Games podcast featuring [PERSON_NAME] and [PERSON_NAME]" at bounding box center [532, 232] width 527 height 45
copy span "[PERSON_NAME] and [PERSON_NAME]"
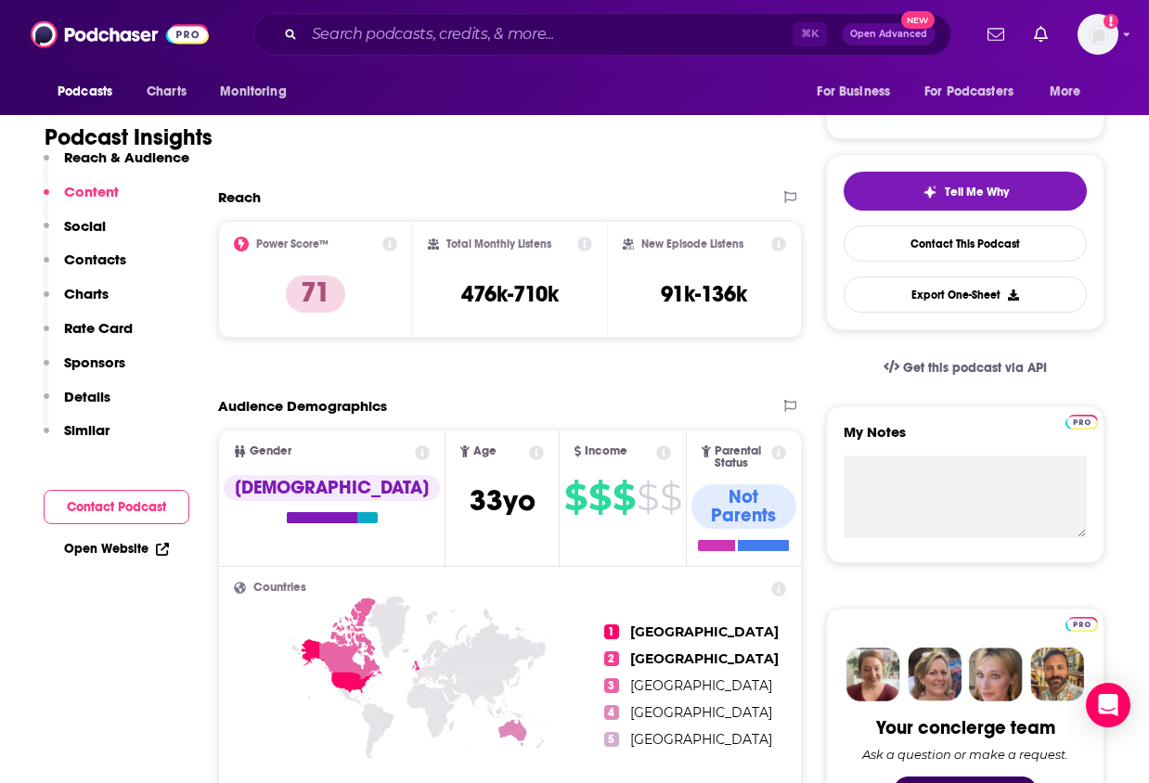
scroll to position [339, 0]
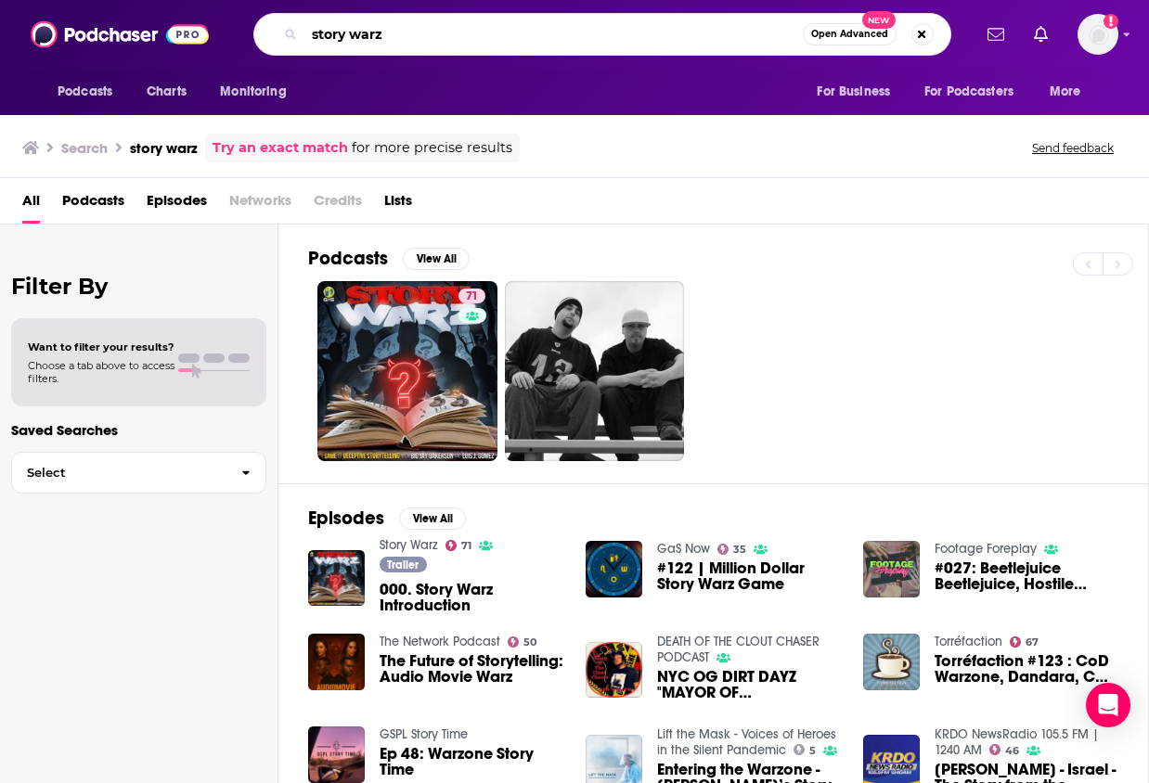
drag, startPoint x: 499, startPoint y: 37, endPoint x: 404, endPoint y: -4, distance: 103.9
click at [404, 0] on html "Podcasts Charts Monitoring story warz Open Advanced New For Business For Podcas…" at bounding box center [574, 391] width 1149 height 783
type input "wonderful"
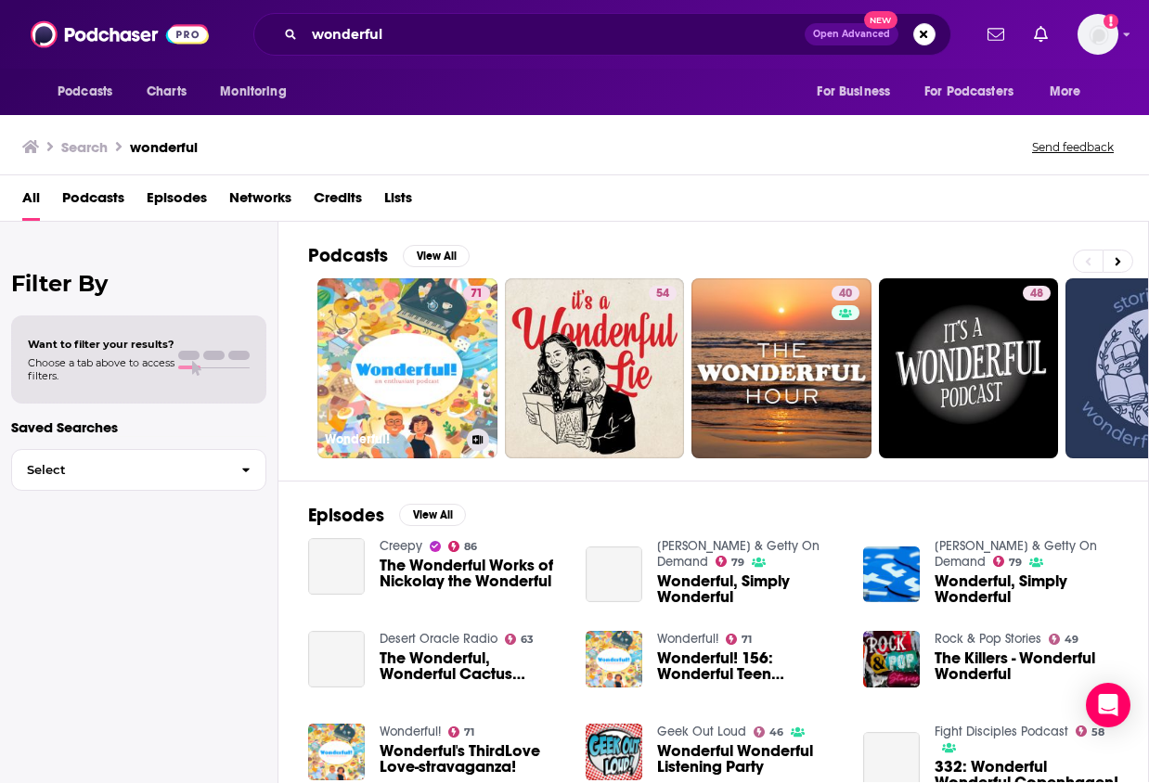
click at [418, 329] on link "71 Wonderful!" at bounding box center [407, 368] width 180 height 180
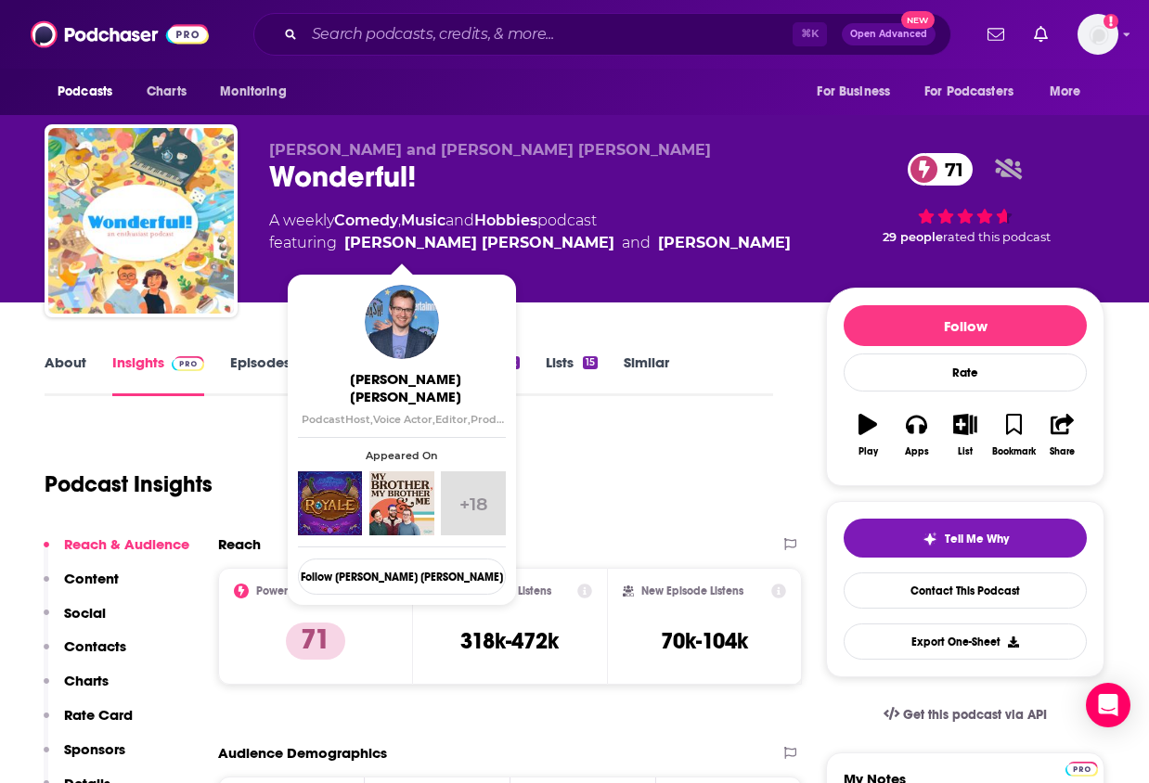
drag, startPoint x: 636, startPoint y: 243, endPoint x: 350, endPoint y: 243, distance: 285.8
click at [350, 243] on div "A weekly Comedy , Music and Hobbies podcast featuring [PERSON_NAME] [PERSON_NAM…" at bounding box center [532, 232] width 527 height 45
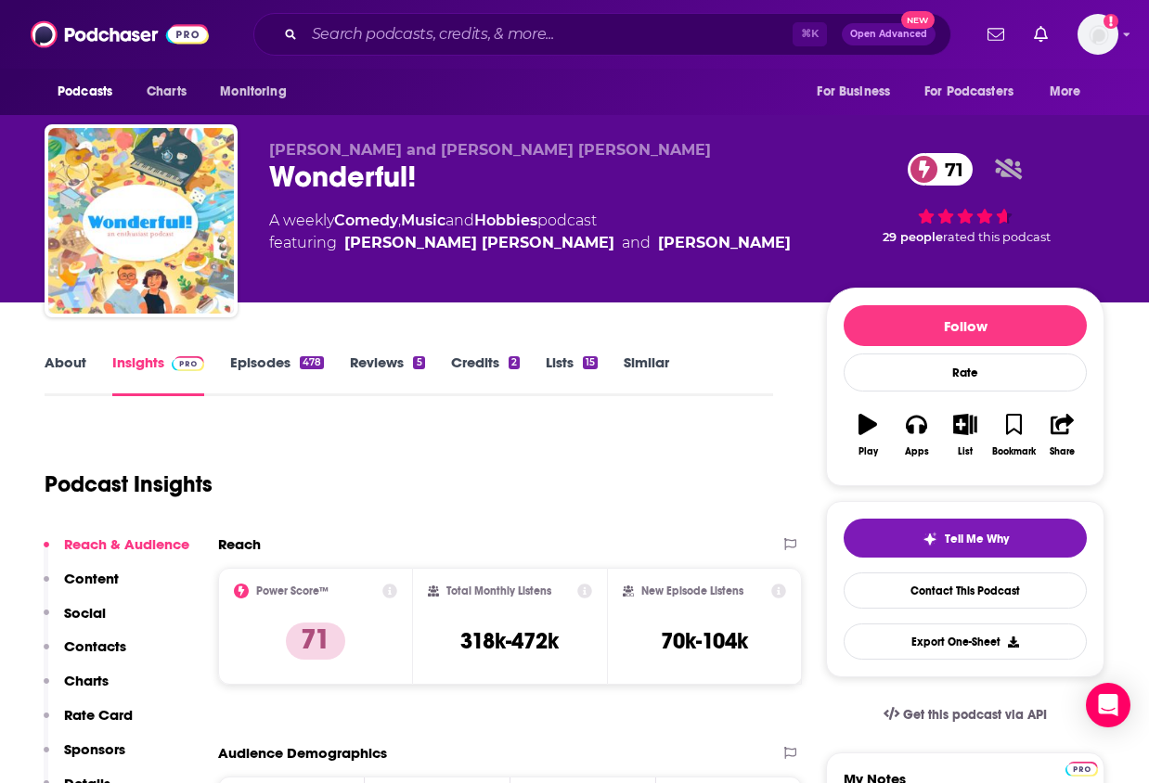
copy span "[PERSON_NAME] [PERSON_NAME] and [PERSON_NAME]"
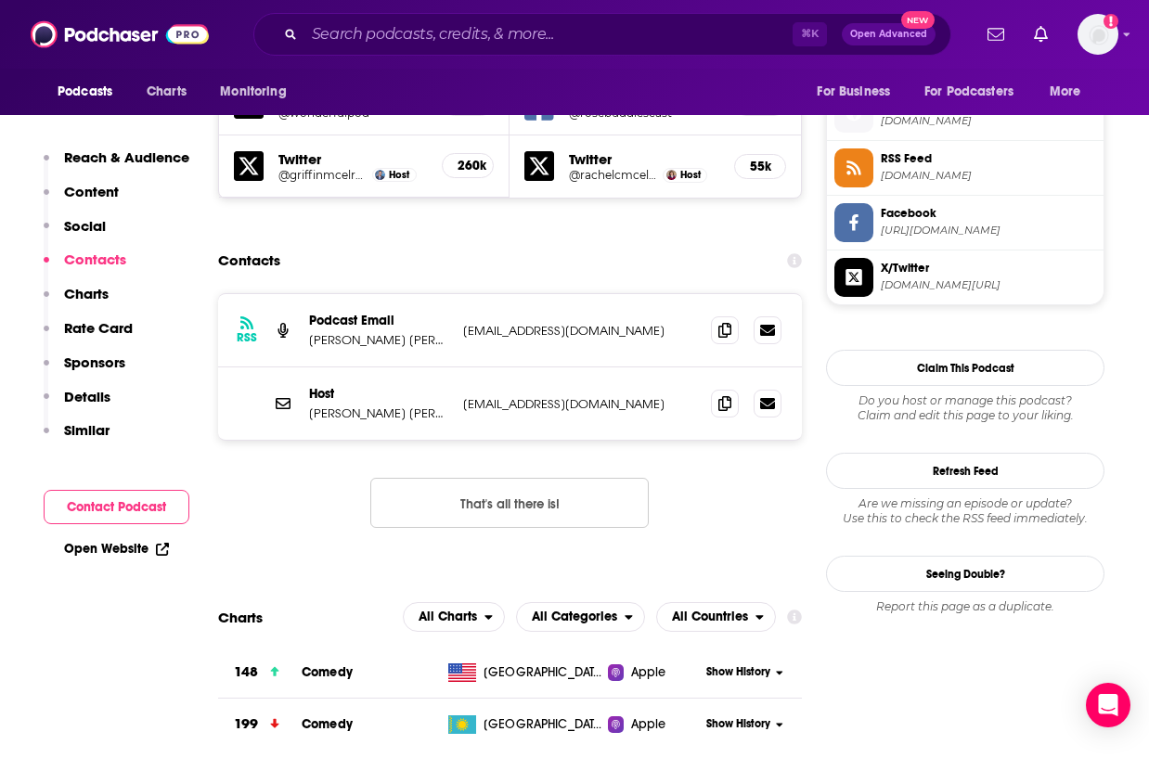
scroll to position [1667, 0]
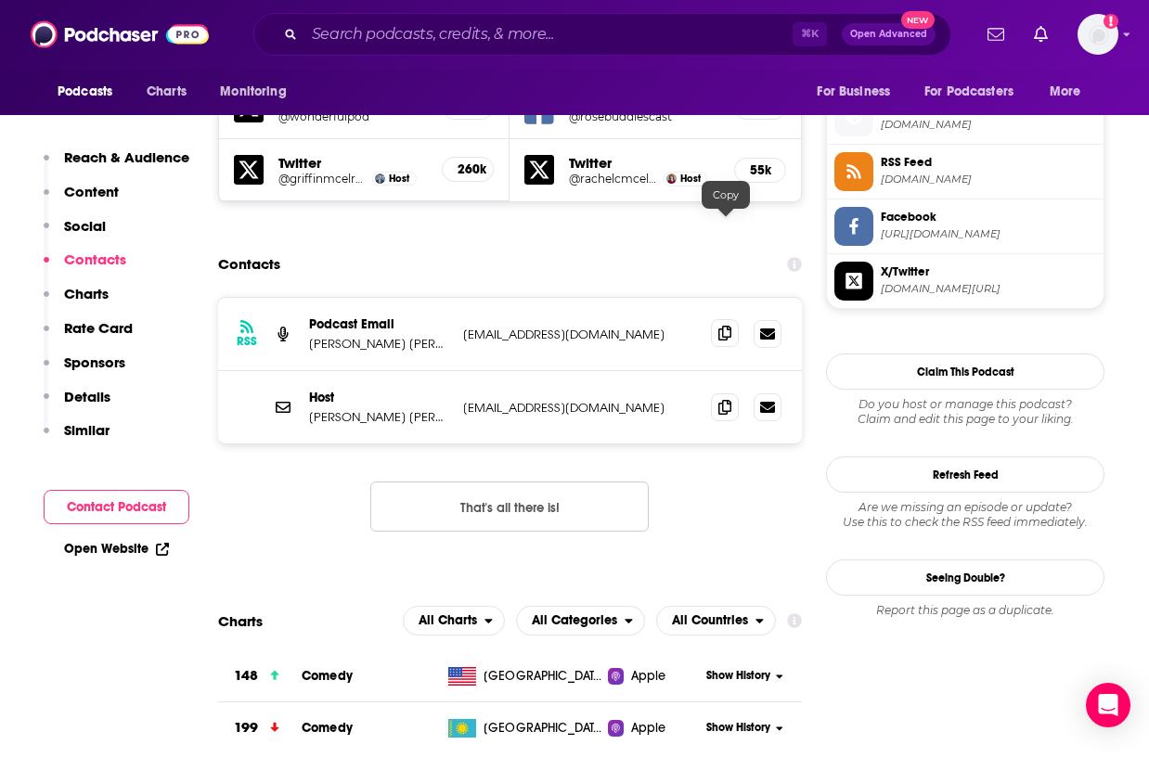
click at [724, 326] on icon at bounding box center [724, 333] width 13 height 15
click at [720, 399] on icon at bounding box center [724, 406] width 13 height 15
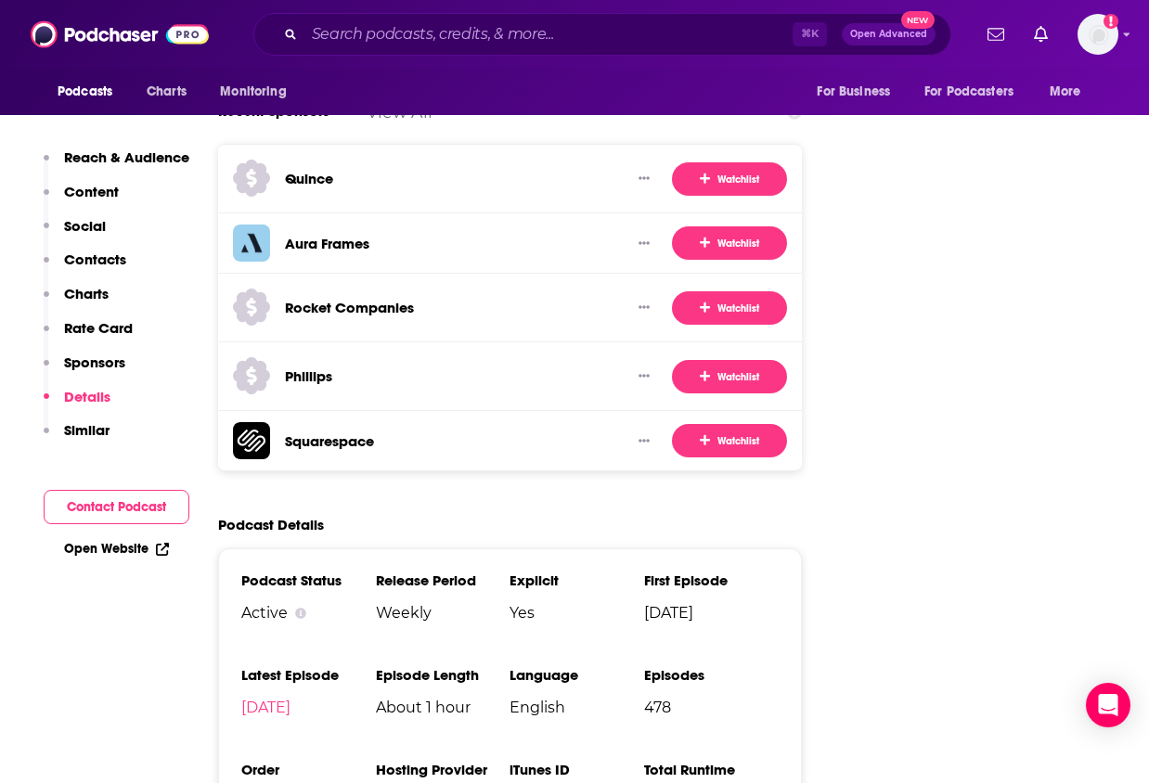
scroll to position [2380, 0]
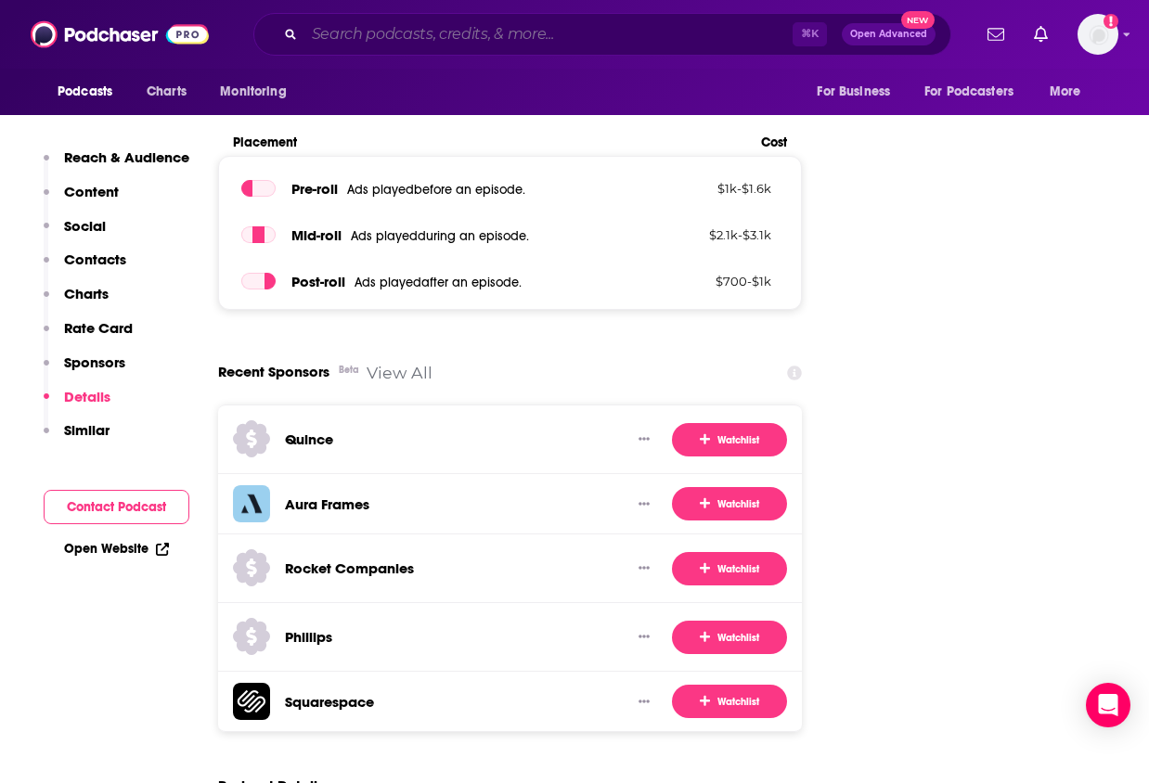
click at [594, 38] on input "Search podcasts, credits, & more..." at bounding box center [548, 34] width 488 height 30
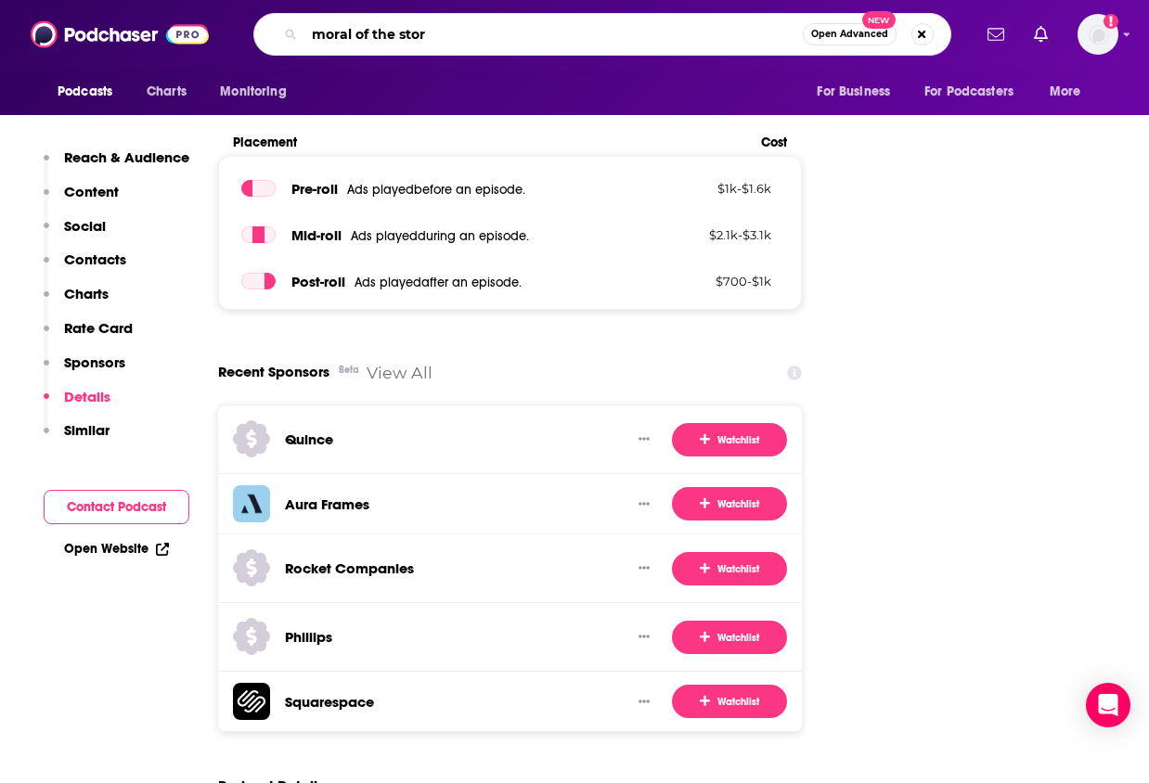
type input "moral of the story"
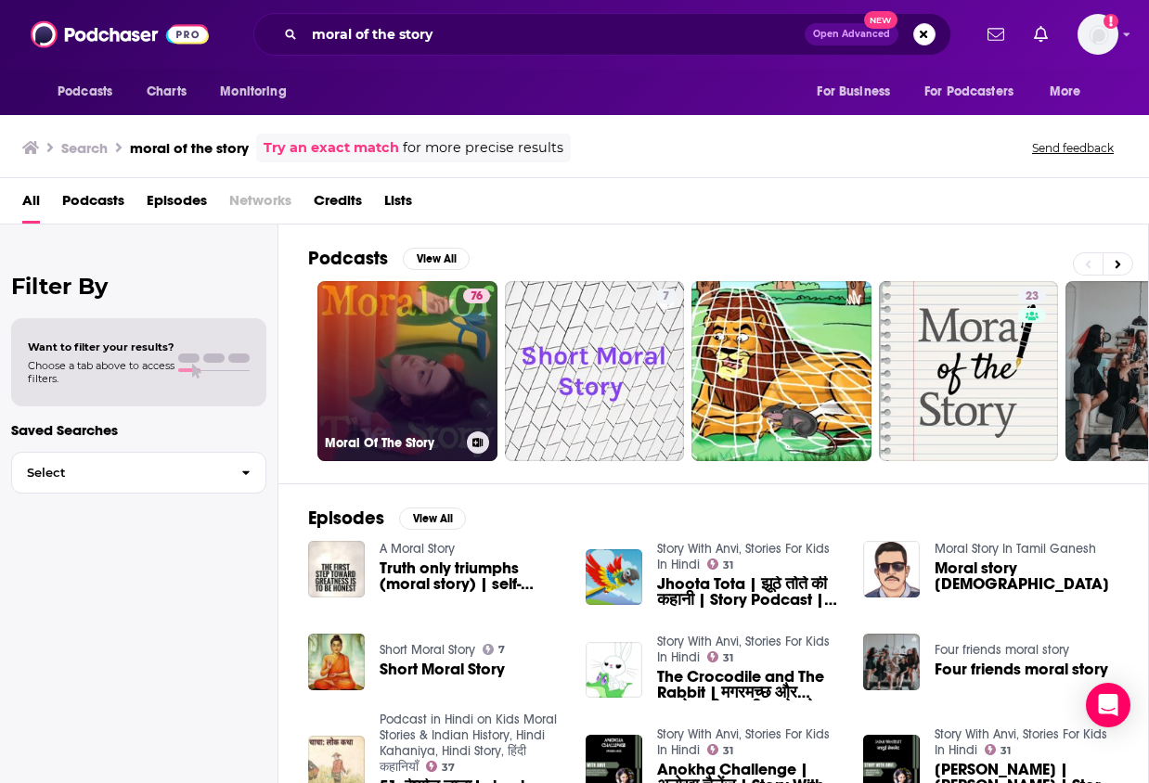
click at [382, 379] on link "76 Moral Of The Story" at bounding box center [407, 371] width 180 height 180
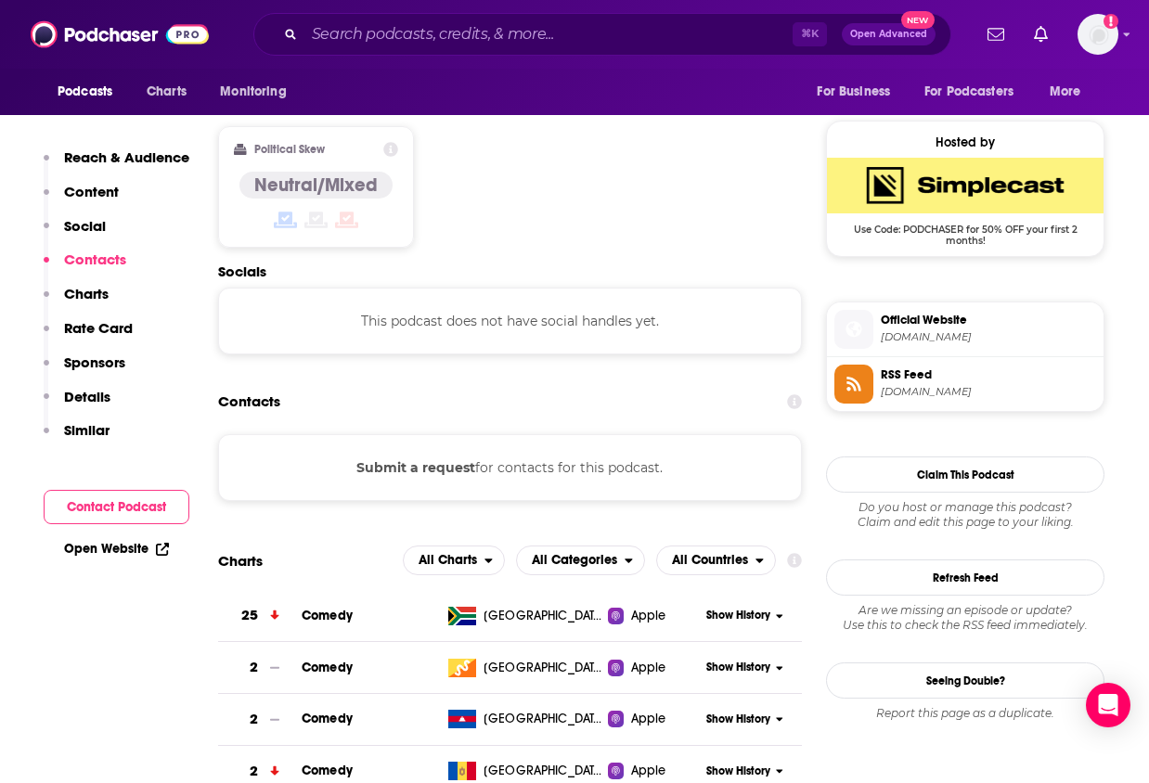
scroll to position [1428, 0]
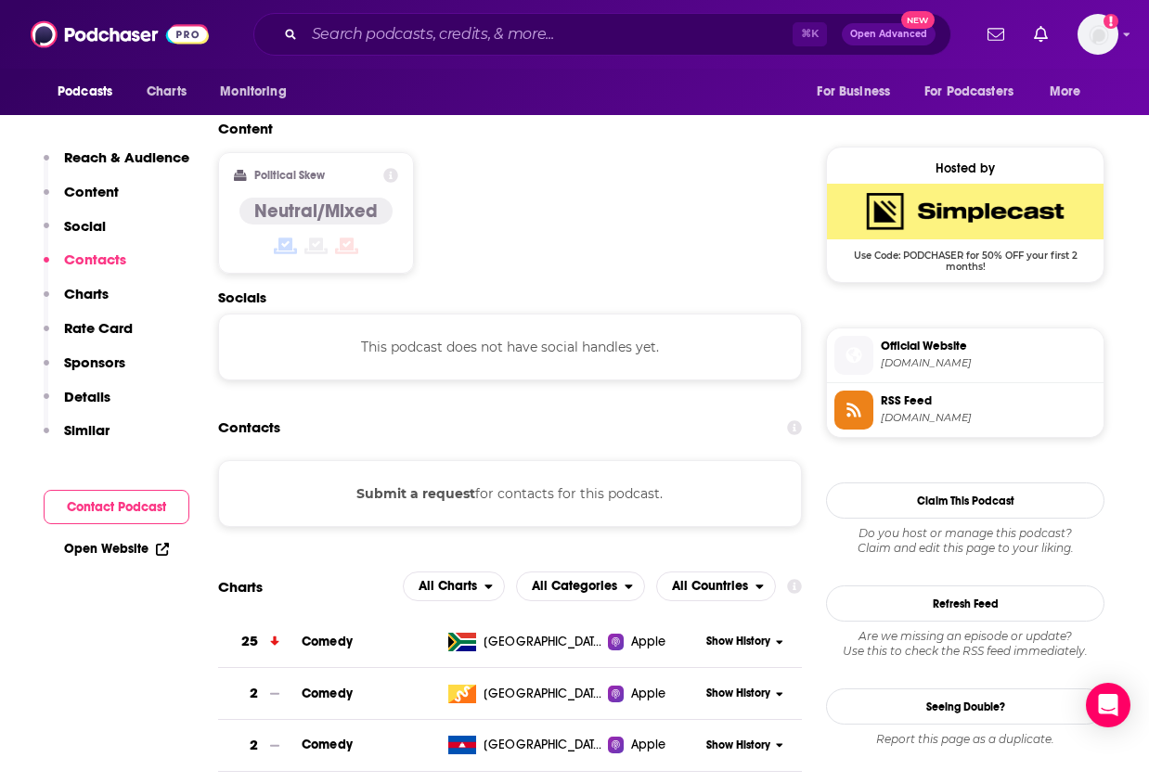
click at [414, 483] on button "Submit a request" at bounding box center [415, 493] width 119 height 20
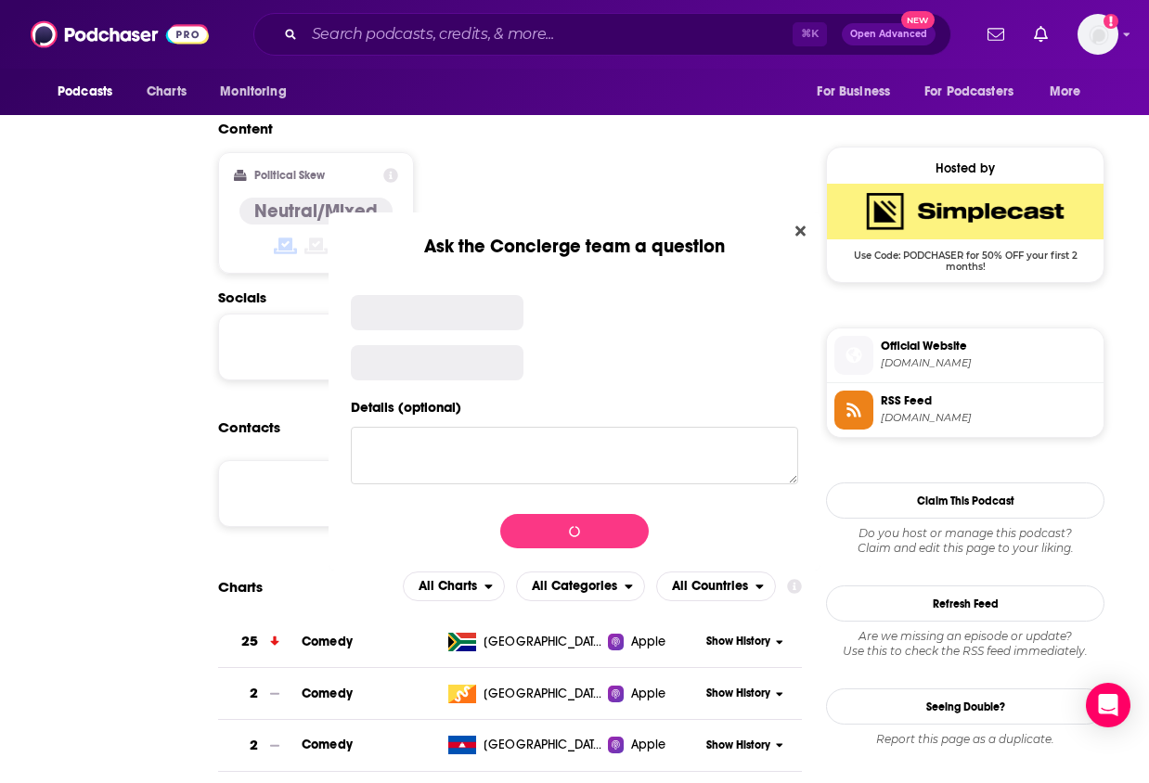
scroll to position [0, 0]
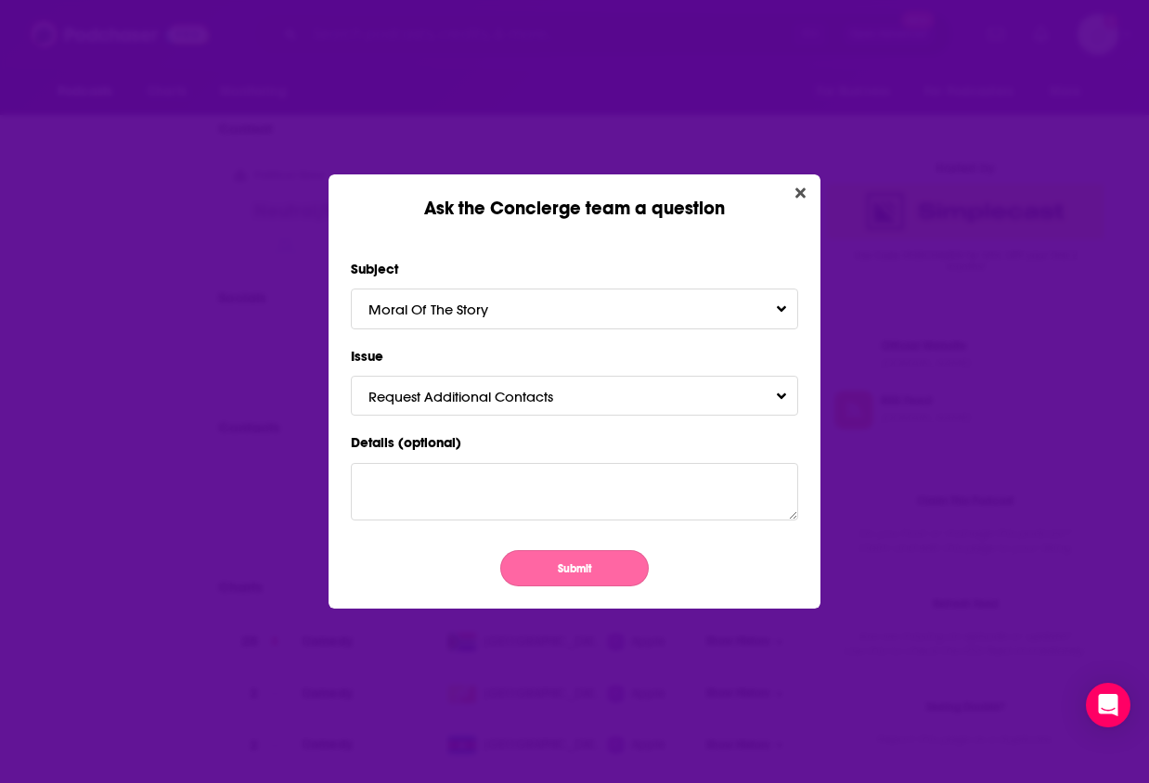
click at [567, 575] on button "Submit" at bounding box center [574, 568] width 148 height 36
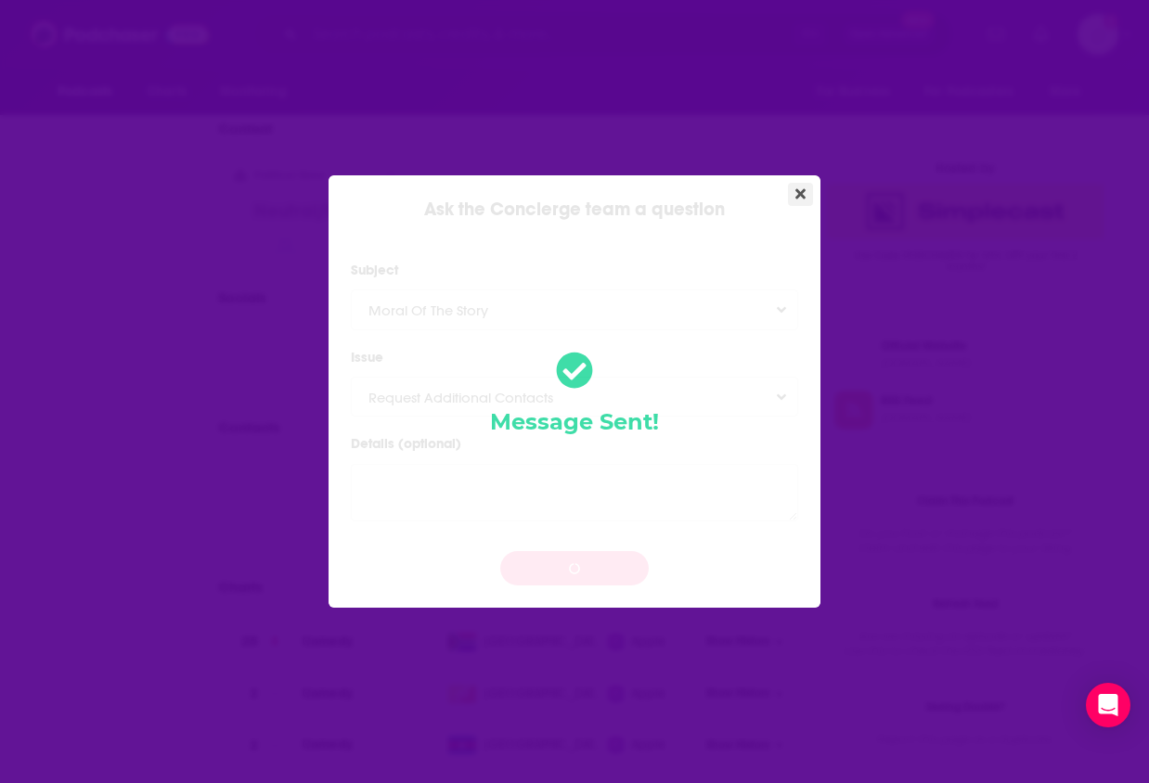
click at [799, 192] on icon "Close" at bounding box center [800, 194] width 10 height 10
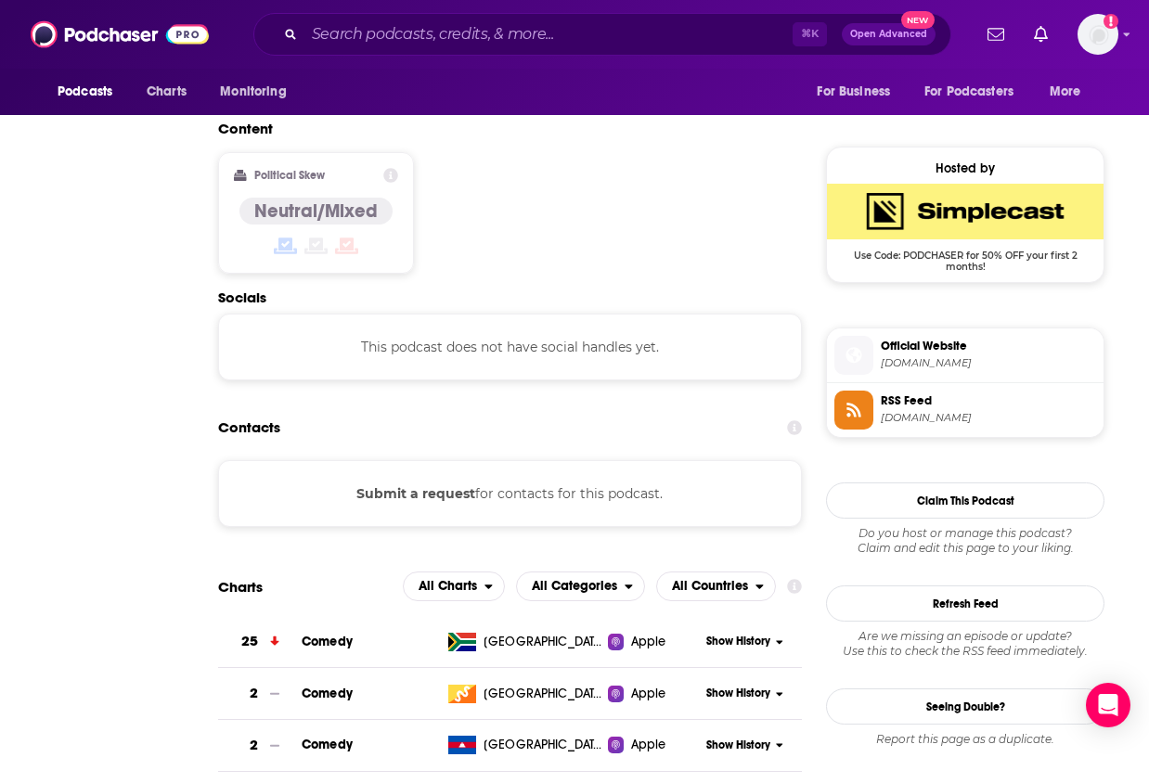
scroll to position [1428, 0]
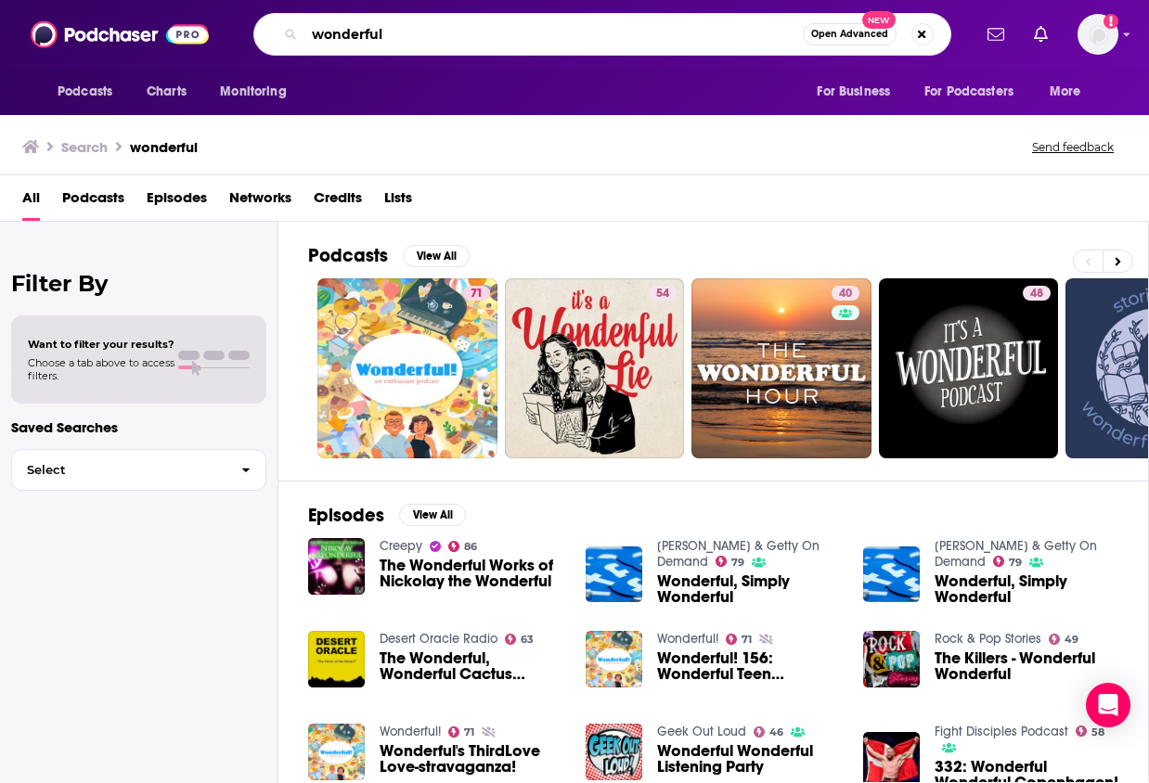
drag, startPoint x: 638, startPoint y: 38, endPoint x: 529, endPoint y: -7, distance: 117.7
click at [529, 0] on html "Podcasts Charts Monitoring wonderful Open Advanced New For Business For Podcast…" at bounding box center [574, 391] width 1149 height 783
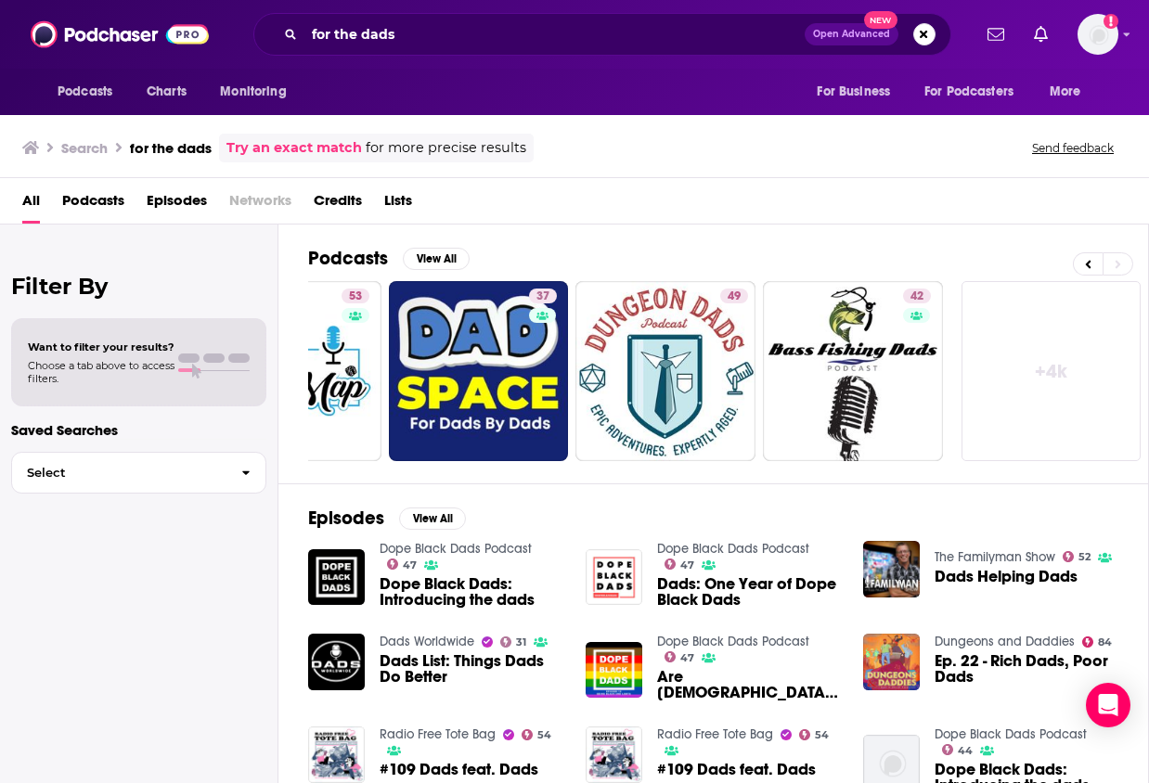
scroll to position [0, 864]
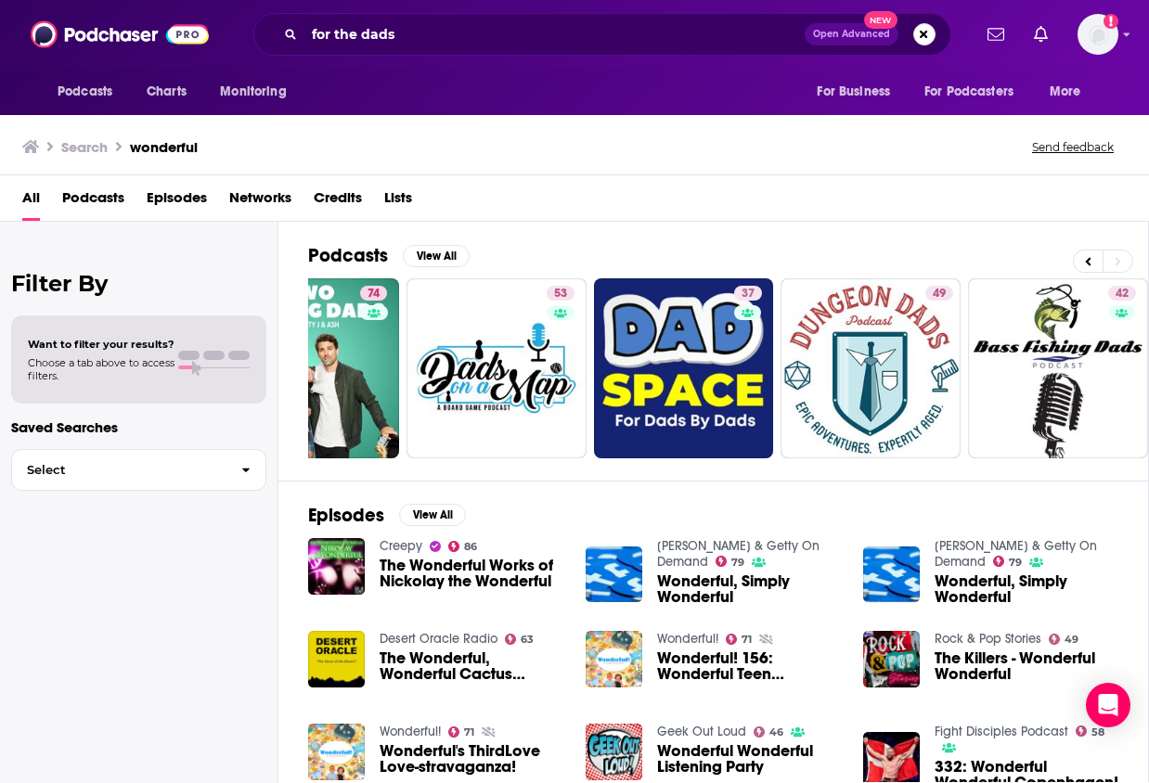
scroll to position [0, 659]
click at [630, 37] on input "for the dads" at bounding box center [554, 34] width 500 height 30
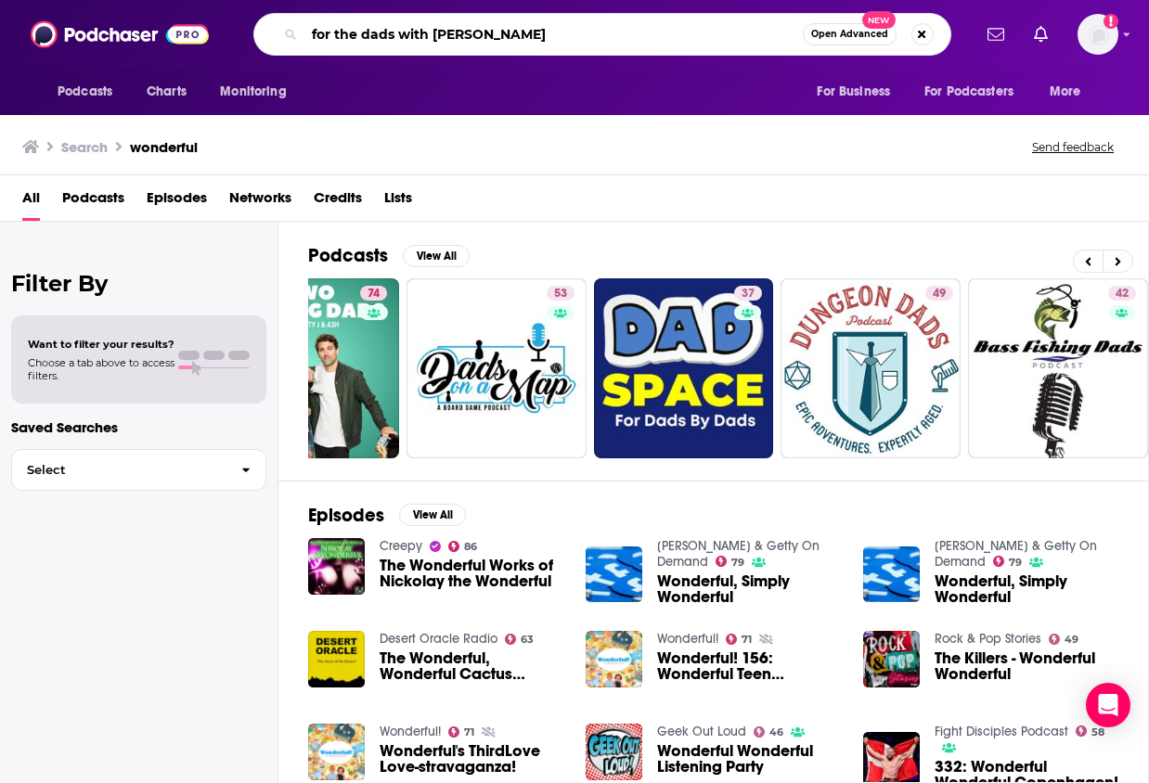
type input "for the dads with [PERSON_NAME]"
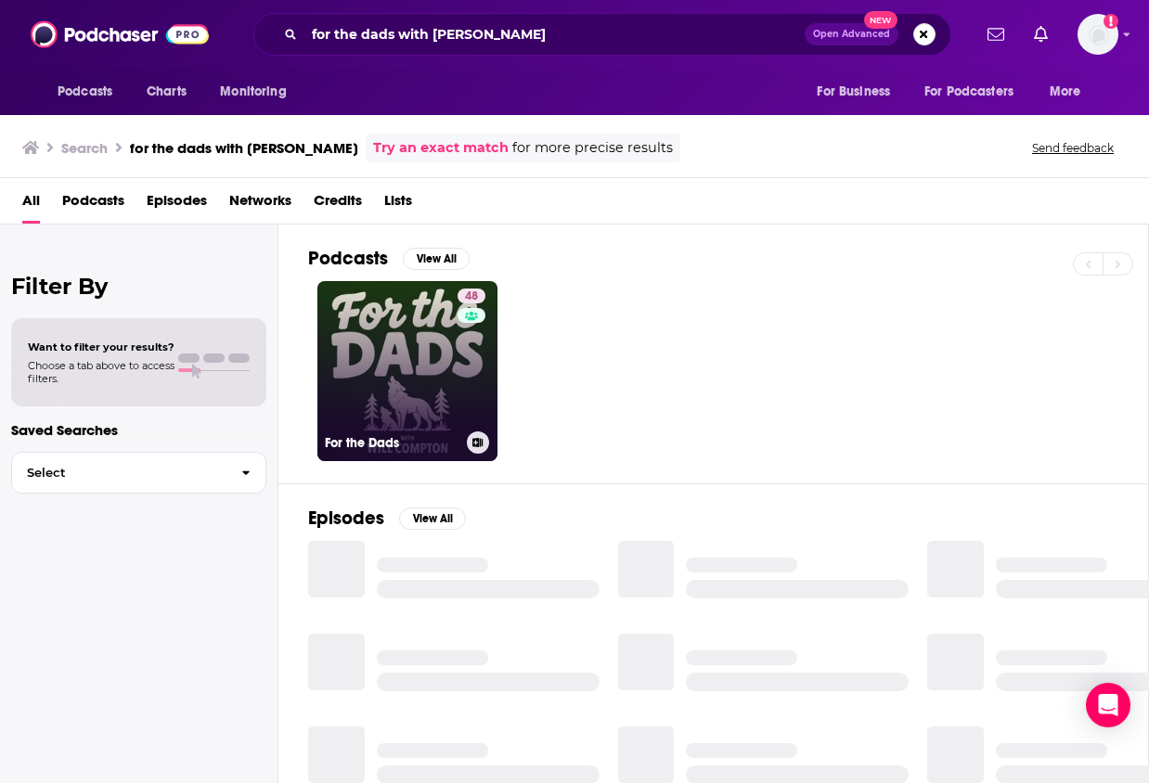
click at [444, 376] on link "48 For the Dads" at bounding box center [407, 371] width 180 height 180
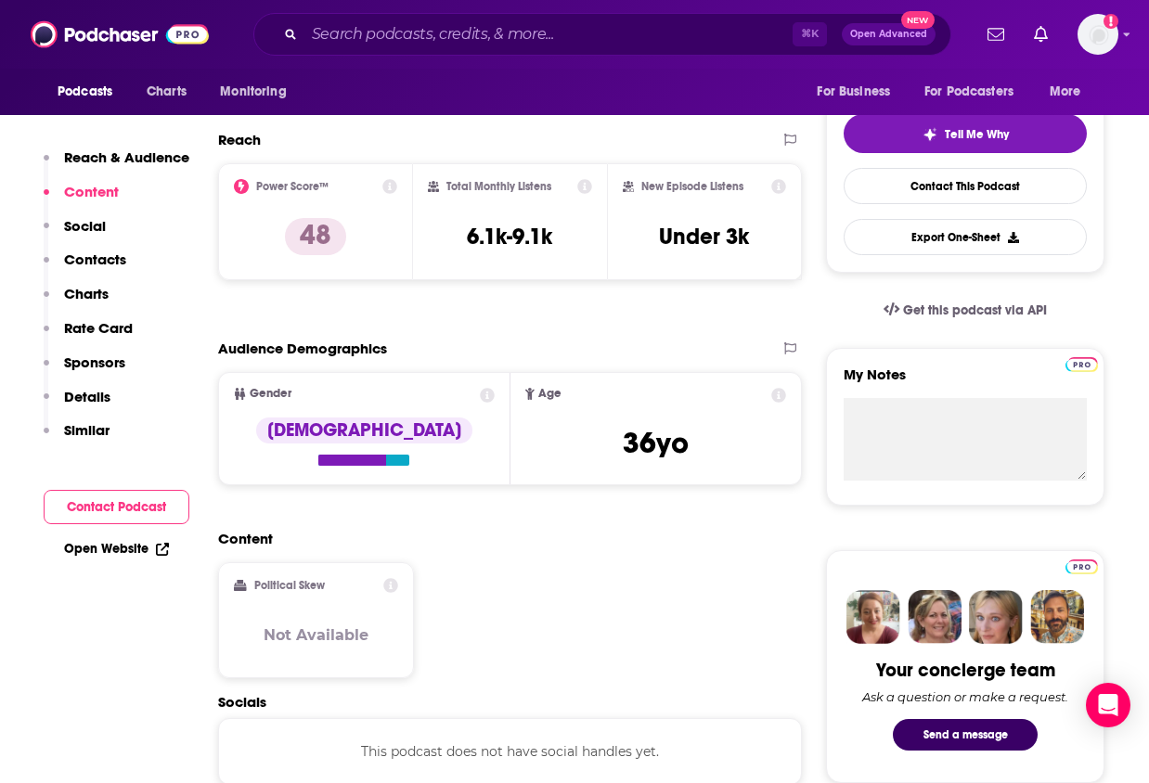
scroll to position [381, 0]
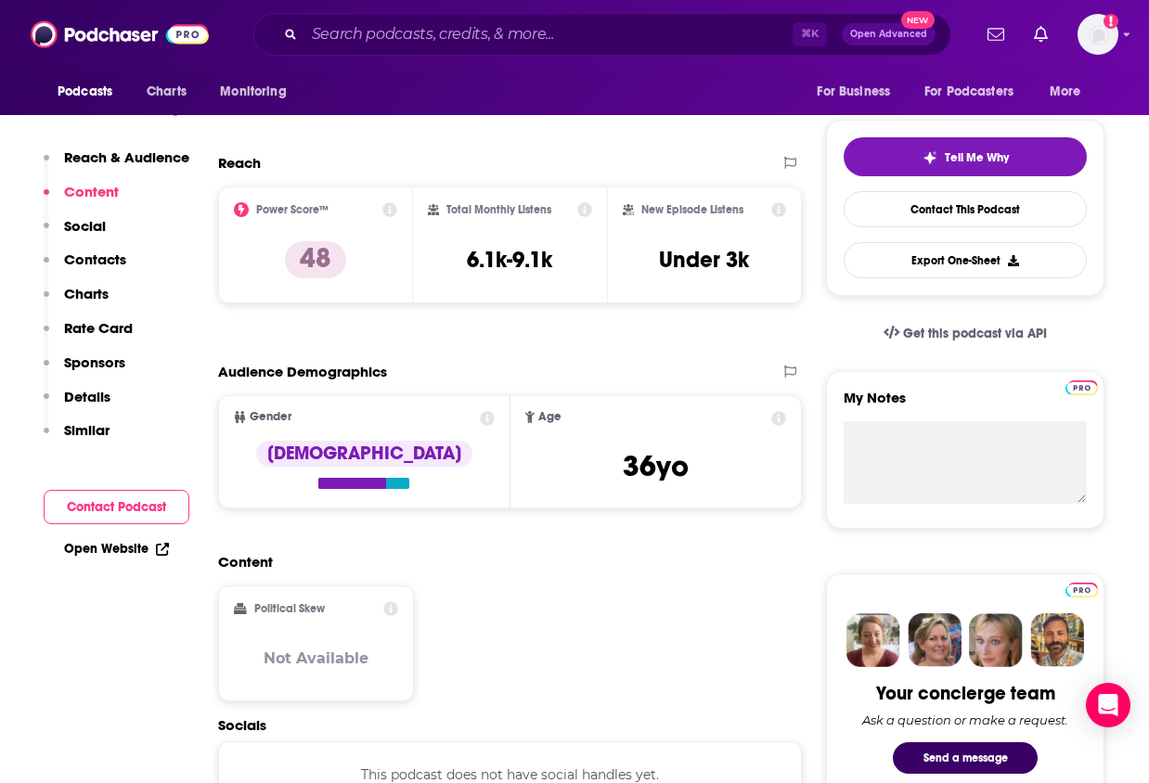
click at [613, 19] on div "⌘ K Open Advanced New" at bounding box center [602, 34] width 698 height 43
click at [606, 23] on input "Search podcasts, credits, & more..." at bounding box center [548, 34] width 488 height 30
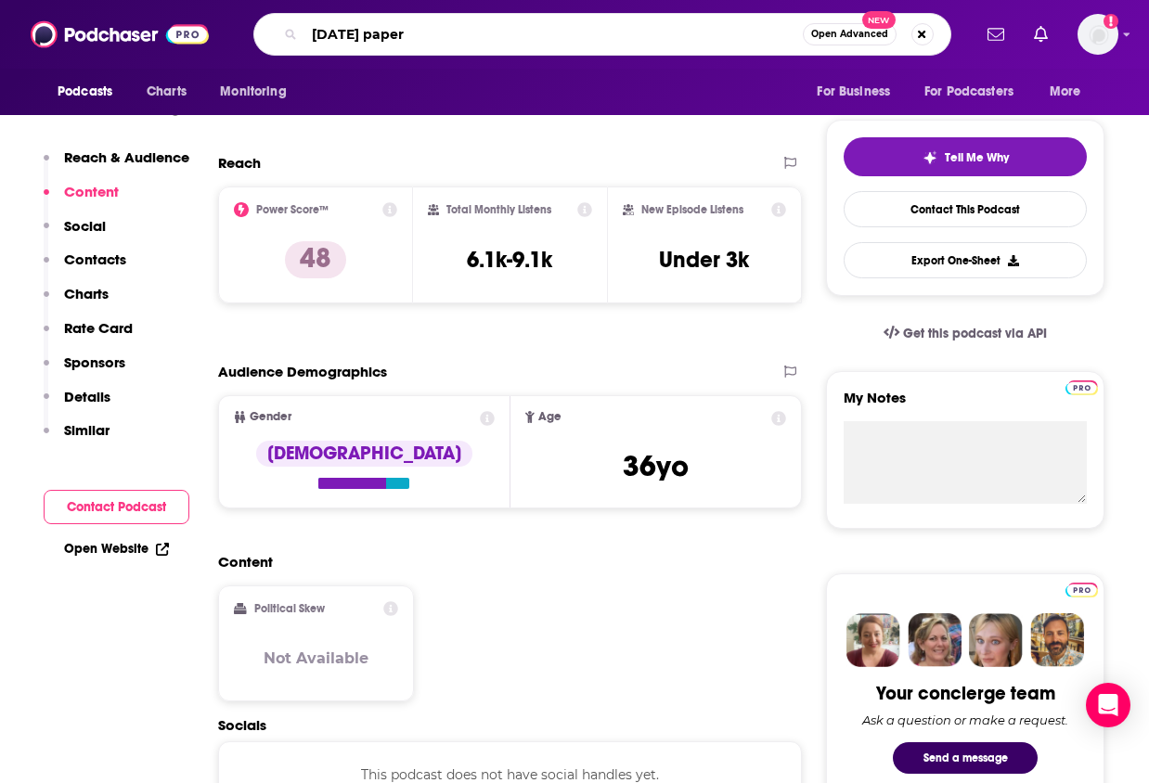
type input "[DATE] papers"
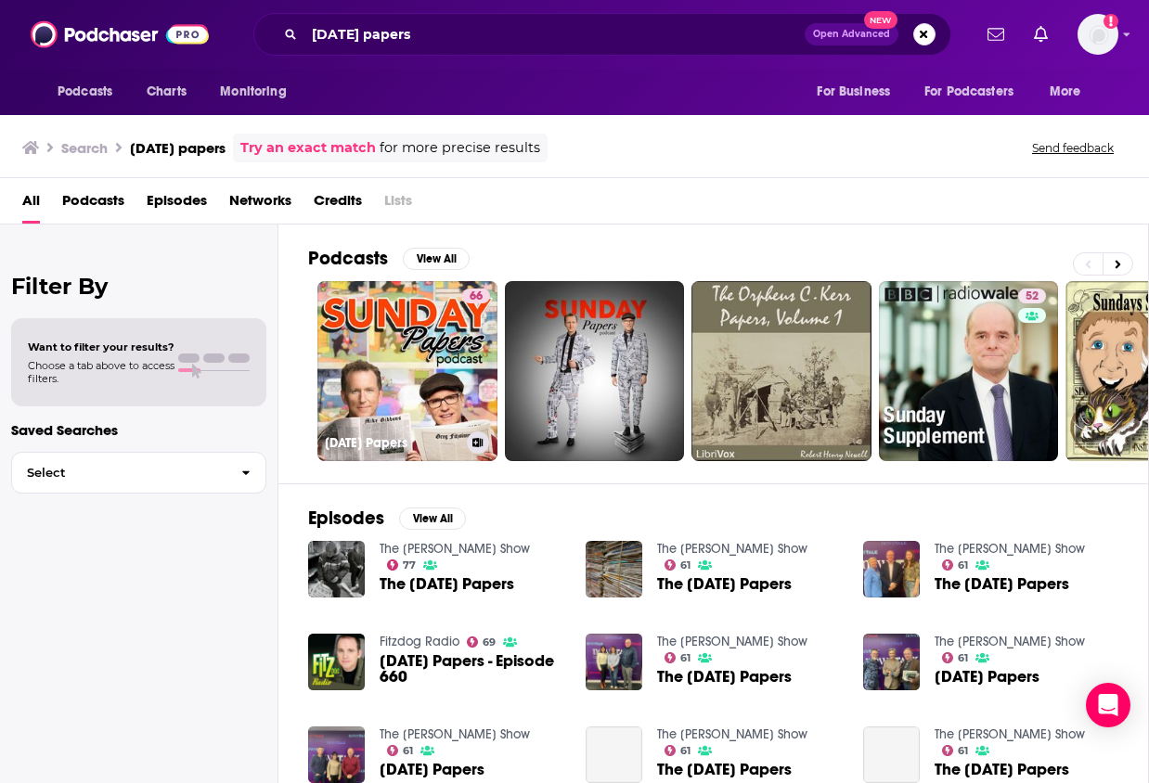
click at [452, 320] on link "66 [DATE] Papers" at bounding box center [407, 371] width 180 height 180
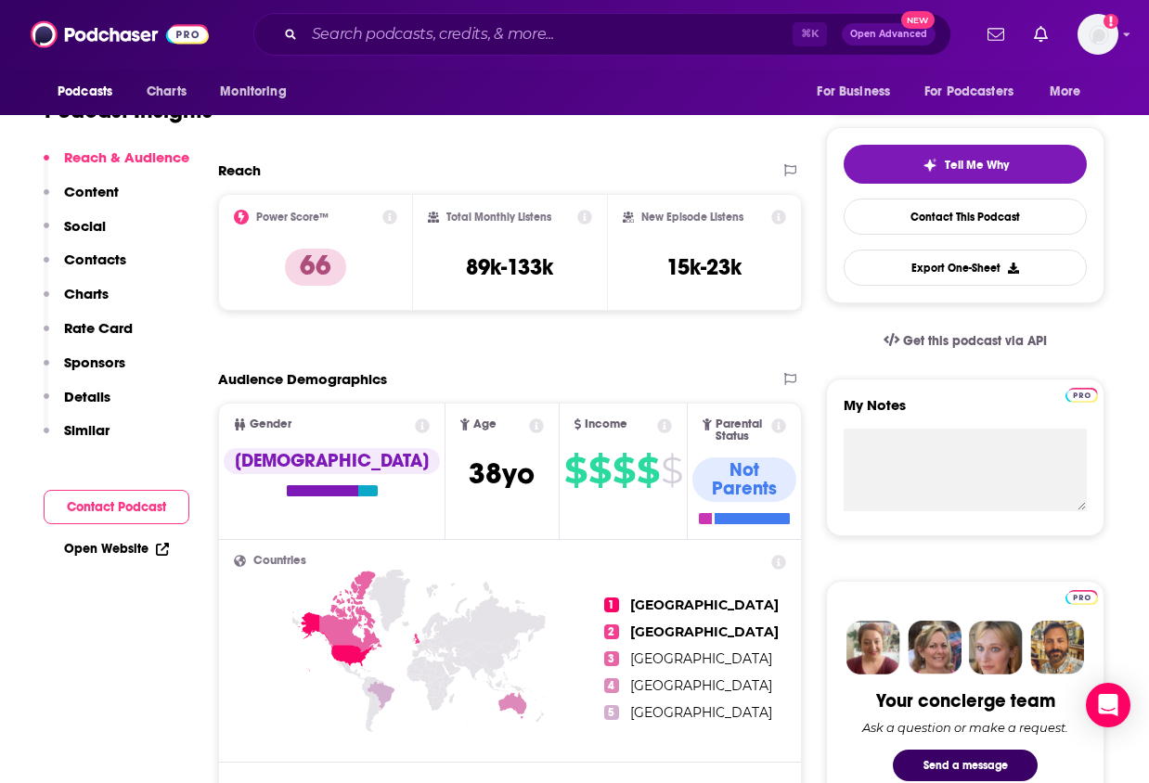
scroll to position [373, 0]
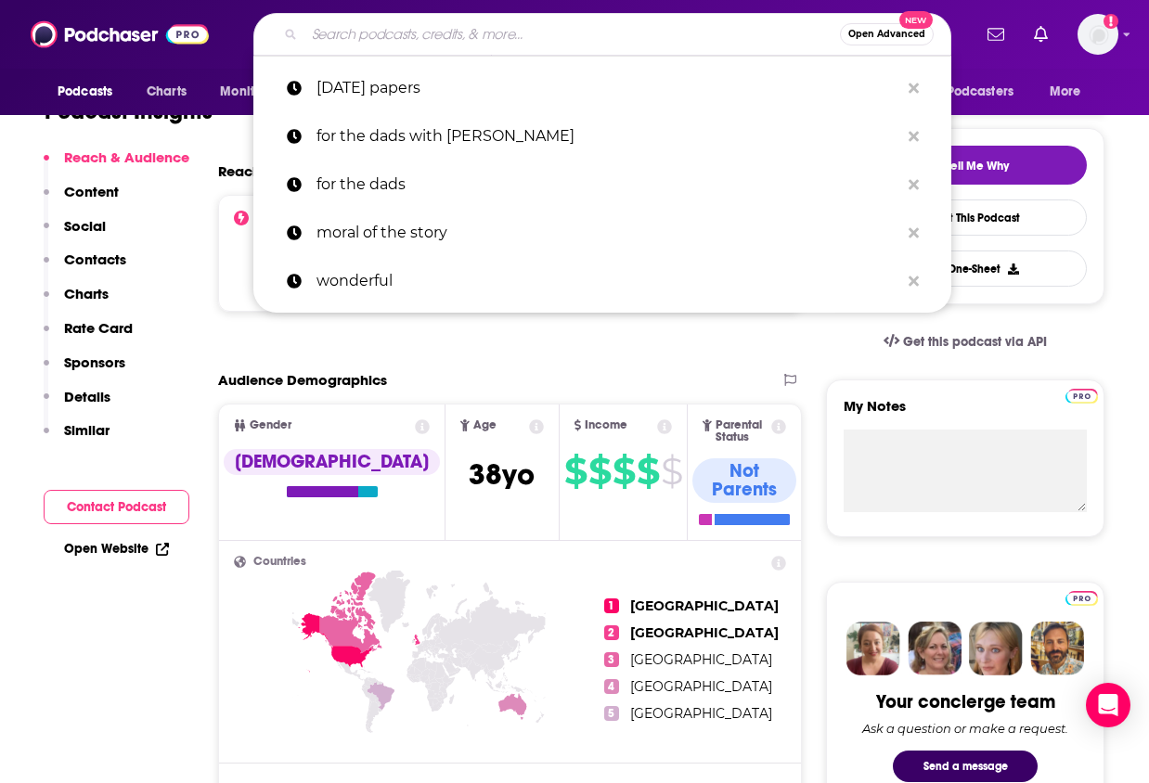
click at [594, 43] on input "Search podcasts, credits, & more..." at bounding box center [571, 34] width 535 height 30
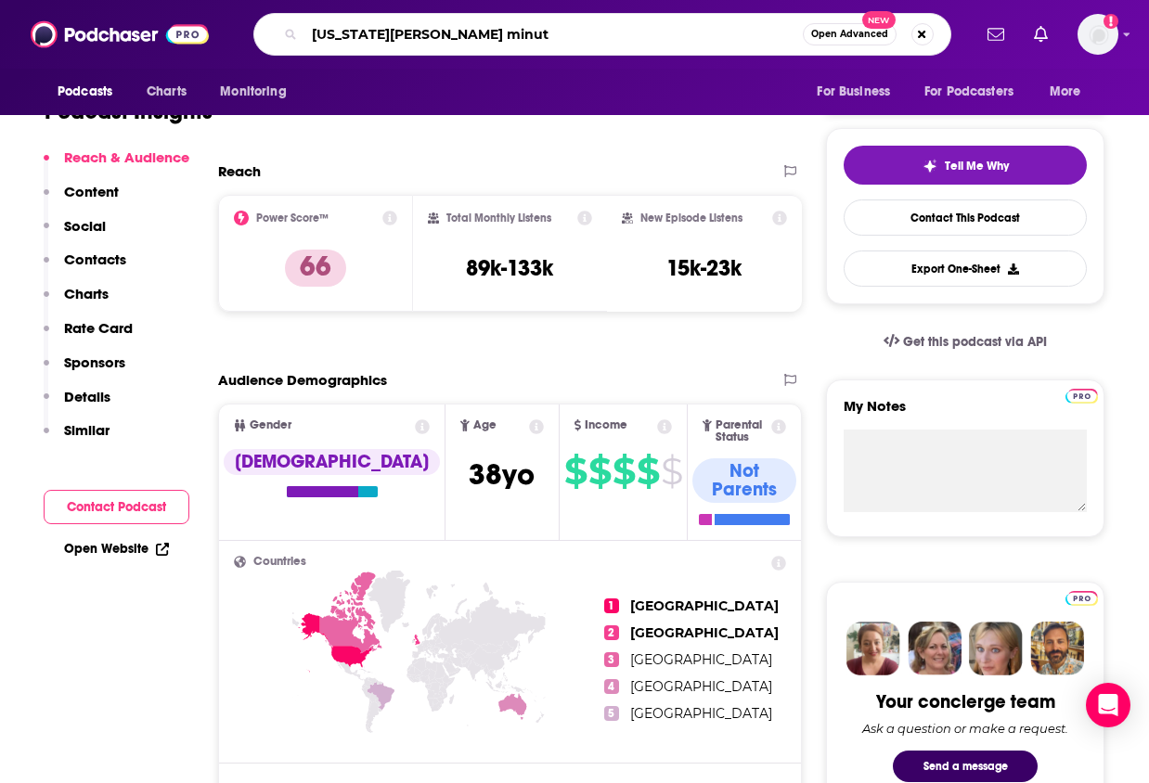
type input "[US_STATE][PERSON_NAME] minute"
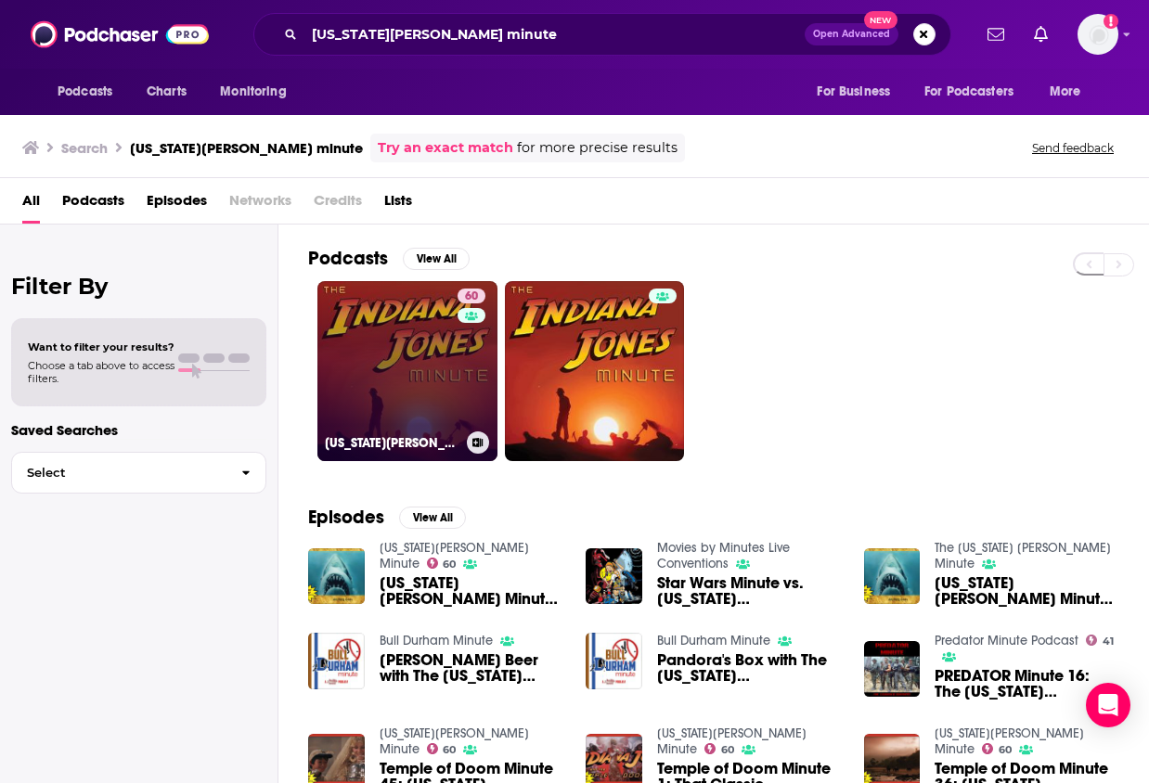
click at [370, 347] on link "60 [US_STATE][PERSON_NAME] Minute" at bounding box center [407, 371] width 180 height 180
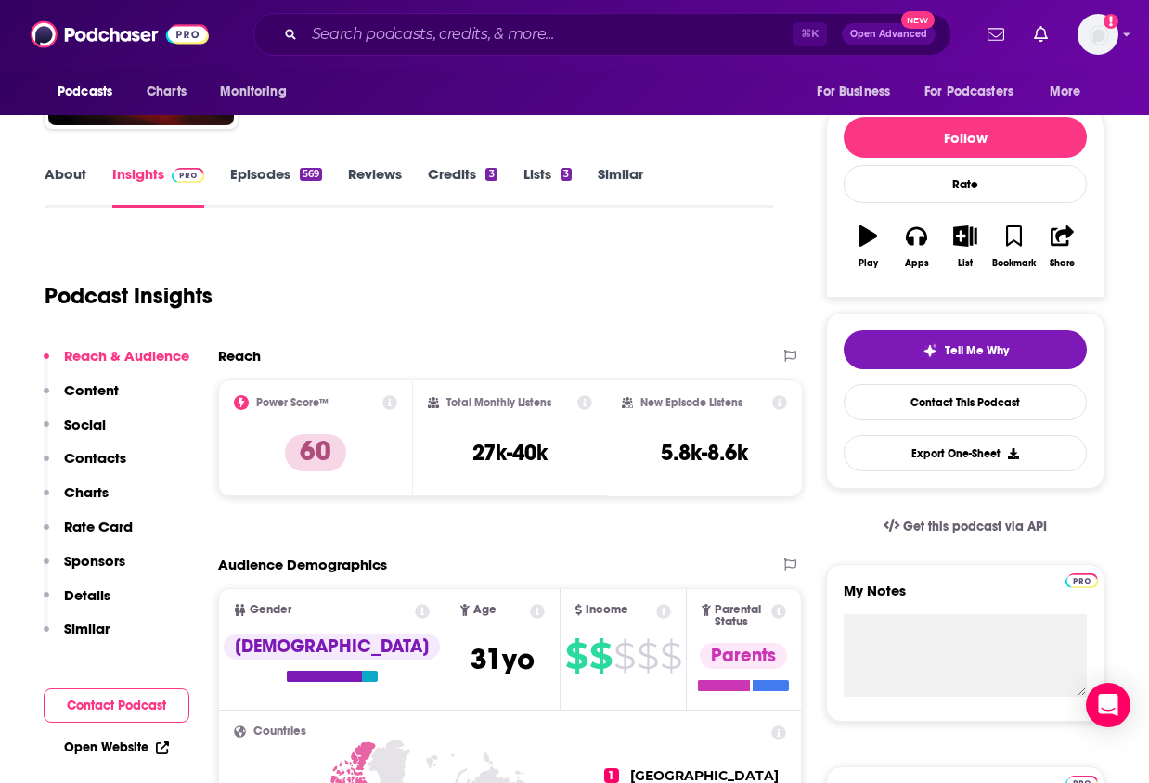
scroll to position [411, 0]
